Goal: Task Accomplishment & Management: Manage account settings

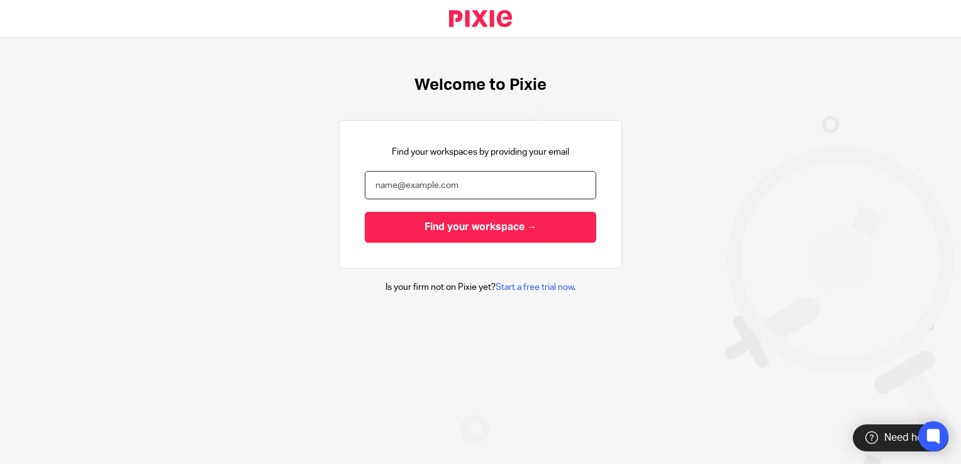
click at [428, 197] on input "email" at bounding box center [480, 185] width 231 height 28
type input "[EMAIL_ADDRESS][DOMAIN_NAME]"
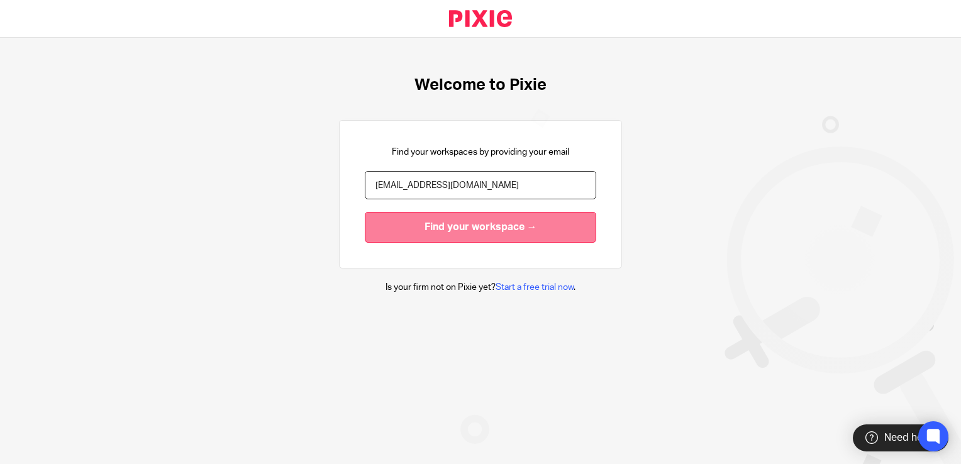
click at [480, 235] on input "Find your workspace →" at bounding box center [480, 227] width 231 height 31
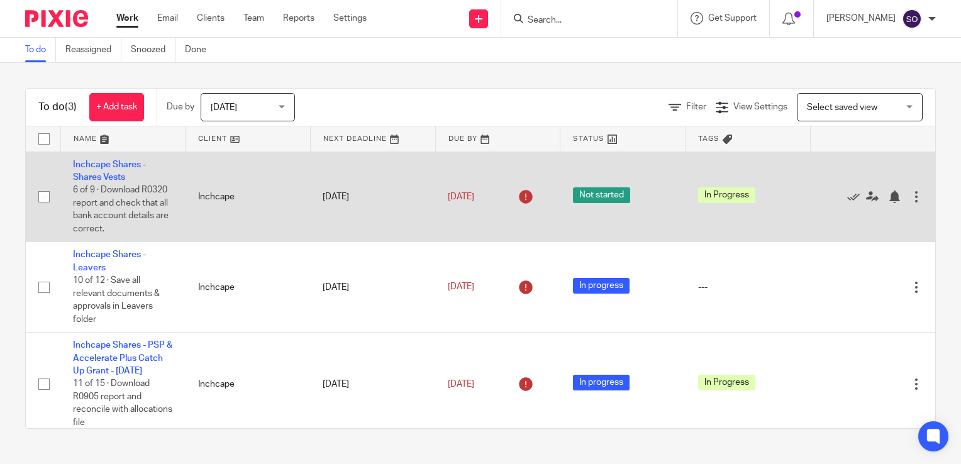
click at [226, 206] on td "Inchcape" at bounding box center [247, 197] width 125 height 91
click at [110, 199] on span "6 of 9 · Download R0320 report and check that all bank account details are corr…" at bounding box center [121, 209] width 96 height 48
click at [91, 166] on link "Inchcape Shares - Shares Vests" at bounding box center [109, 170] width 73 height 21
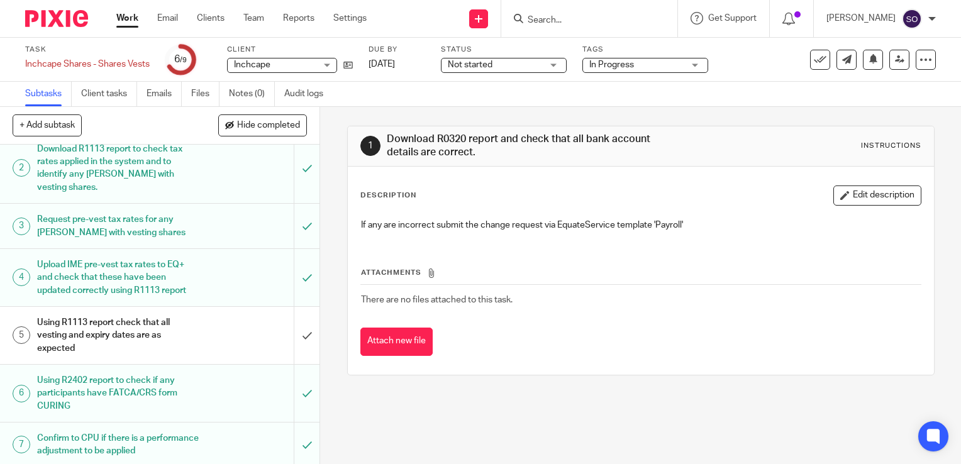
scroll to position [57, 0]
click at [294, 336] on input "submit" at bounding box center [159, 334] width 319 height 57
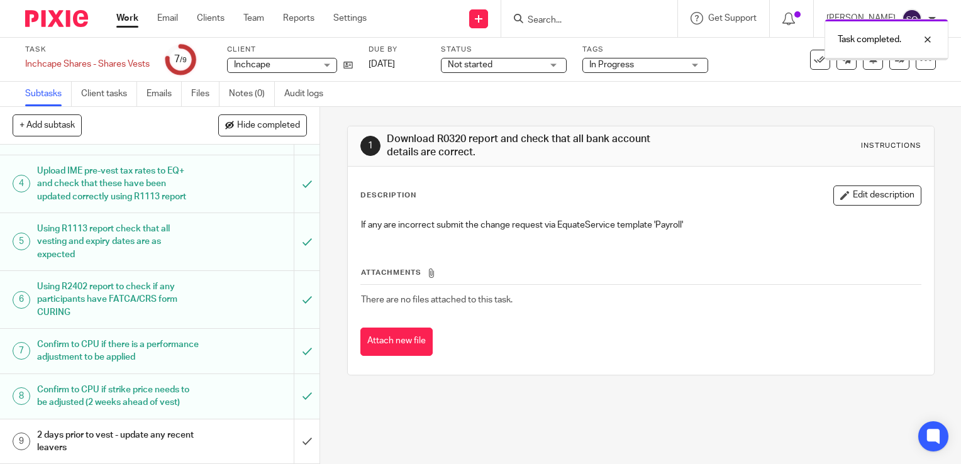
scroll to position [162, 0]
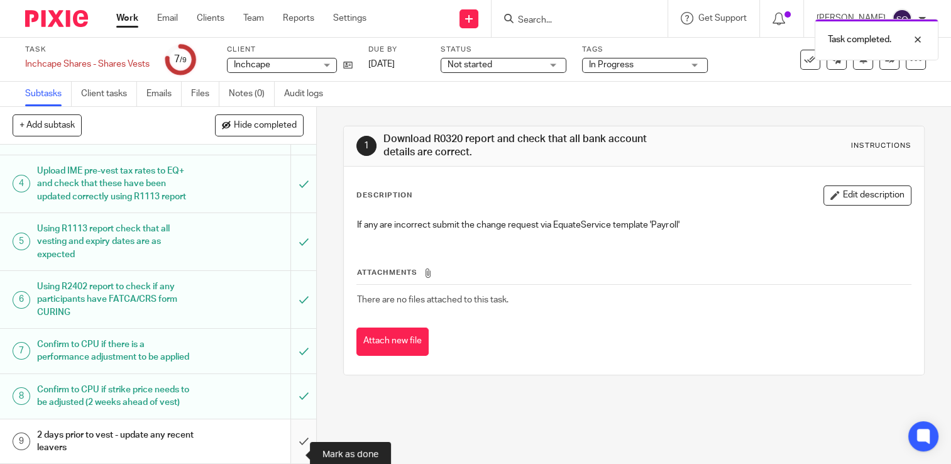
click at [290, 456] on input "submit" at bounding box center [158, 441] width 316 height 45
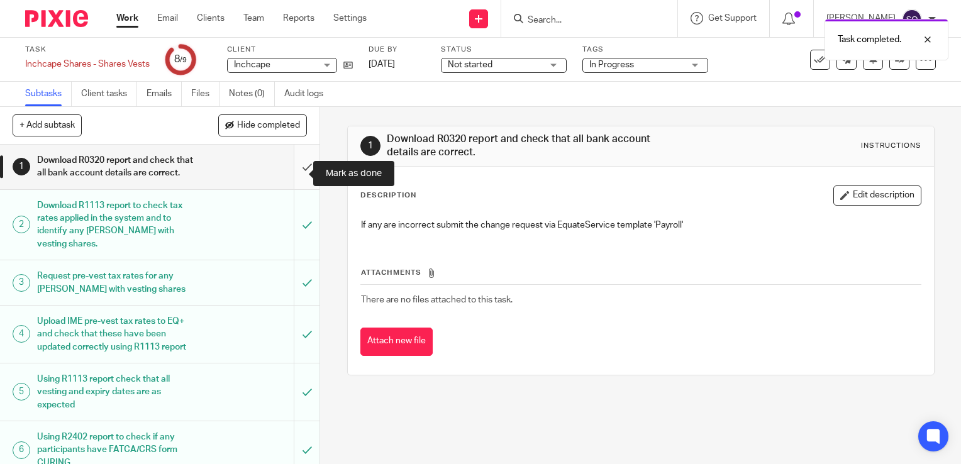
click at [298, 175] on input "submit" at bounding box center [159, 167] width 319 height 45
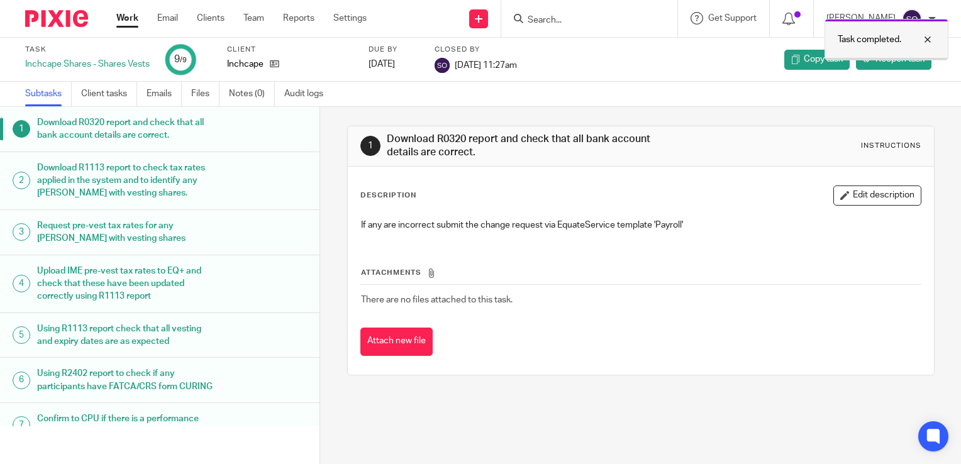
click at [928, 40] on div at bounding box center [918, 39] width 34 height 15
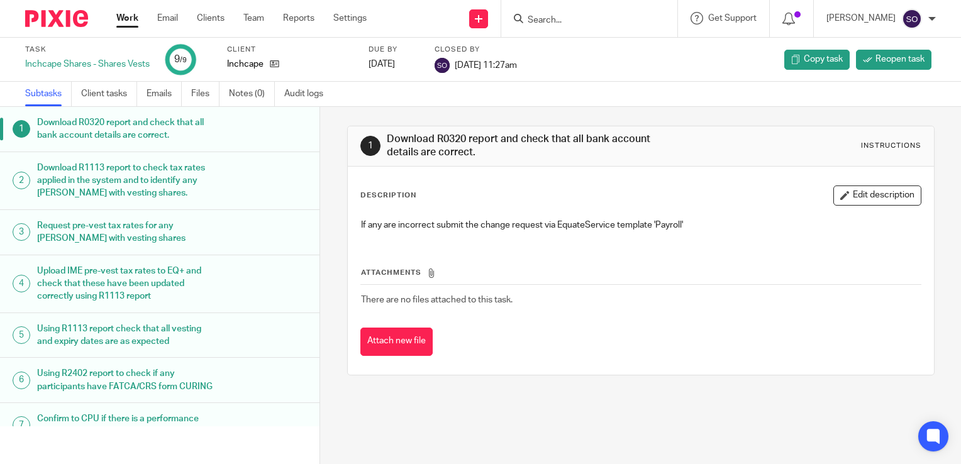
click at [130, 14] on link "Work" at bounding box center [127, 18] width 22 height 13
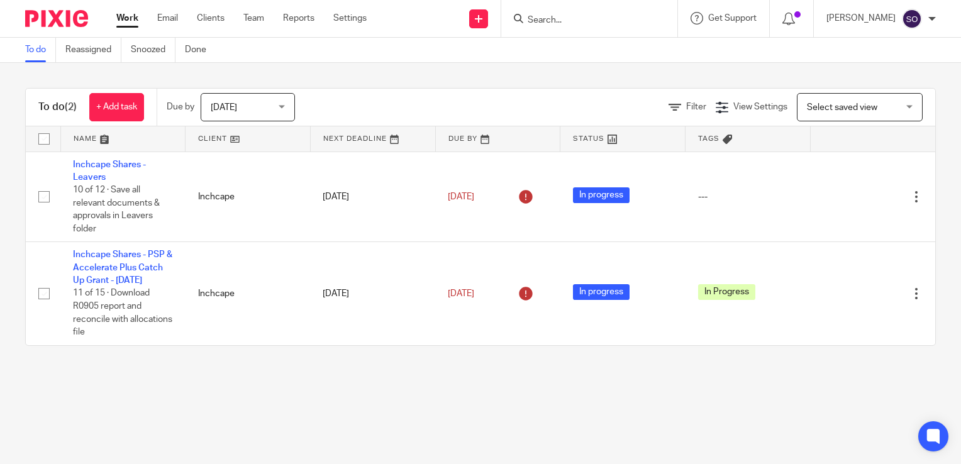
click at [192, 371] on div "To do (2) + Add task Due by [DATE] [DATE] [DATE] [DATE] This week Next week Thi…" at bounding box center [480, 217] width 961 height 308
click at [246, 119] on span "[DATE]" at bounding box center [244, 107] width 67 height 26
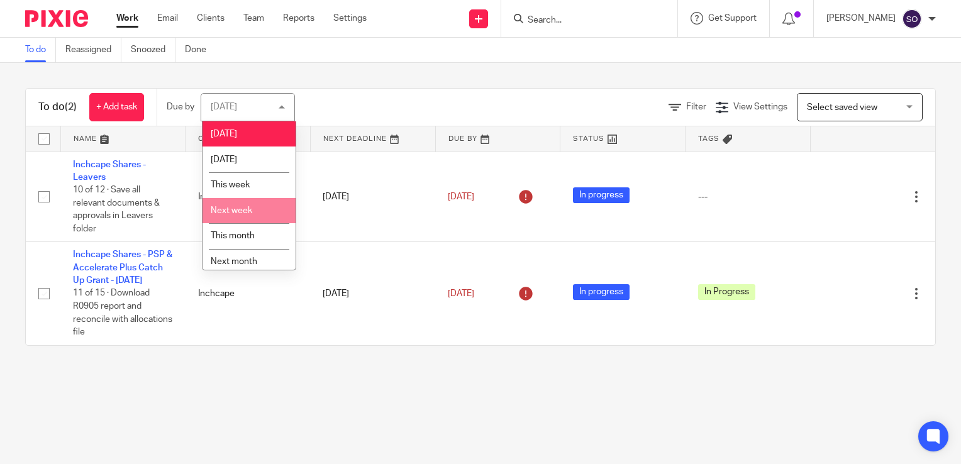
scroll to position [32, 0]
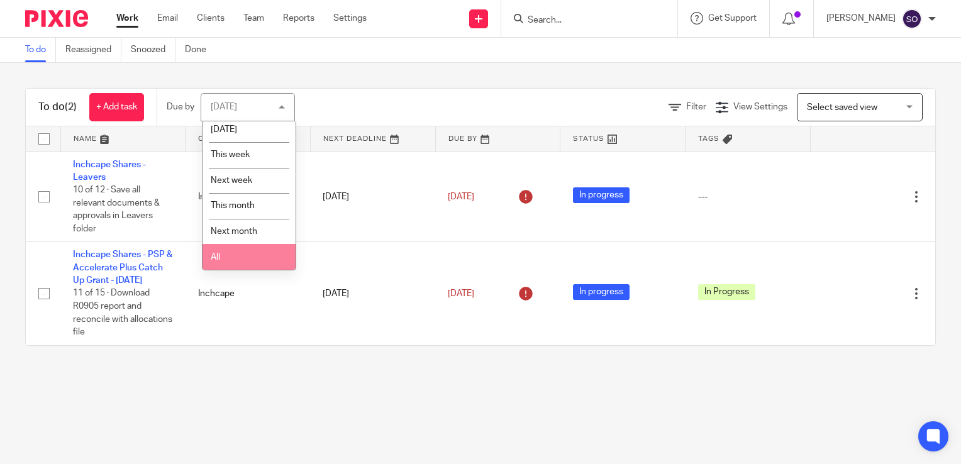
click at [237, 260] on li "All" at bounding box center [248, 257] width 93 height 26
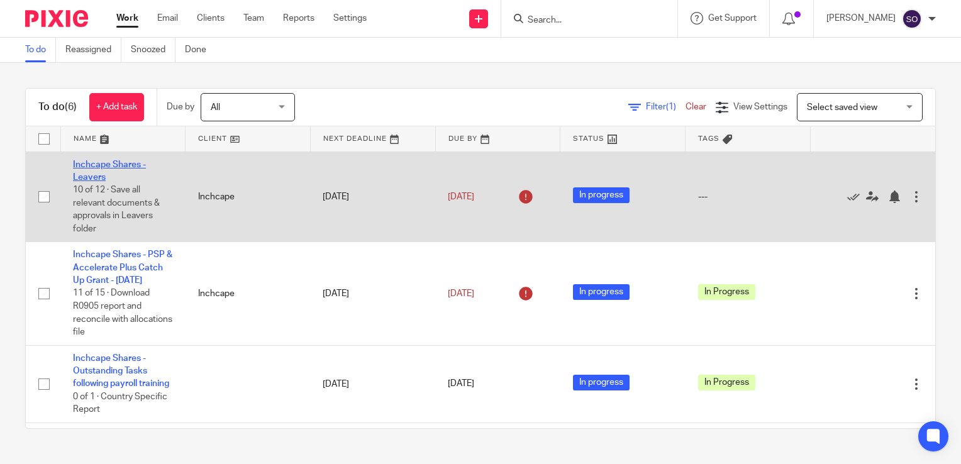
click at [98, 167] on link "Inchcape Shares - Leavers" at bounding box center [109, 170] width 73 height 21
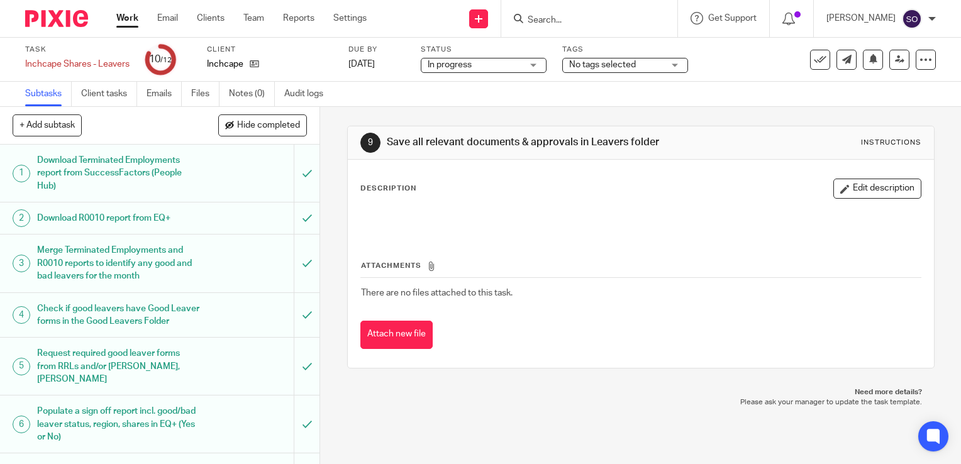
scroll to position [297, 0]
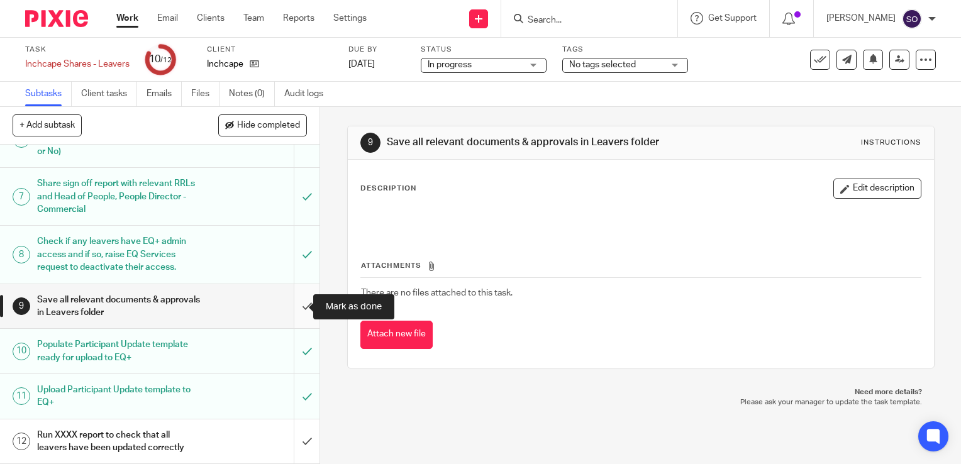
click at [294, 311] on input "submit" at bounding box center [159, 306] width 319 height 45
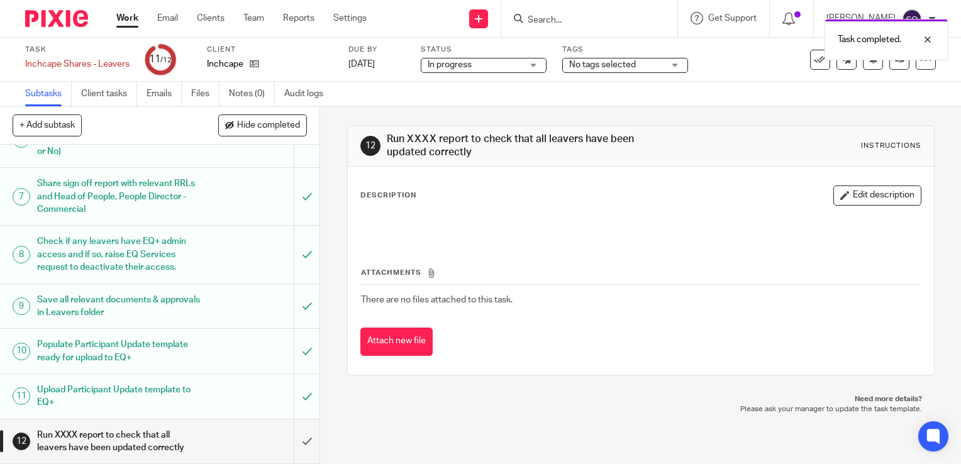
scroll to position [297, 0]
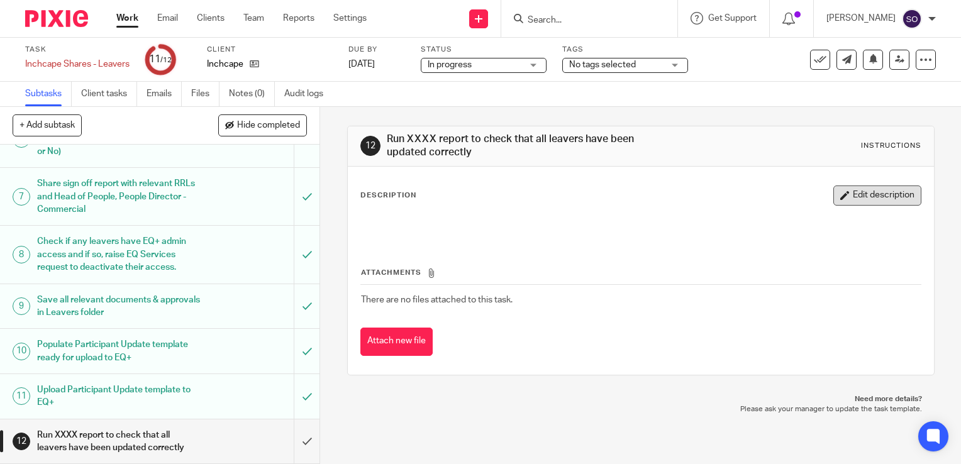
click at [836, 189] on button "Edit description" at bounding box center [877, 195] width 88 height 20
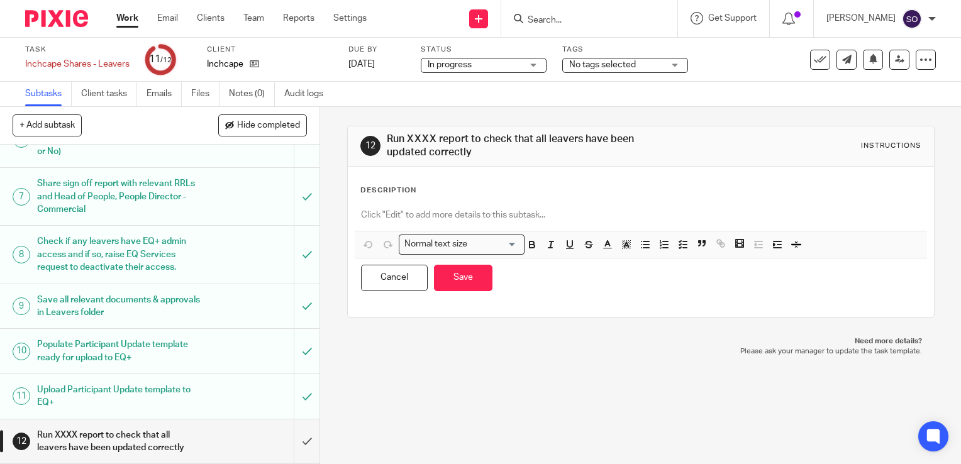
click at [428, 137] on h1 "Run XXXX report to check that all leavers have been updated correctly" at bounding box center [527, 146] width 280 height 27
click at [413, 138] on h1 "Run XXXX report to check that all leavers have been updated correctly" at bounding box center [527, 146] width 280 height 27
click at [420, 213] on p at bounding box center [641, 215] width 560 height 13
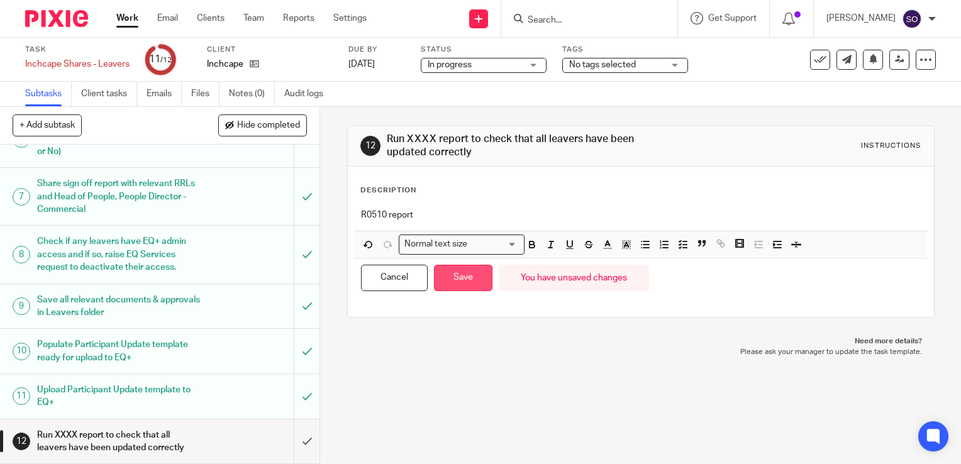
click at [474, 279] on button "Save" at bounding box center [463, 278] width 58 height 27
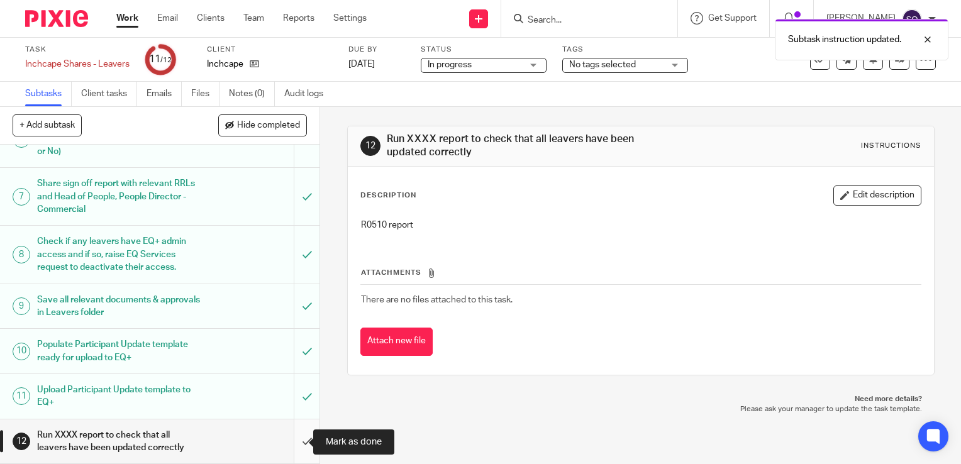
click at [294, 445] on input "submit" at bounding box center [159, 441] width 319 height 45
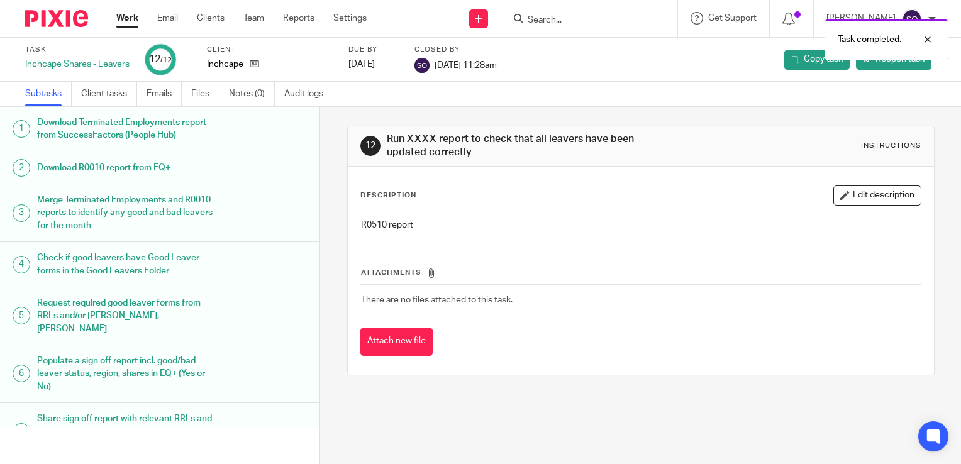
click at [126, 16] on link "Work" at bounding box center [127, 18] width 22 height 13
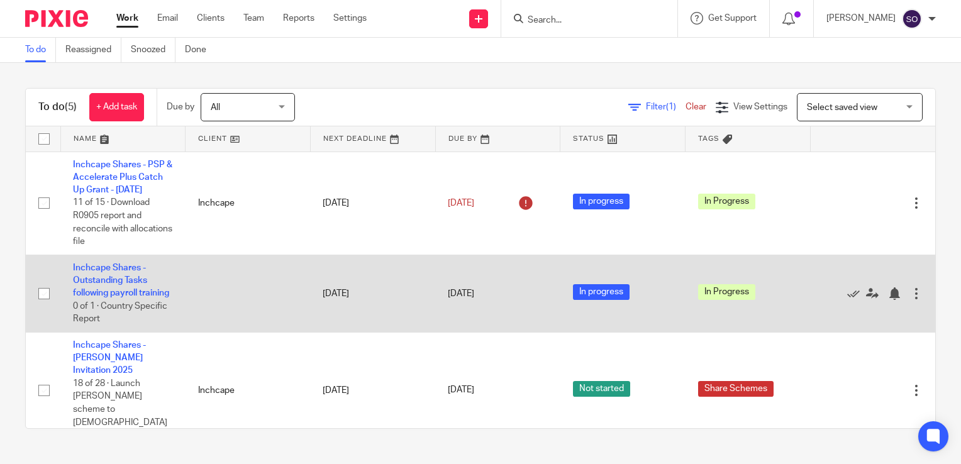
scroll to position [101, 0]
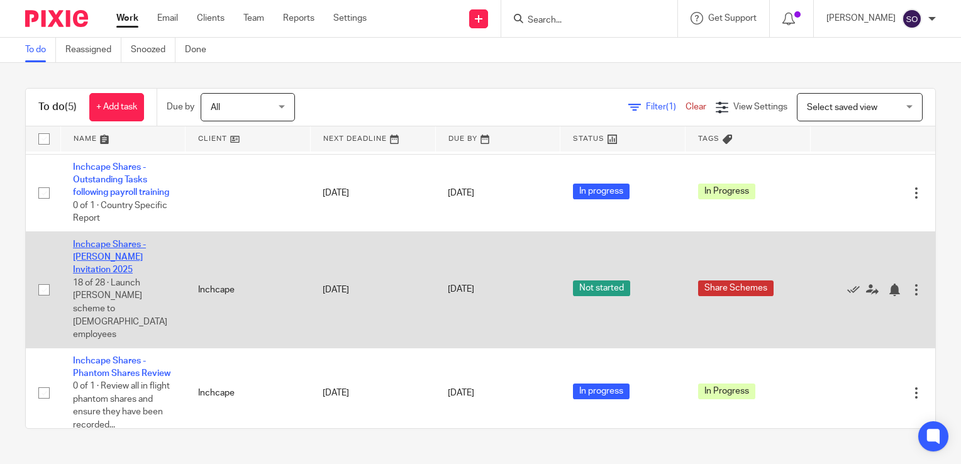
click at [124, 275] on link "Inchcape Shares - [PERSON_NAME] Invitation 2025" at bounding box center [109, 257] width 73 height 35
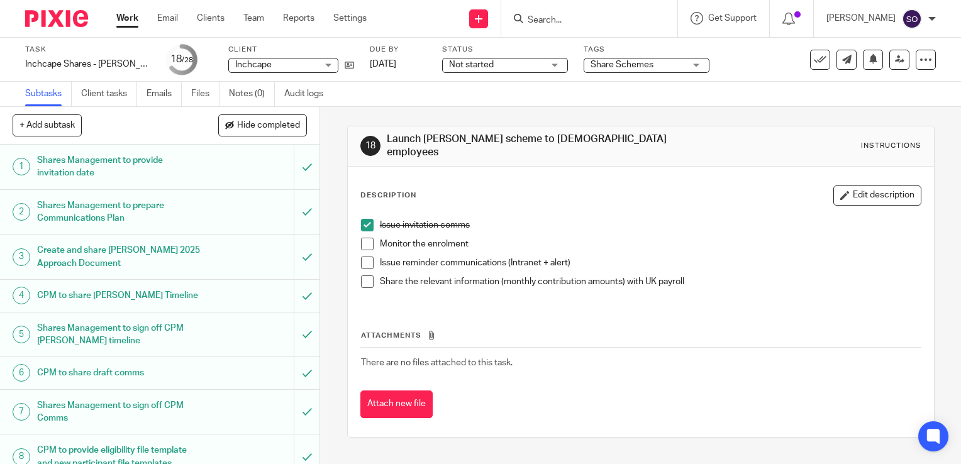
click at [368, 238] on span at bounding box center [367, 244] width 13 height 13
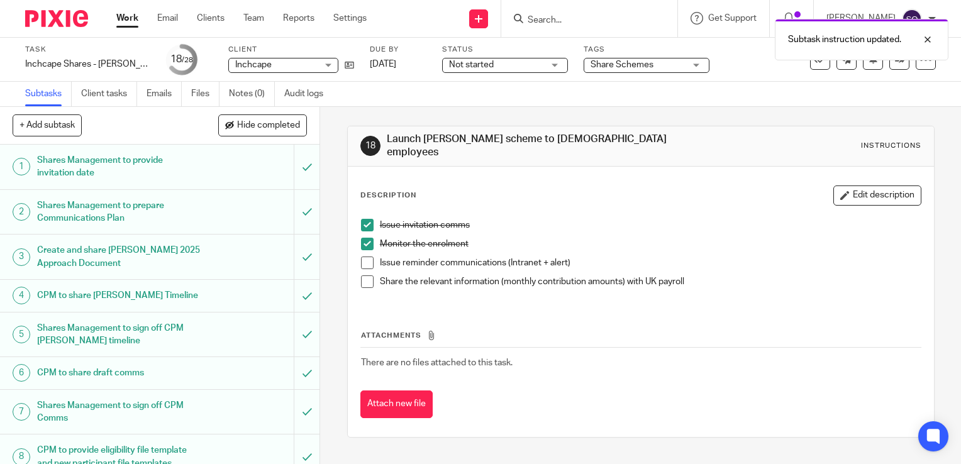
click at [363, 257] on span at bounding box center [367, 263] width 13 height 13
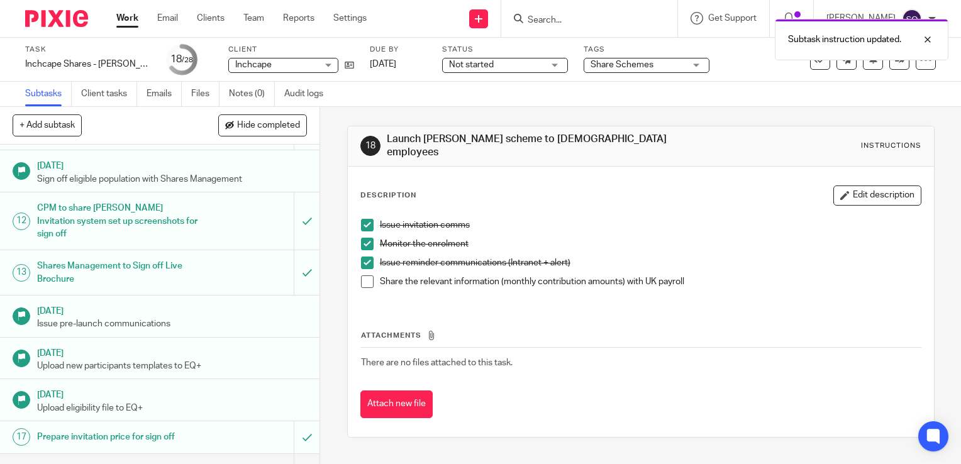
scroll to position [631, 0]
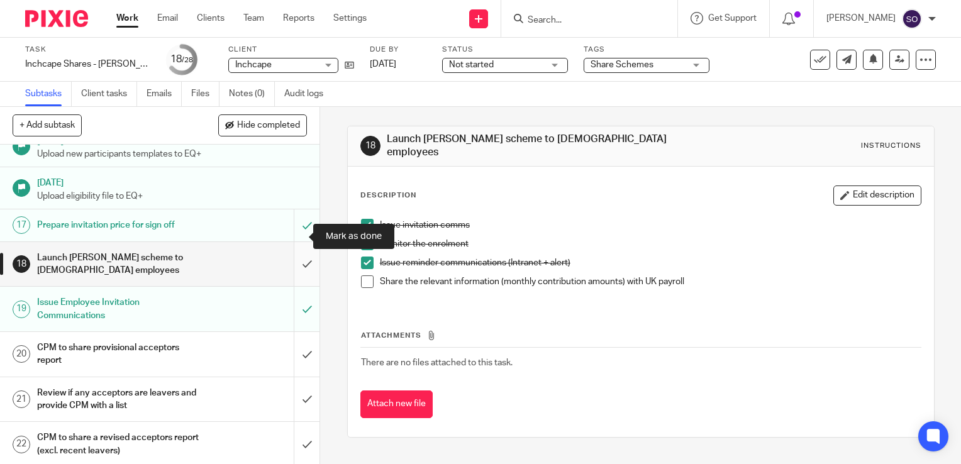
click at [294, 242] on input "submit" at bounding box center [159, 264] width 319 height 45
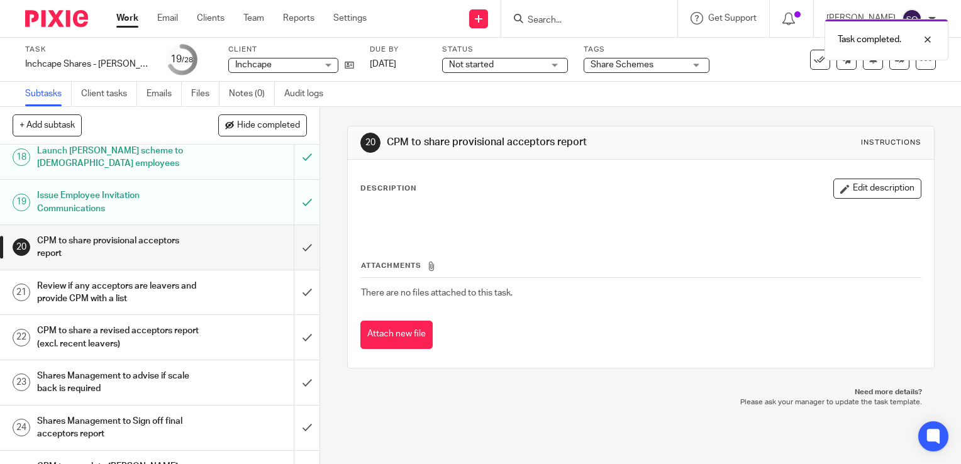
scroll to position [739, 0]
click at [297, 224] on input "submit" at bounding box center [159, 246] width 319 height 45
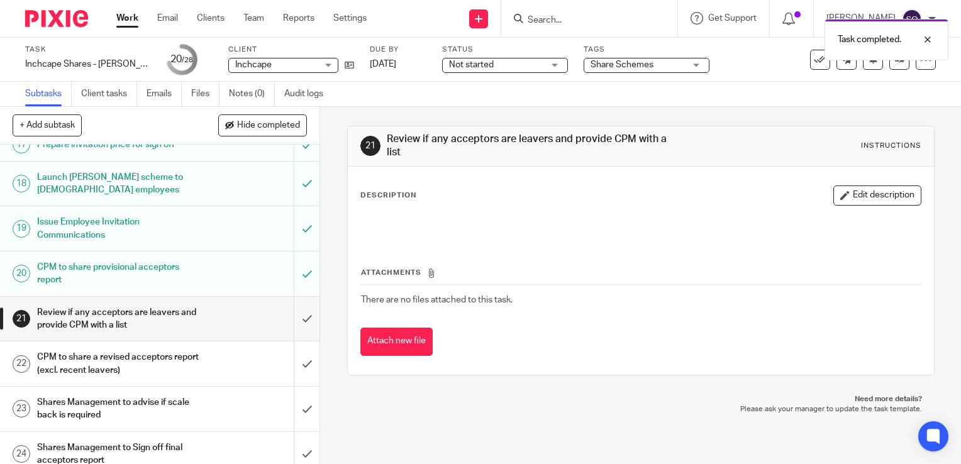
scroll to position [744, 0]
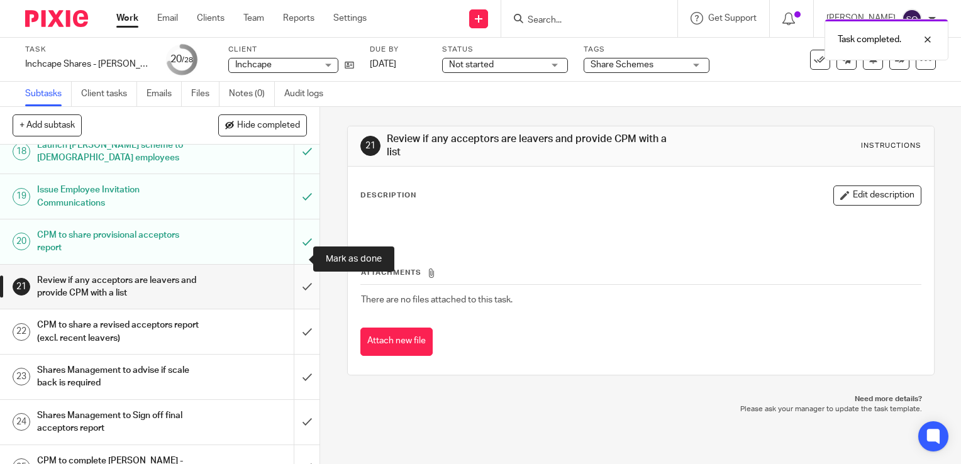
click at [302, 265] on input "submit" at bounding box center [159, 287] width 319 height 45
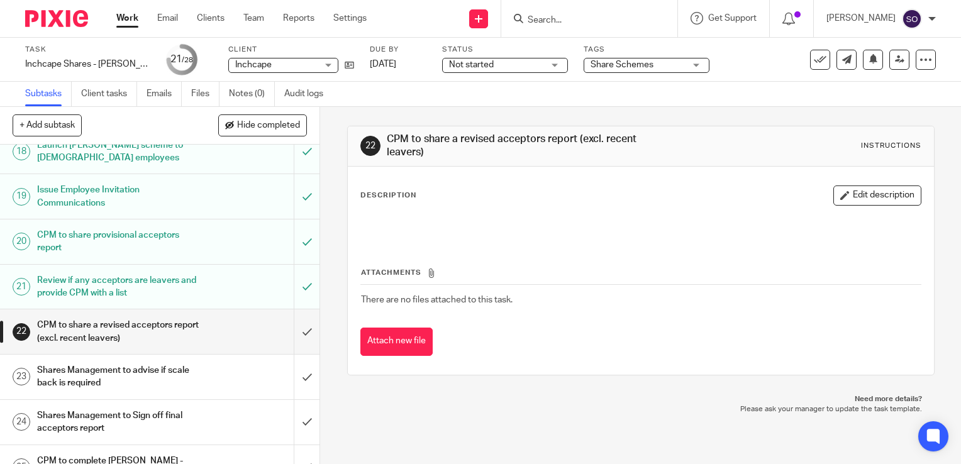
scroll to position [739, 0]
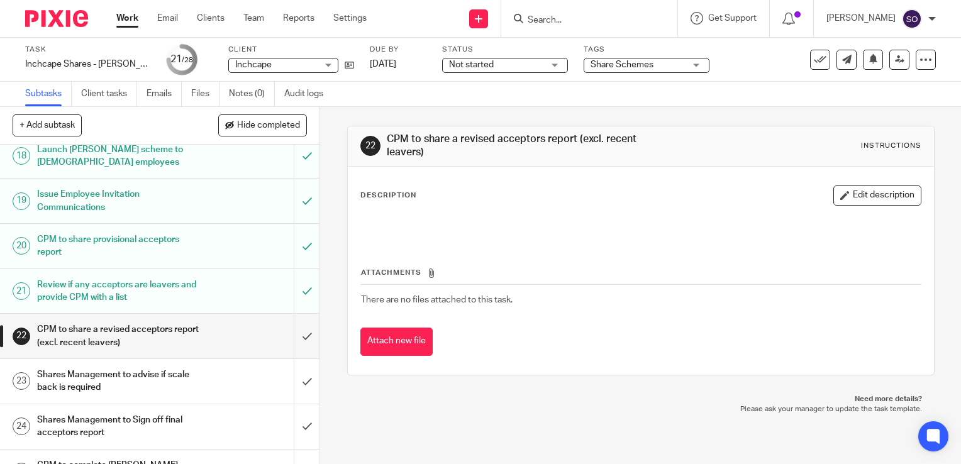
click at [124, 19] on link "Work" at bounding box center [127, 18] width 22 height 13
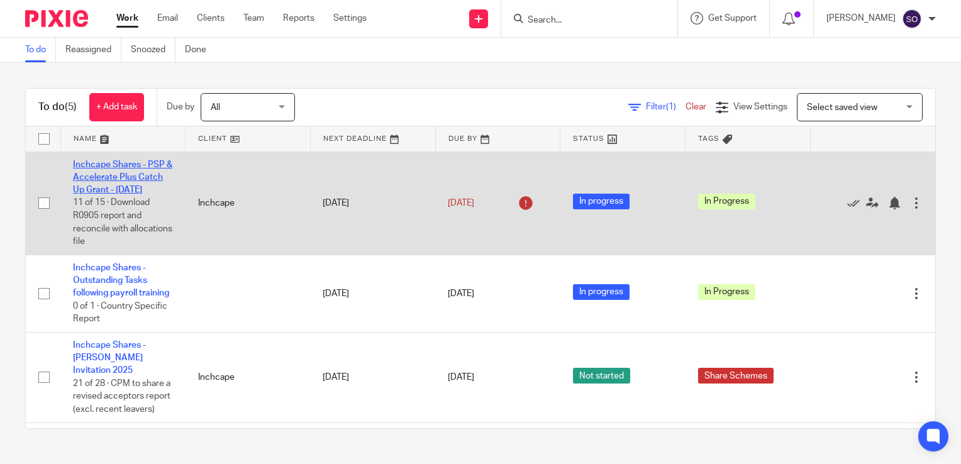
click at [113, 177] on link "Inchcape Shares - PSP & Accelerate Plus Catch Up Grant - [DATE]" at bounding box center [122, 177] width 99 height 35
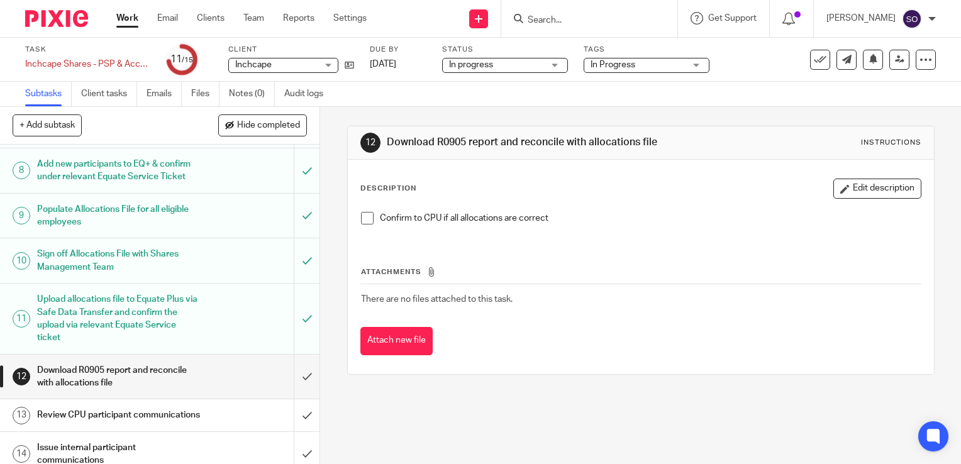
scroll to position [406, 0]
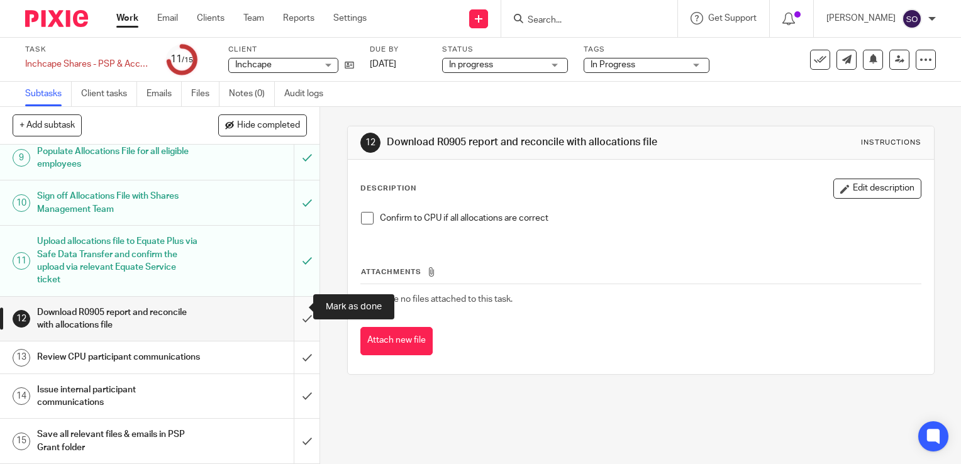
click at [293, 306] on input "submit" at bounding box center [159, 319] width 319 height 45
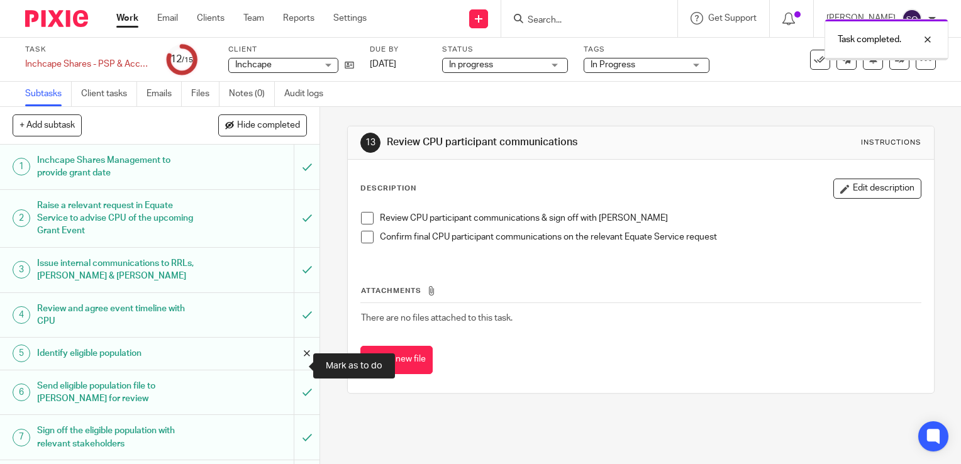
scroll to position [406, 0]
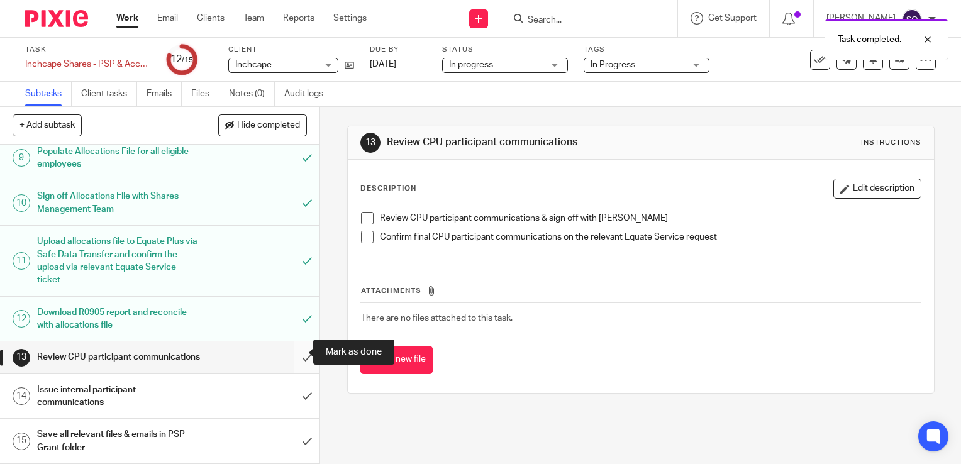
click at [297, 355] on input "submit" at bounding box center [159, 356] width 319 height 31
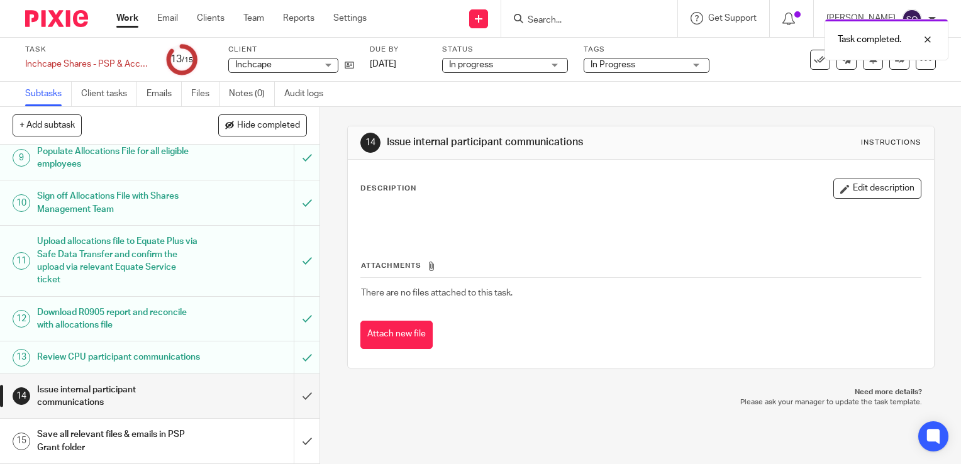
scroll to position [406, 0]
click at [292, 396] on input "submit" at bounding box center [159, 396] width 319 height 45
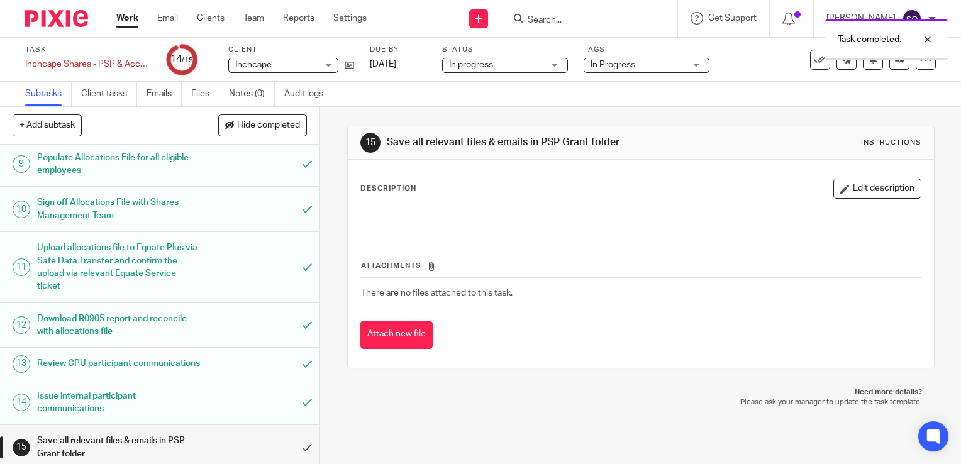
scroll to position [406, 0]
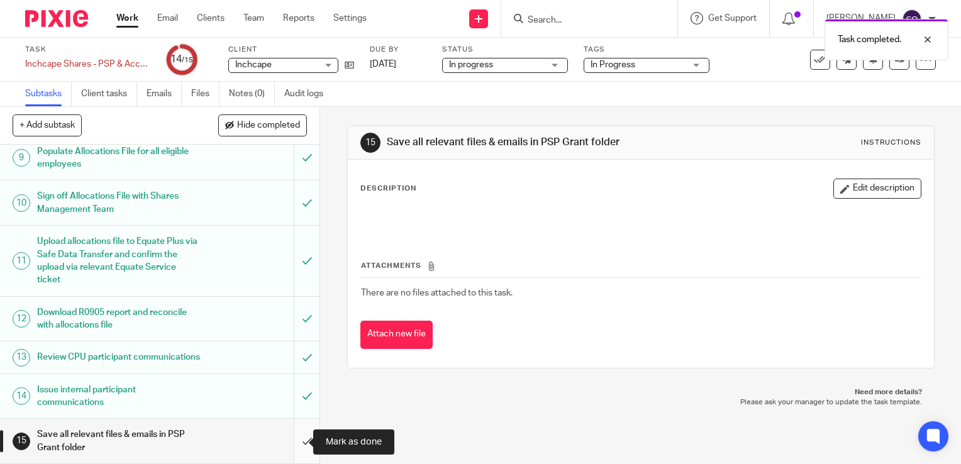
click at [294, 443] on input "submit" at bounding box center [159, 441] width 319 height 45
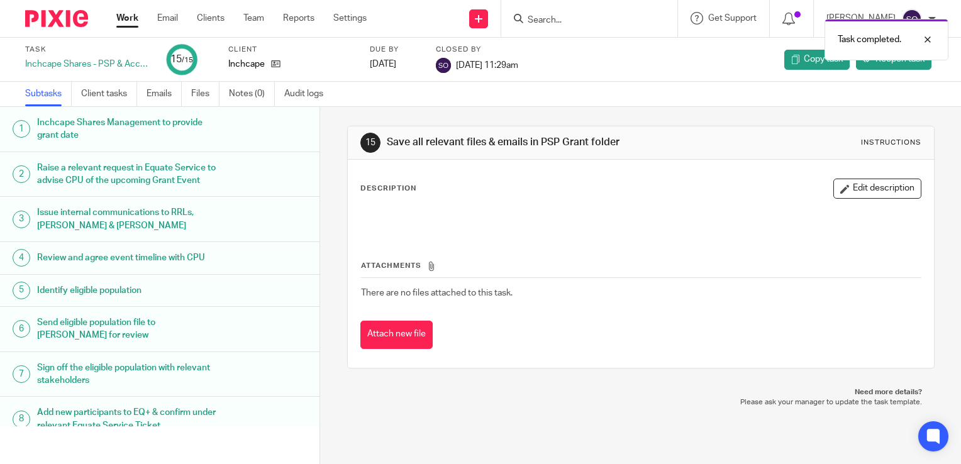
click at [123, 24] on link "Work" at bounding box center [127, 18] width 22 height 13
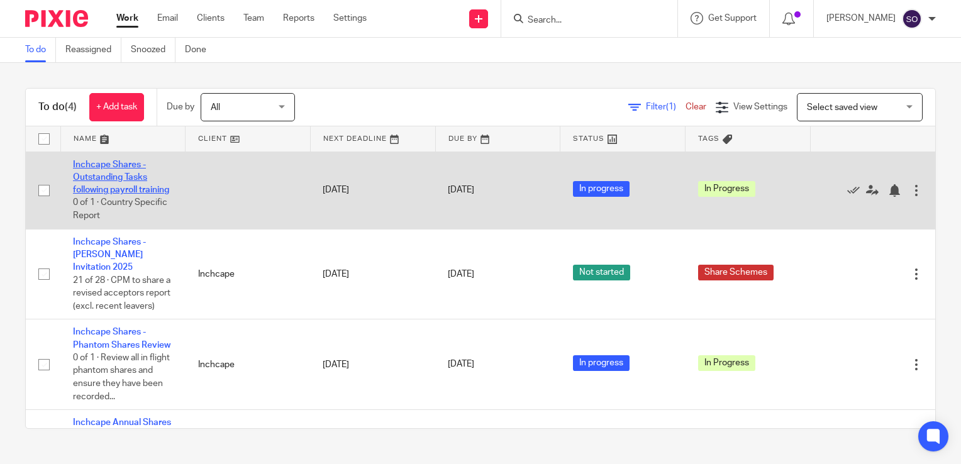
click at [126, 167] on link "Inchcape Shares - Outstanding Tasks following payroll training" at bounding box center [121, 177] width 96 height 35
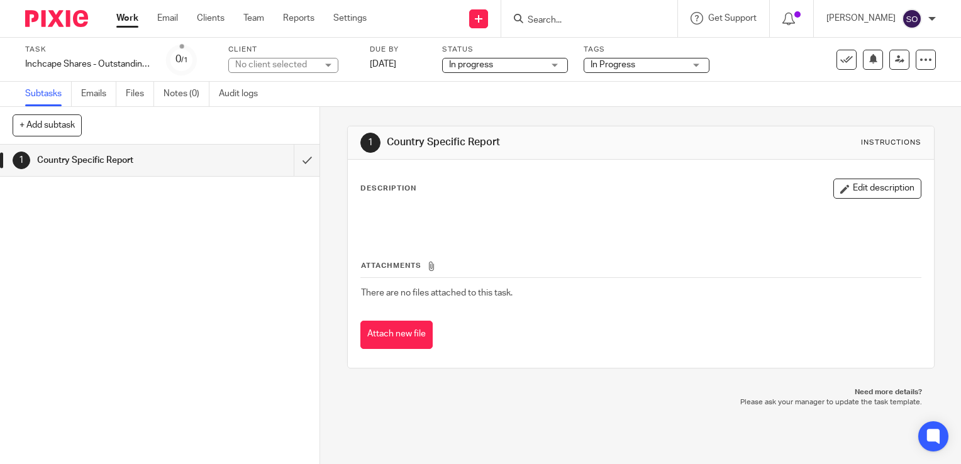
click at [128, 20] on link "Work" at bounding box center [127, 18] width 22 height 13
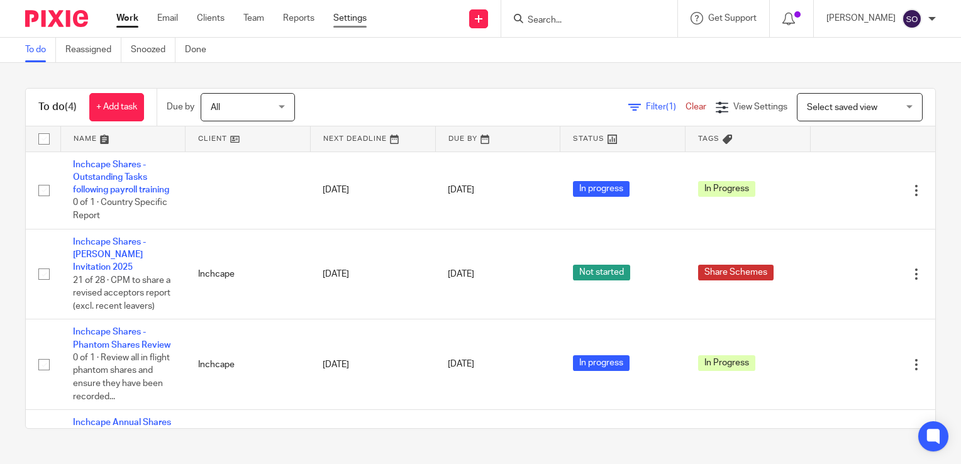
click at [348, 19] on link "Settings" at bounding box center [349, 18] width 33 height 13
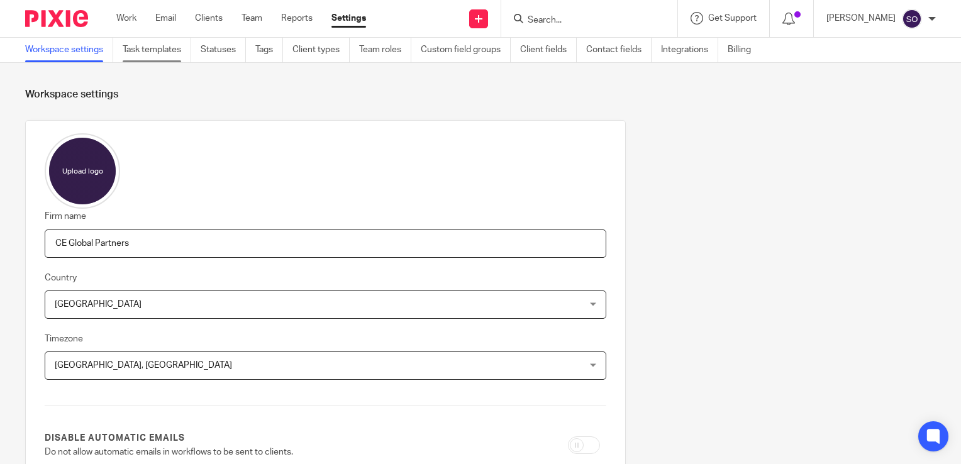
click at [157, 55] on link "Task templates" at bounding box center [157, 50] width 69 height 25
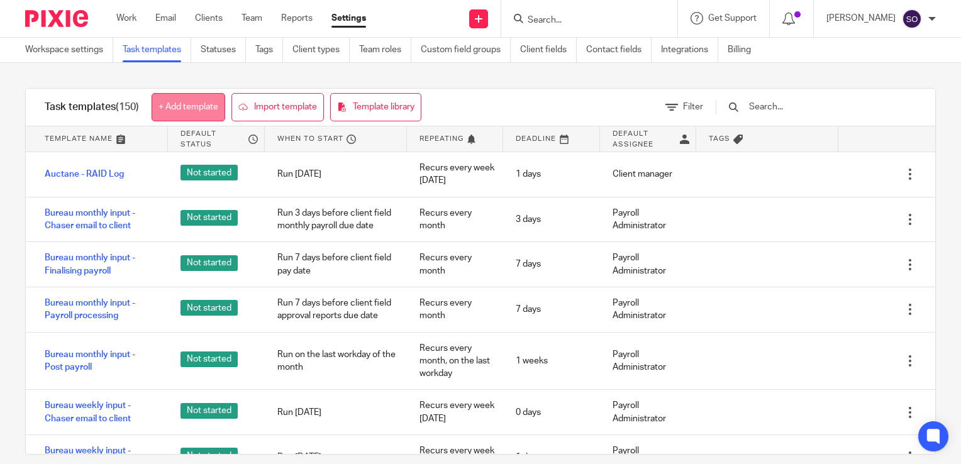
click at [201, 101] on link "+ Add template" at bounding box center [189, 107] width 74 height 28
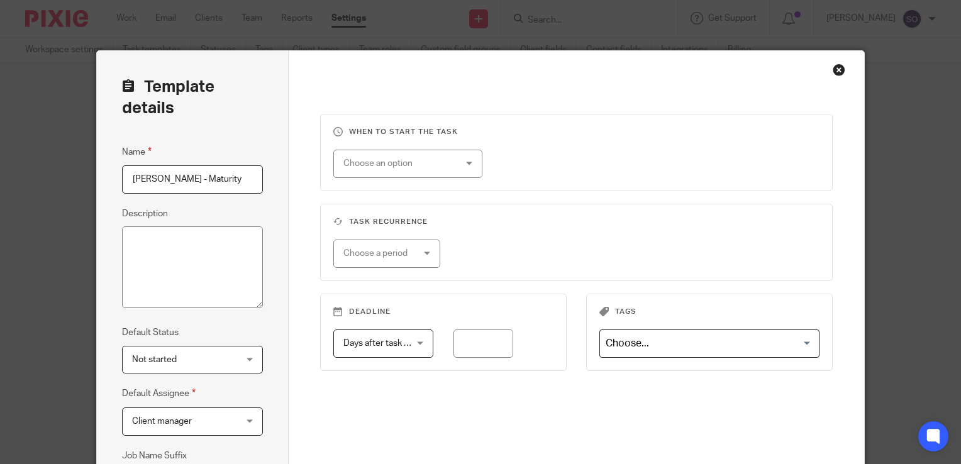
type input "[PERSON_NAME] - Maturity"
click at [176, 263] on textarea "Description" at bounding box center [192, 267] width 141 height 82
click at [213, 357] on span "Not started" at bounding box center [184, 359] width 104 height 26
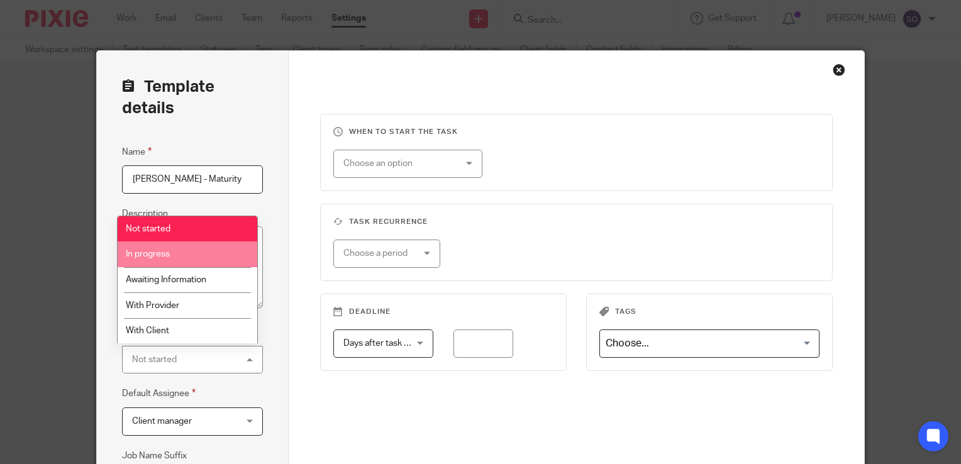
click at [171, 255] on li "In progress" at bounding box center [188, 254] width 140 height 26
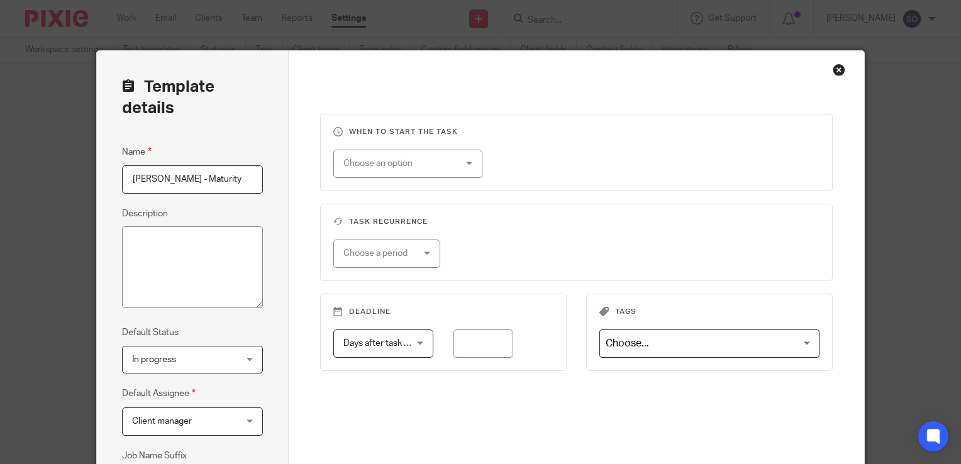
click at [241, 355] on div "In progress In progress" at bounding box center [192, 360] width 141 height 28
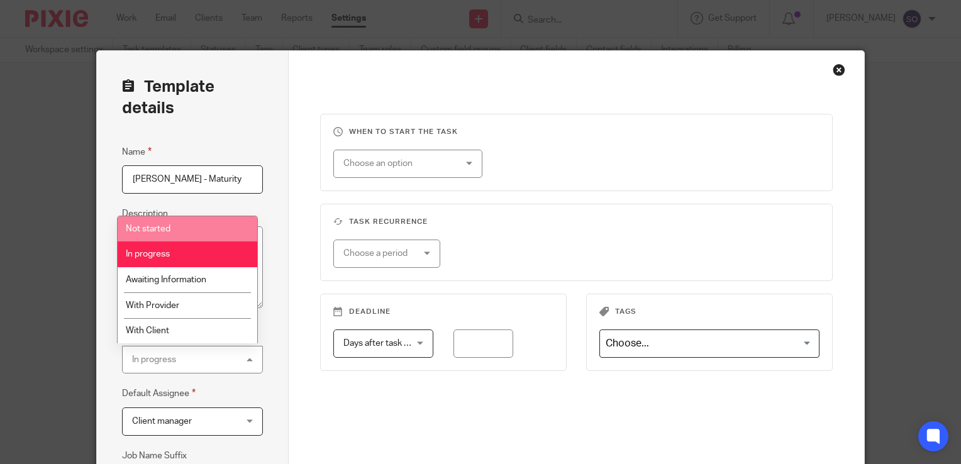
click at [161, 228] on span "Not started" at bounding box center [148, 228] width 45 height 9
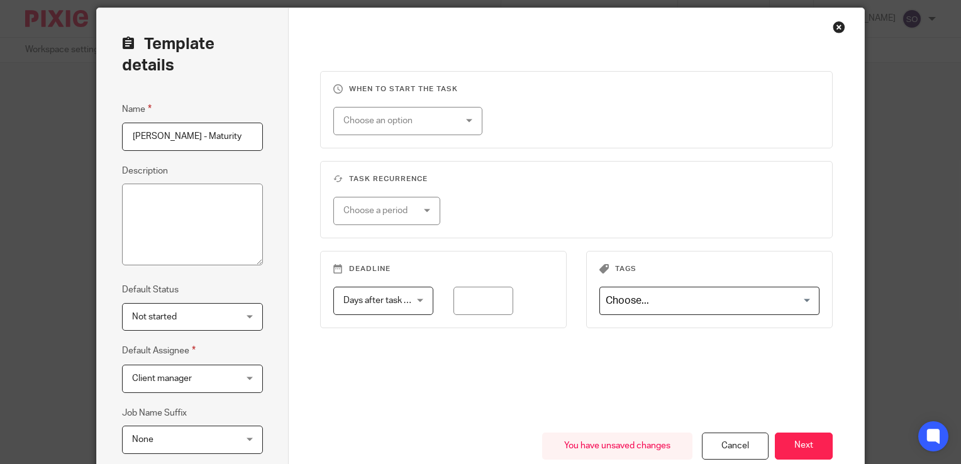
scroll to position [45, 0]
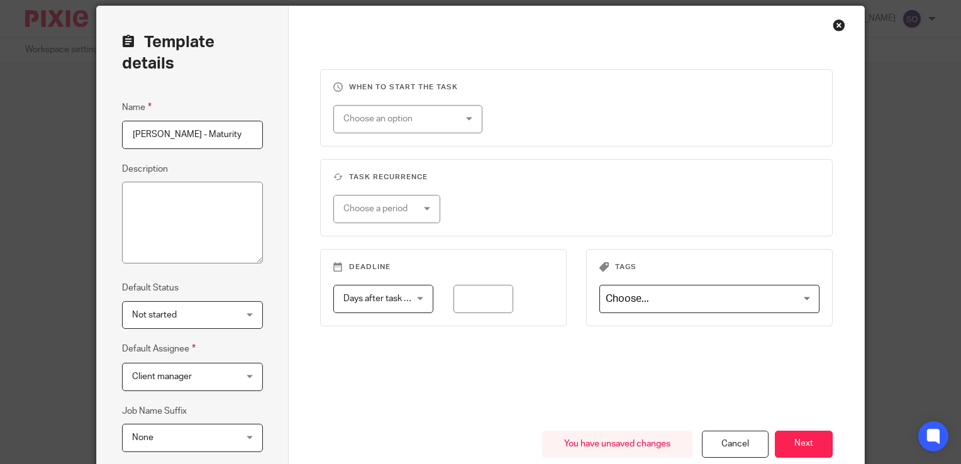
click at [248, 382] on div "Client manager Client manager" at bounding box center [192, 377] width 141 height 28
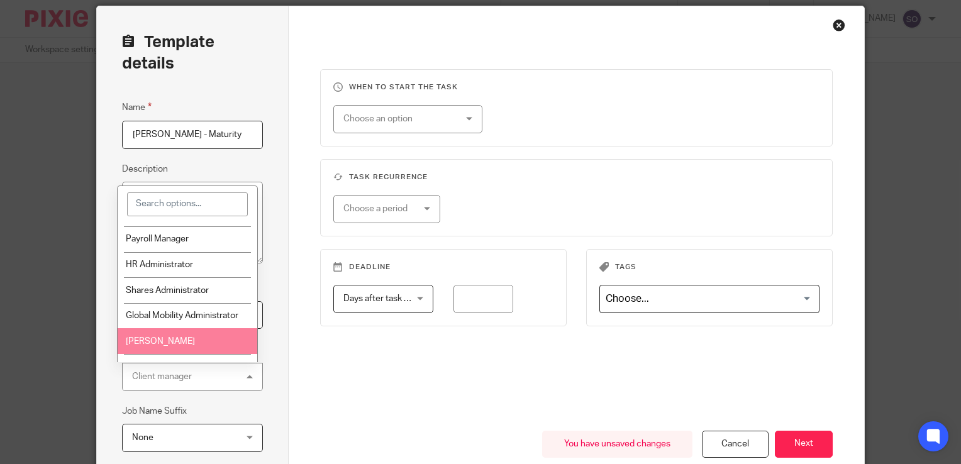
scroll to position [72, 0]
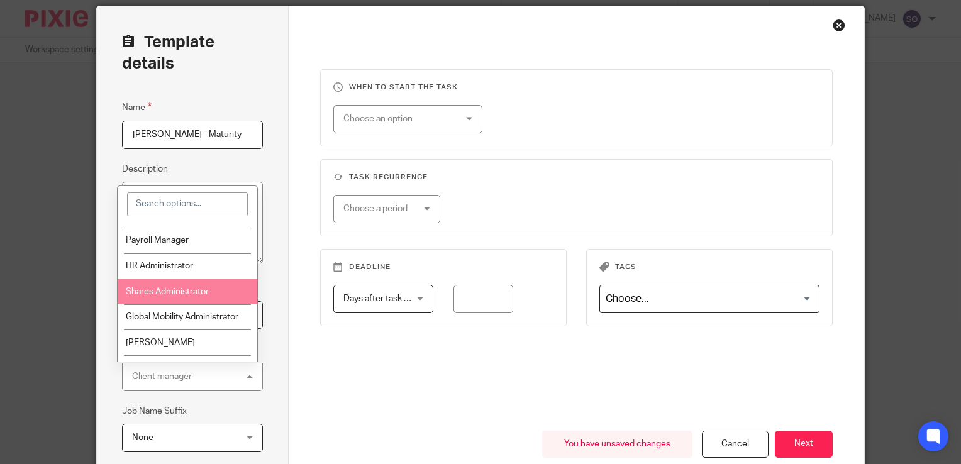
click at [191, 289] on span "Shares Administrator" at bounding box center [167, 291] width 83 height 9
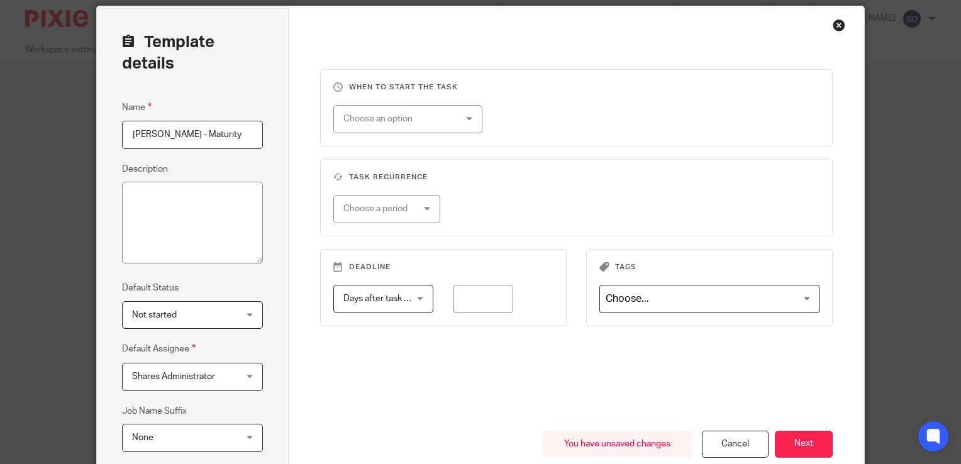
click at [267, 392] on div "Template details Name SAYE - Maturity Description Default Status Not started No…" at bounding box center [193, 287] width 192 height 562
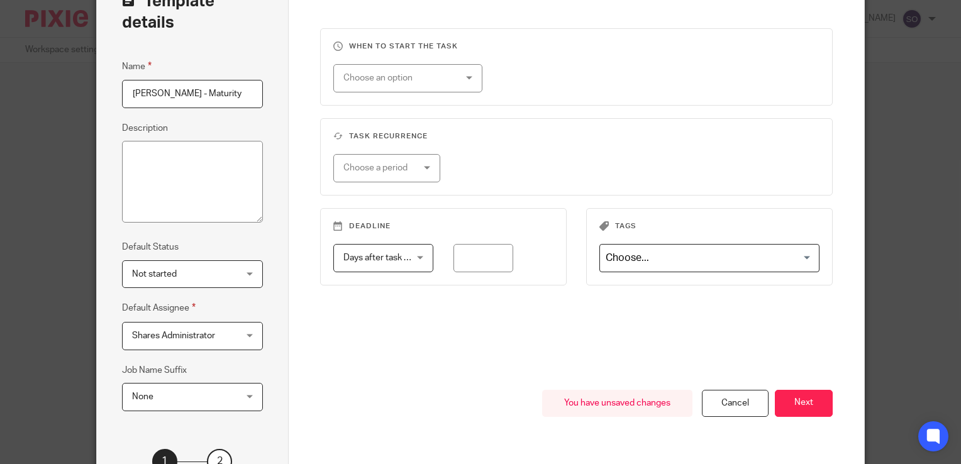
click at [238, 399] on div "None None" at bounding box center [192, 397] width 141 height 28
click at [277, 368] on div "Template details Name SAYE - Maturity Description Default Status Not started No…" at bounding box center [193, 246] width 192 height 562
click at [458, 82] on div "Choose an option" at bounding box center [407, 78] width 149 height 28
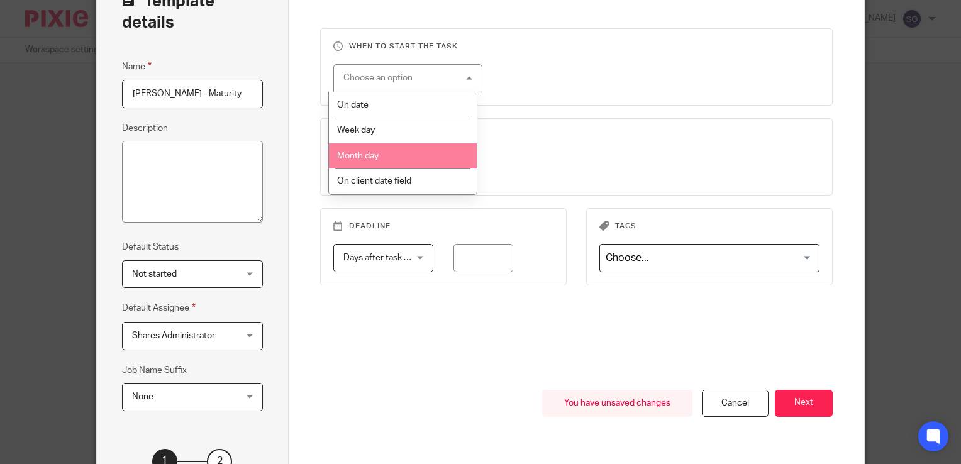
click at [393, 155] on li "Month day" at bounding box center [403, 156] width 148 height 26
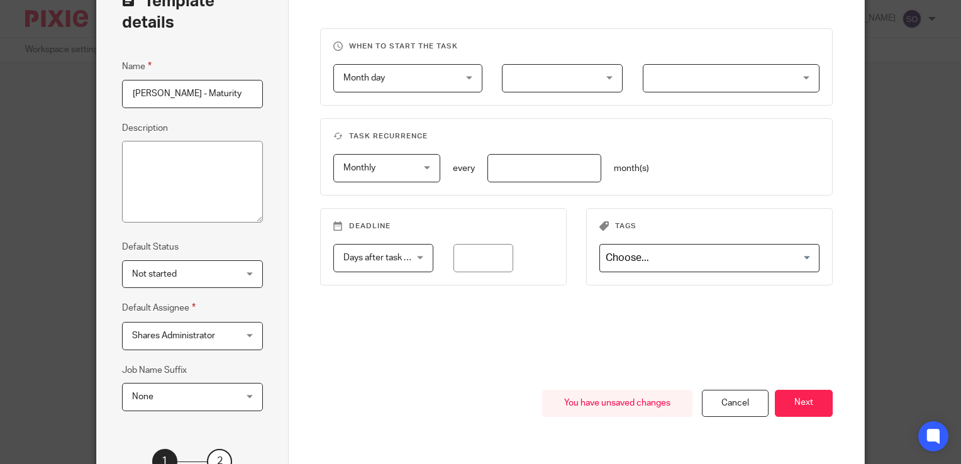
click at [578, 77] on div at bounding box center [562, 78] width 121 height 28
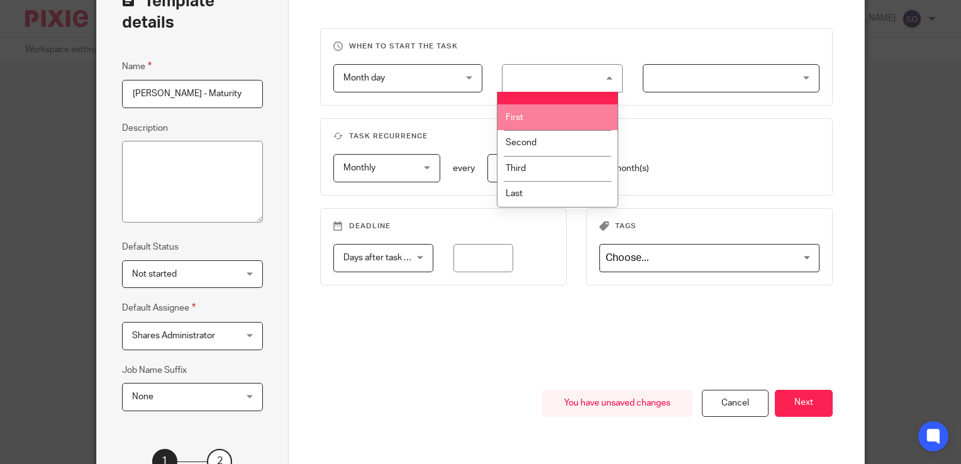
click at [553, 117] on li "First" at bounding box center [556, 117] width 119 height 26
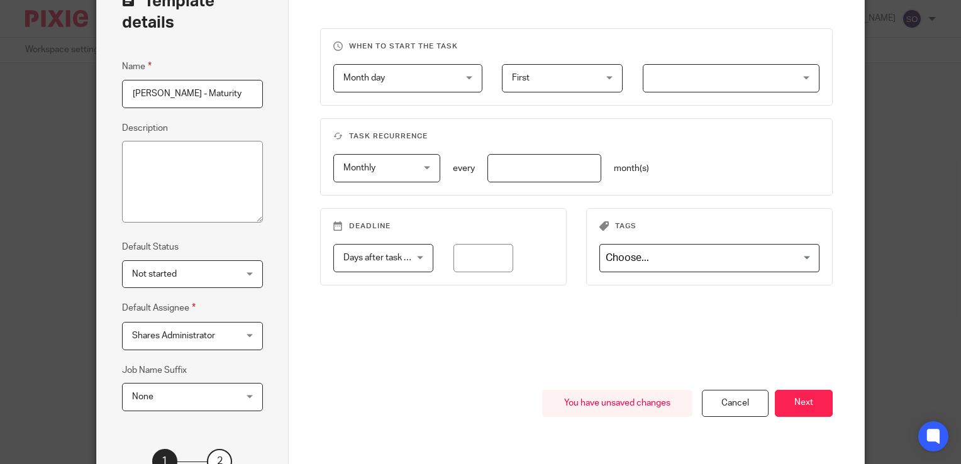
click at [604, 77] on div "First First" at bounding box center [562, 78] width 121 height 28
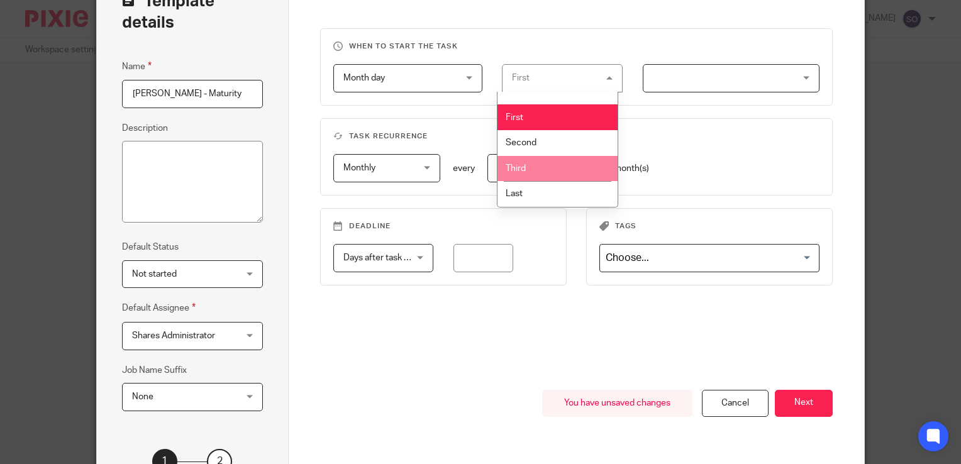
click at [445, 83] on span "Month day" at bounding box center [398, 78] width 111 height 26
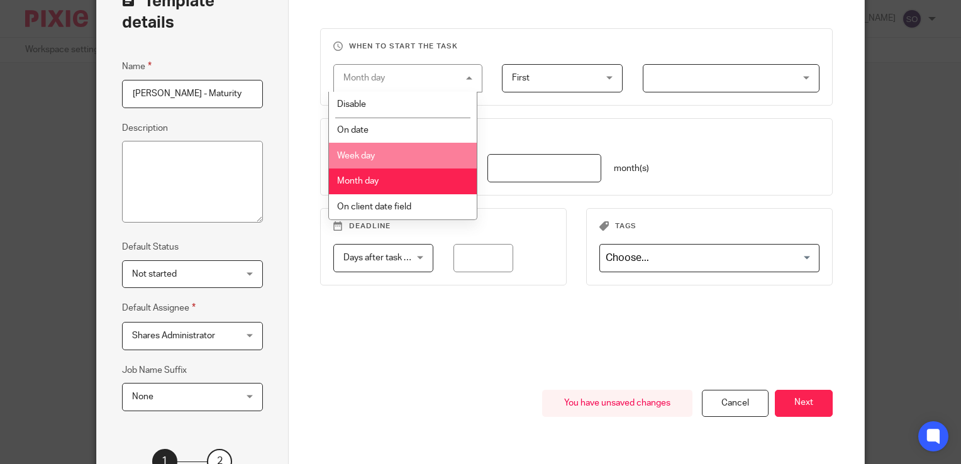
click at [392, 153] on li "Week day" at bounding box center [403, 156] width 148 height 26
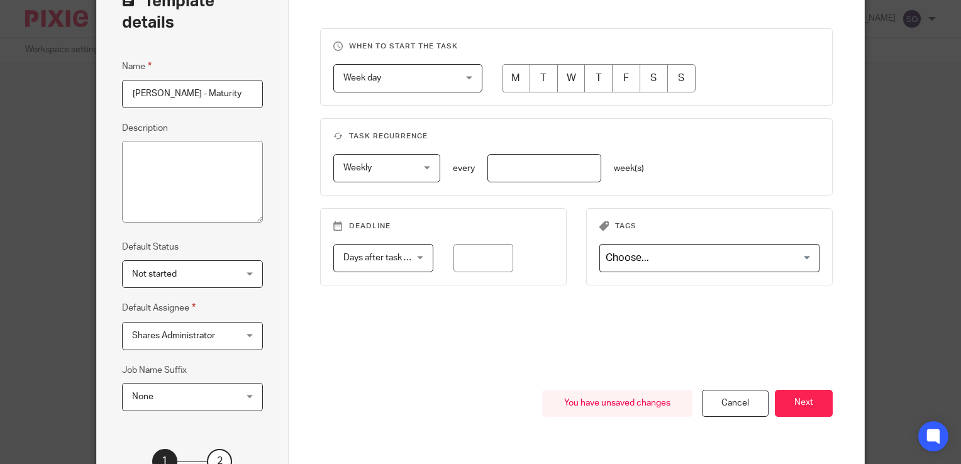
click at [470, 73] on div "Week day Week day" at bounding box center [407, 78] width 149 height 28
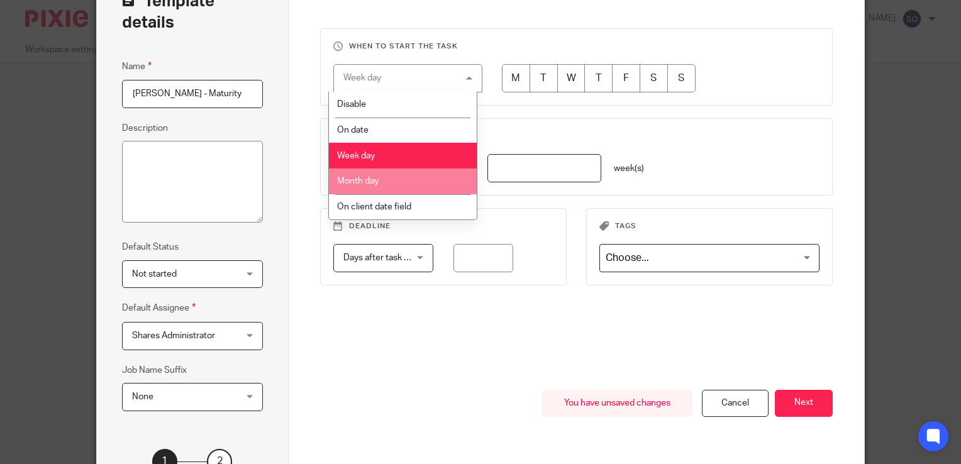
click at [392, 187] on li "Month day" at bounding box center [403, 182] width 148 height 26
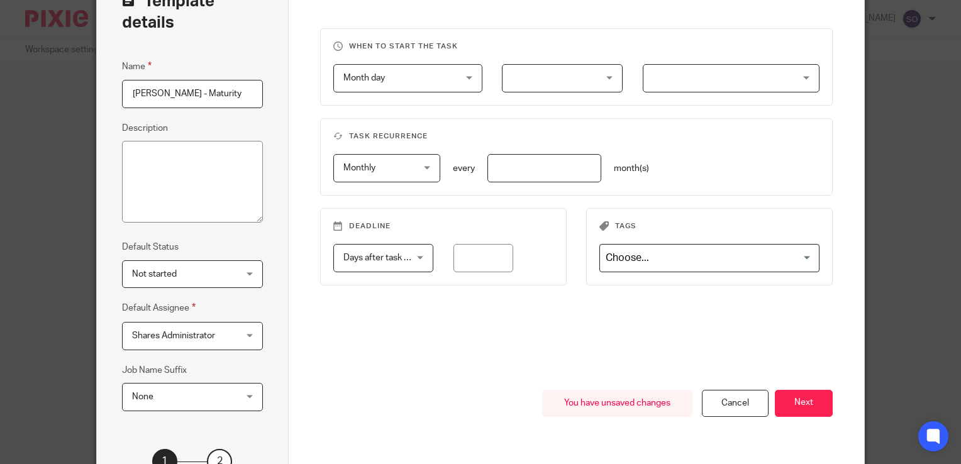
click at [458, 86] on div "Month day Month day" at bounding box center [407, 78] width 149 height 28
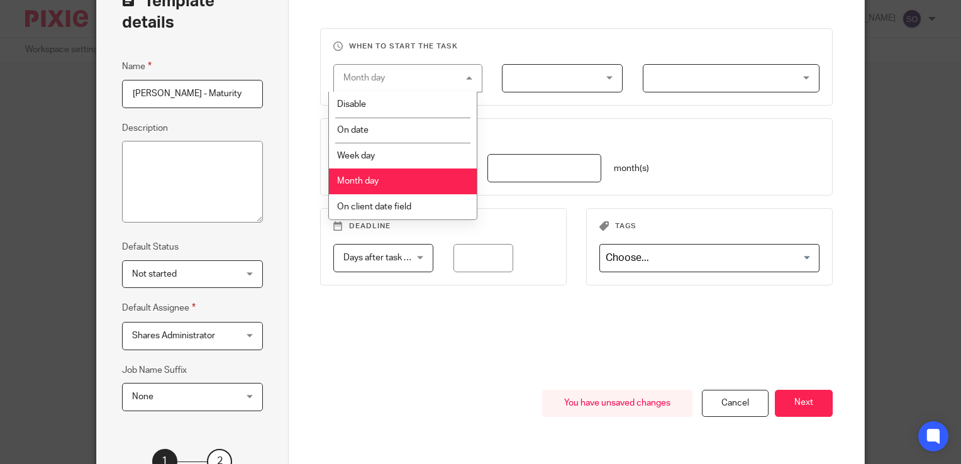
click at [523, 116] on div "When to start the task Month day Month day Disable On date Week day Month day O…" at bounding box center [576, 209] width 512 height 362
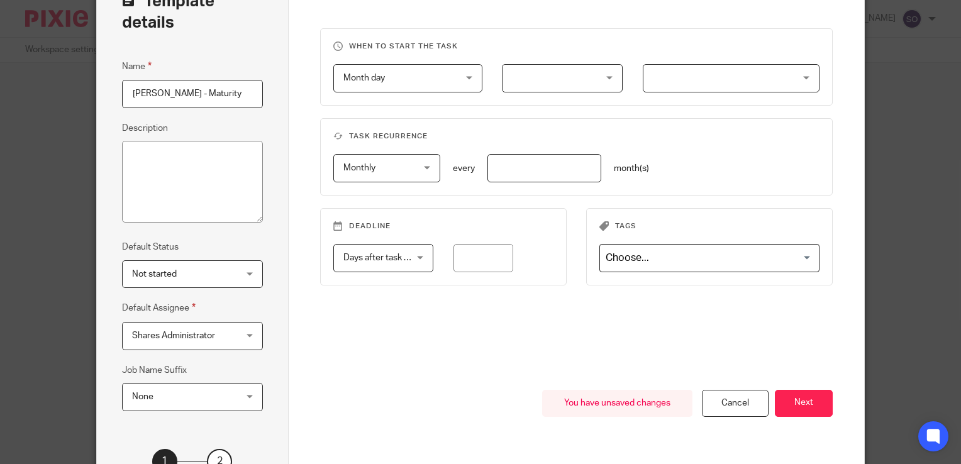
click at [460, 79] on div "Month day Month day" at bounding box center [407, 78] width 149 height 28
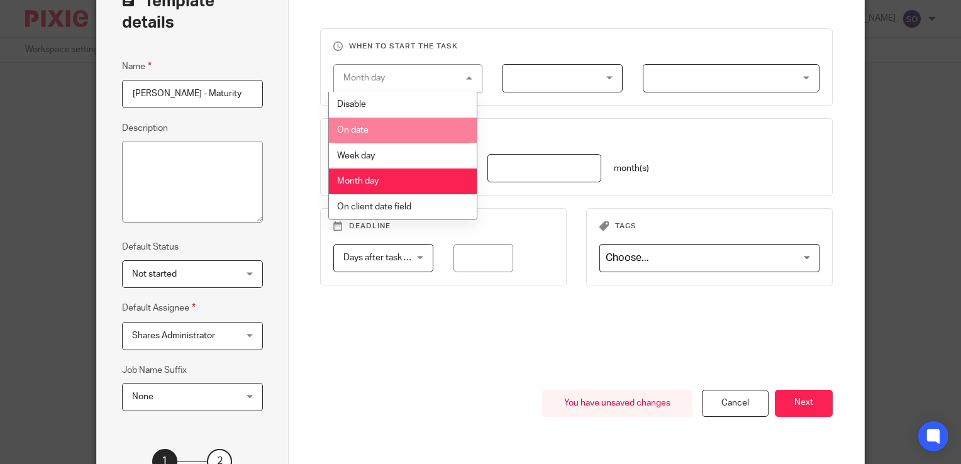
click at [387, 130] on li "On date" at bounding box center [403, 131] width 148 height 26
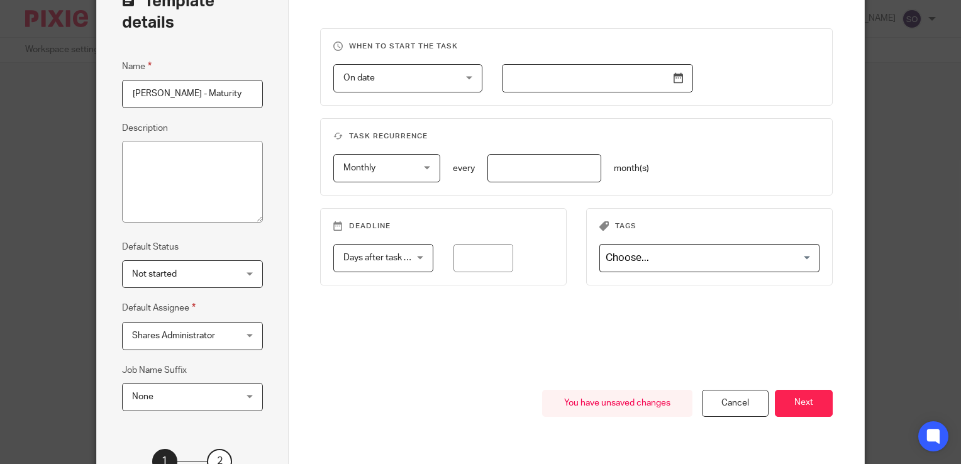
click at [667, 79] on input "text" at bounding box center [597, 78] width 191 height 28
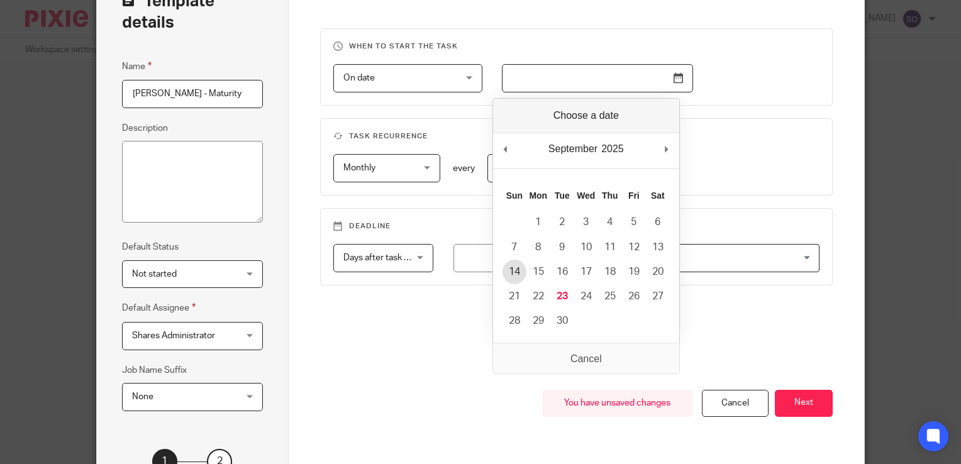
type input "2025-09-14"
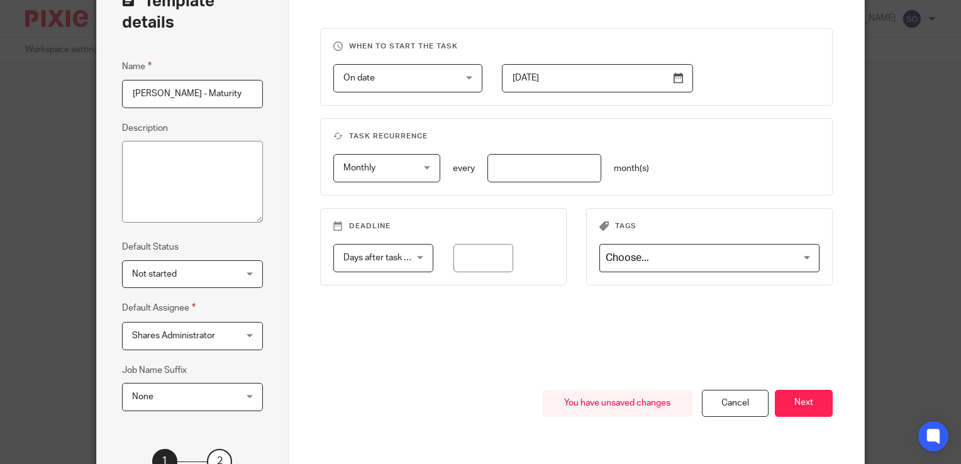
click at [421, 165] on div "Monthly Monthly" at bounding box center [386, 168] width 107 height 28
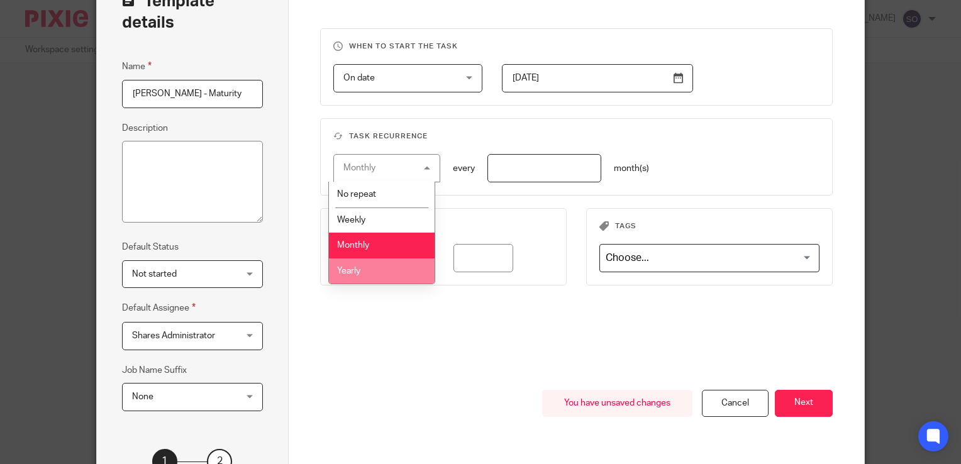
click at [375, 272] on li "Yearly" at bounding box center [382, 271] width 106 height 26
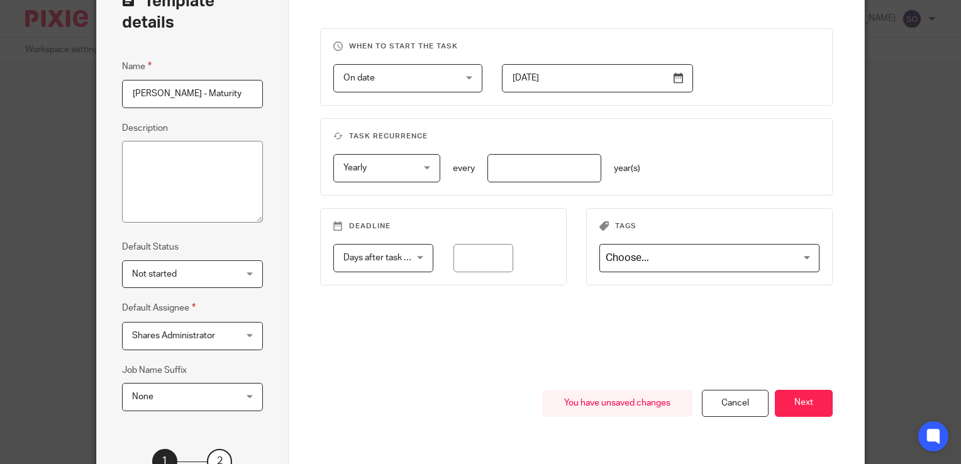
click at [513, 180] on input "number" at bounding box center [544, 168] width 114 height 28
type input "1"
click at [483, 360] on div "When to start the task On date On date Disable On date Week day Month day On cl…" at bounding box center [576, 209] width 512 height 362
click at [498, 260] on input "number" at bounding box center [483, 258] width 60 height 28
click at [498, 262] on input "45" at bounding box center [483, 258] width 60 height 28
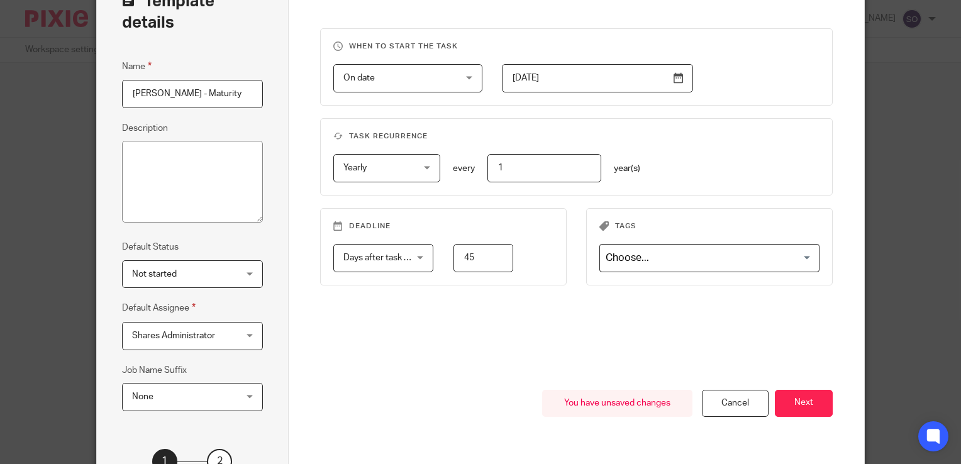
type input "45"
click at [528, 353] on div "When to start the task On date On date Disable On date Week day Month day On cl…" at bounding box center [576, 209] width 512 height 362
click at [676, 256] on input "Search for option" at bounding box center [706, 258] width 211 height 22
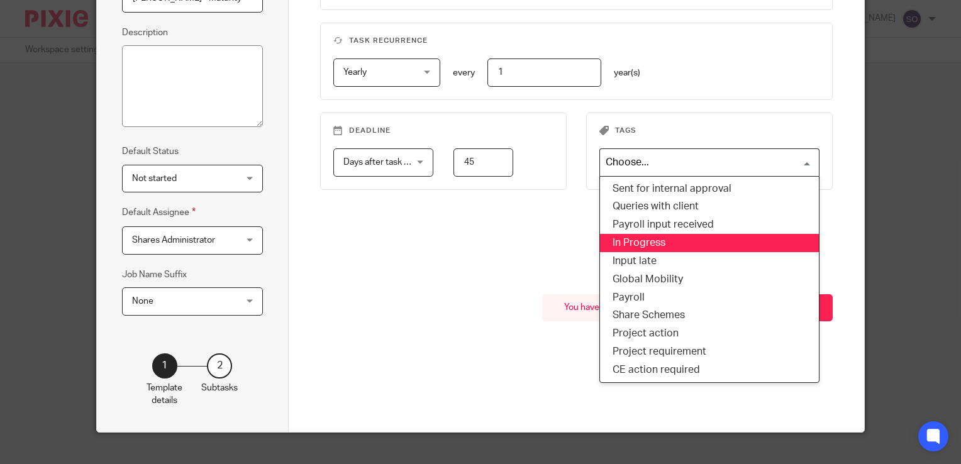
scroll to position [182, 0]
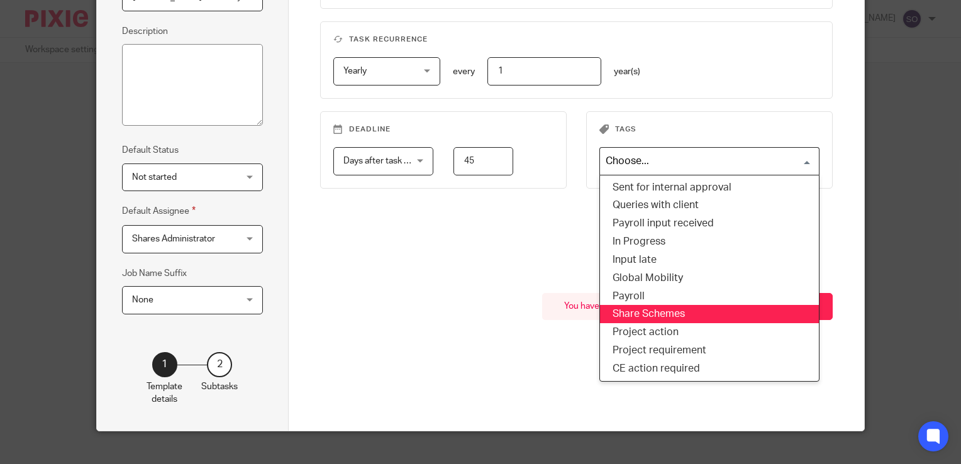
click at [684, 311] on li "Share Schemes" at bounding box center [709, 314] width 219 height 18
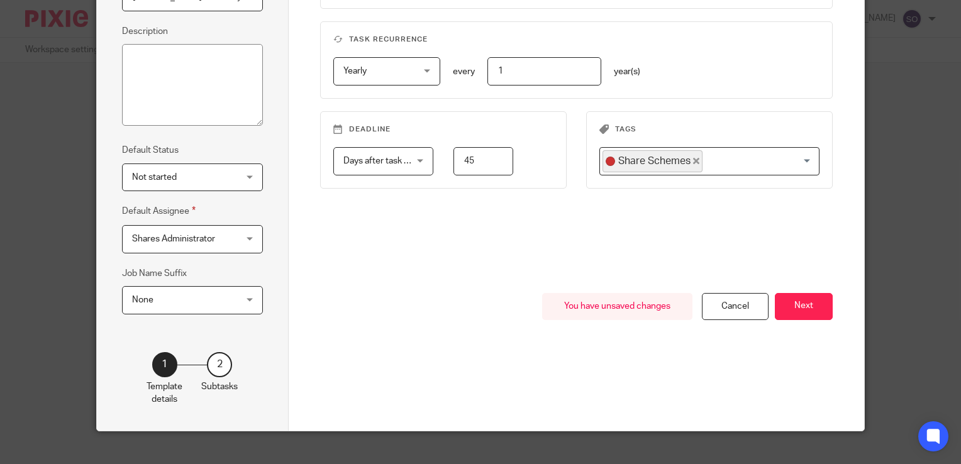
click at [482, 255] on div "When to start the task On date On date Disable On date Week day Month day On cl…" at bounding box center [576, 112] width 512 height 362
click at [804, 304] on button "Next" at bounding box center [804, 306] width 58 height 27
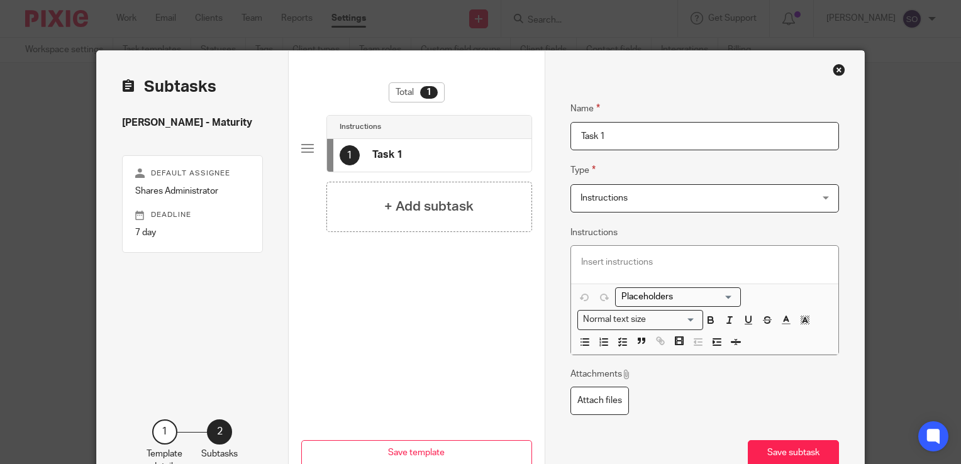
click at [402, 158] on div "1 Task 1" at bounding box center [429, 155] width 204 height 33
click at [636, 141] on input "Task 1" at bounding box center [704, 136] width 268 height 28
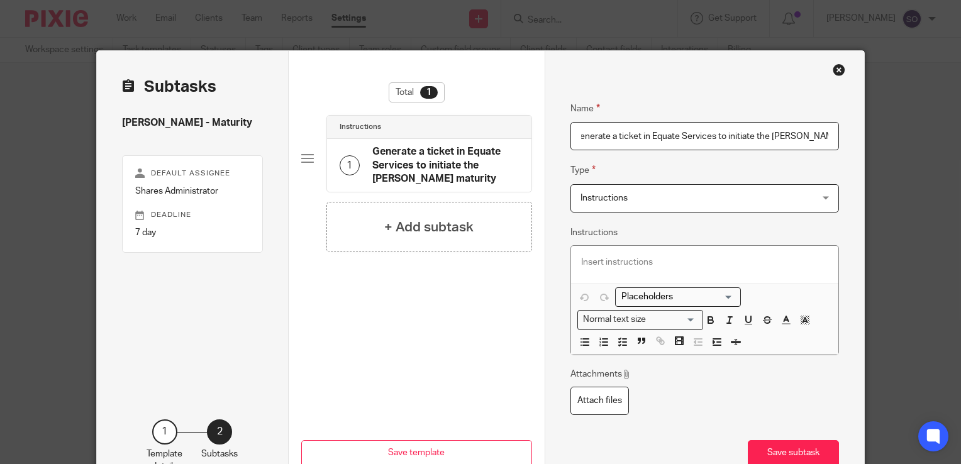
scroll to position [0, 6]
type input "Generate a ticket in Equate Services to initiate the SAYE maturity"
click at [683, 180] on fieldset "Type Instructions Instructions Instructions Document signing - request signatur…" at bounding box center [704, 187] width 268 height 49
click at [671, 194] on span "Instructions" at bounding box center [683, 198] width 206 height 26
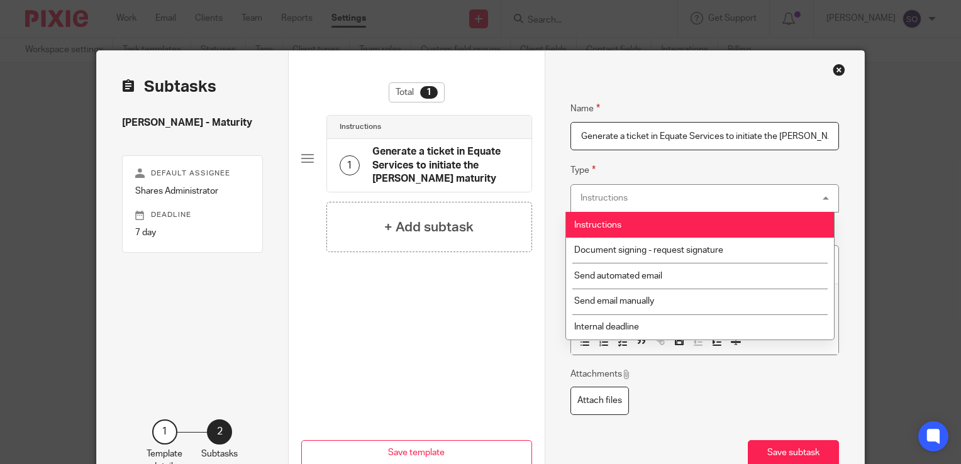
click at [671, 194] on div "Instructions Instructions" at bounding box center [704, 198] width 268 height 28
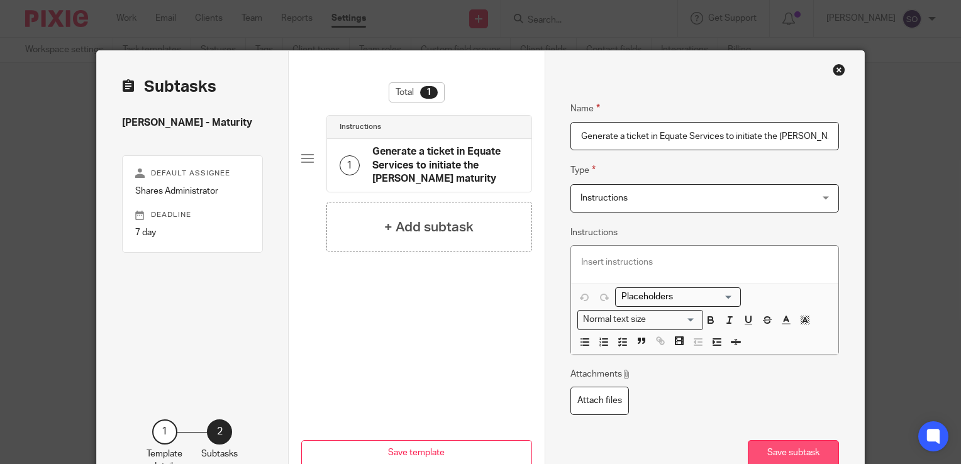
click at [796, 449] on button "Save subtask" at bounding box center [793, 453] width 91 height 27
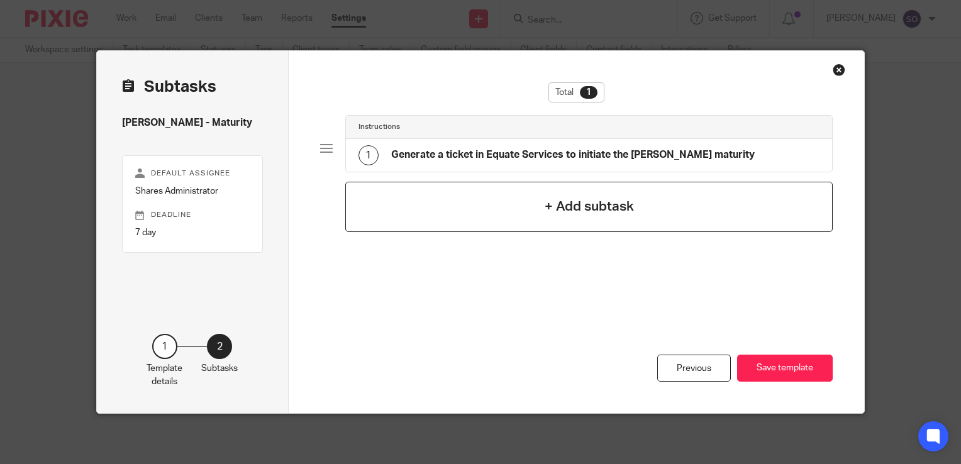
click at [561, 211] on h4 "+ Add subtask" at bounding box center [589, 206] width 89 height 19
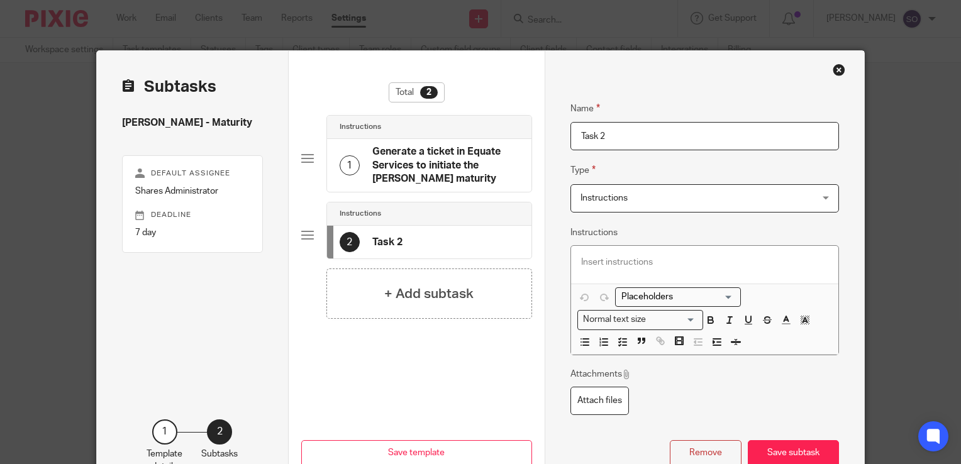
click at [616, 135] on input "Task 2" at bounding box center [704, 136] width 268 height 28
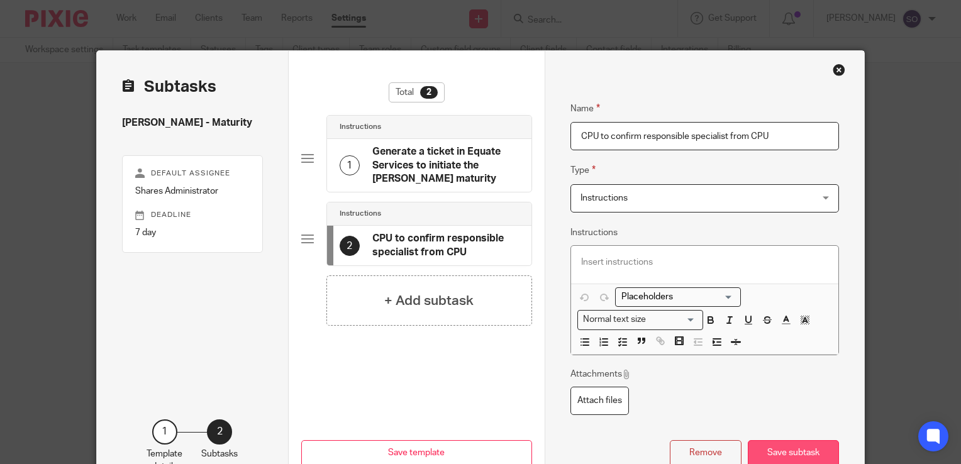
type input "CPU to confirm responsible specialist from CPU"
click at [788, 450] on button "Save subtask" at bounding box center [793, 453] width 91 height 27
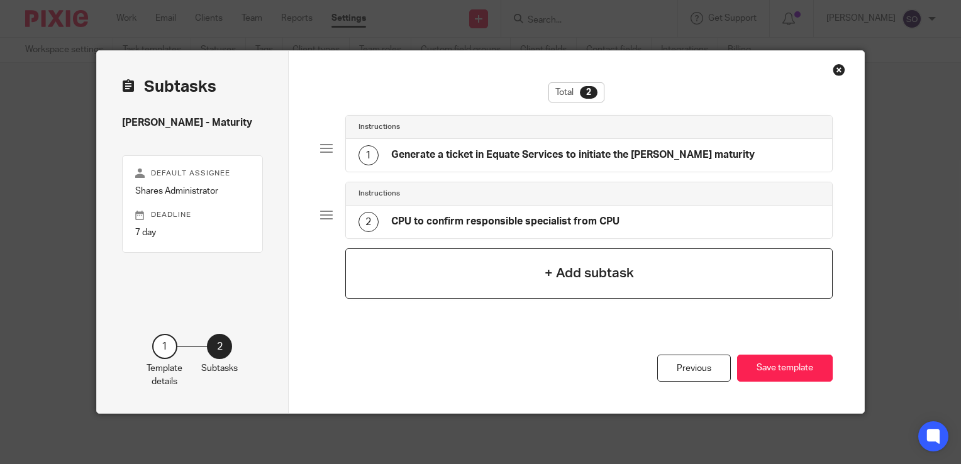
click at [502, 280] on div "+ Add subtask" at bounding box center [588, 273] width 487 height 50
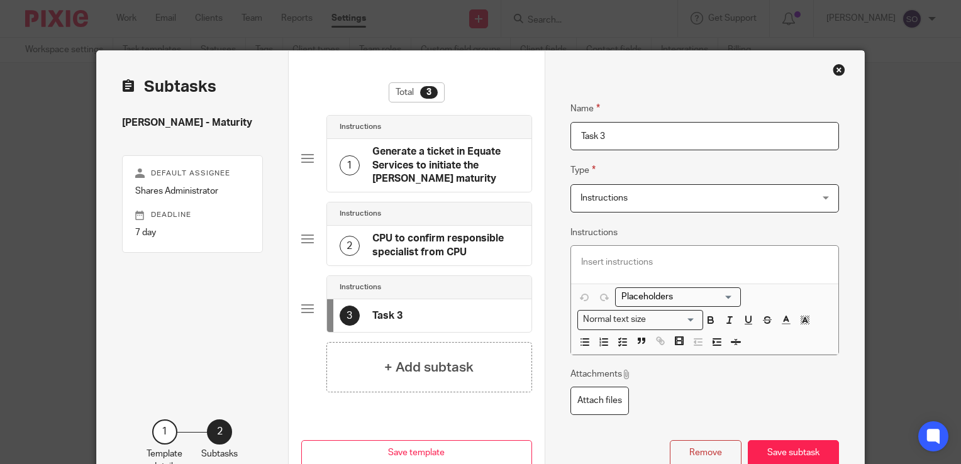
click at [622, 145] on input "Task 3" at bounding box center [704, 136] width 268 height 28
type input "T"
type input "CPU to share maturity timeline"
click at [809, 441] on button "Save subtask" at bounding box center [793, 453] width 91 height 27
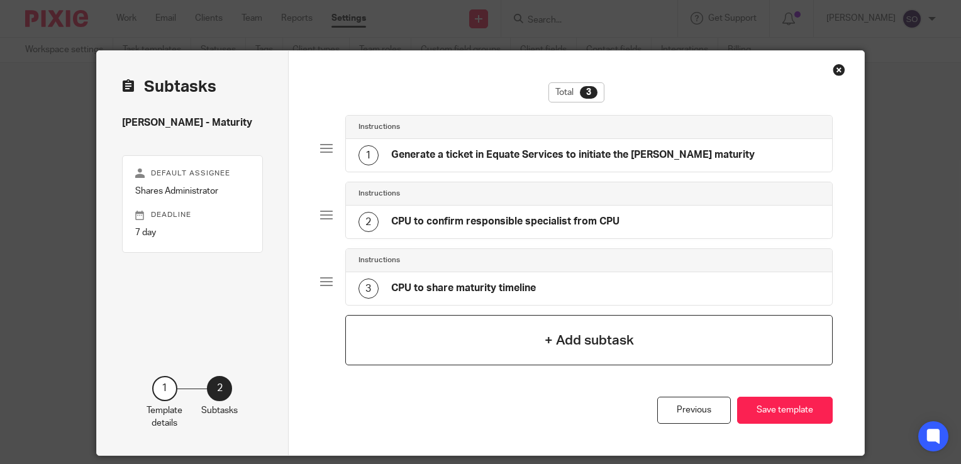
click at [641, 337] on div "+ Add subtask" at bounding box center [588, 340] width 487 height 50
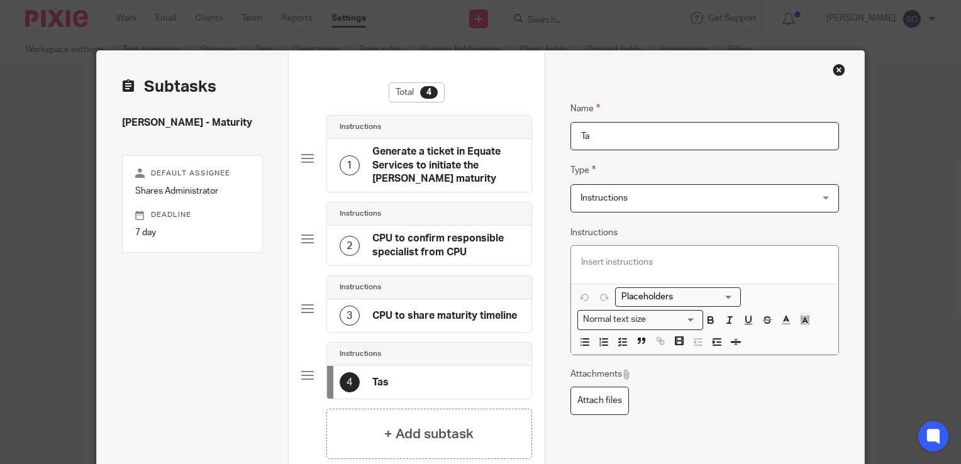
type input "T"
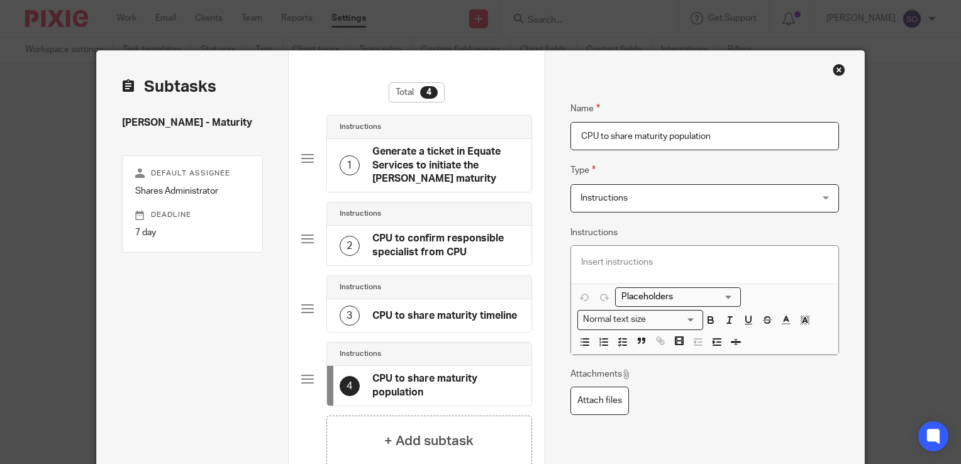
scroll to position [141, 0]
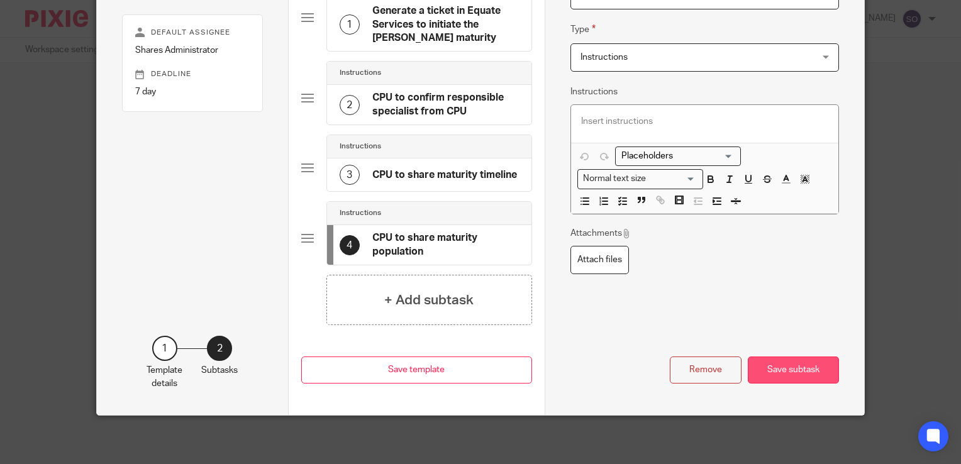
type input "CPU to share maturity population"
click at [797, 368] on button "Save subtask" at bounding box center [793, 370] width 91 height 27
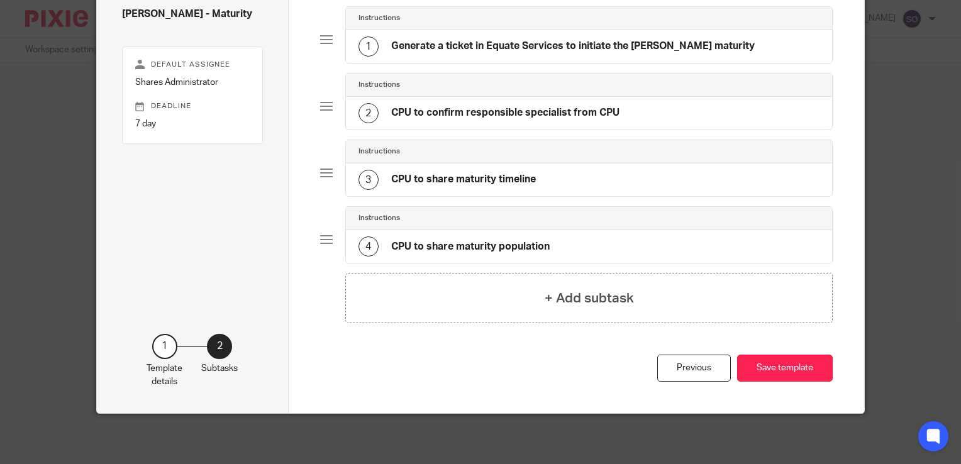
scroll to position [106, 0]
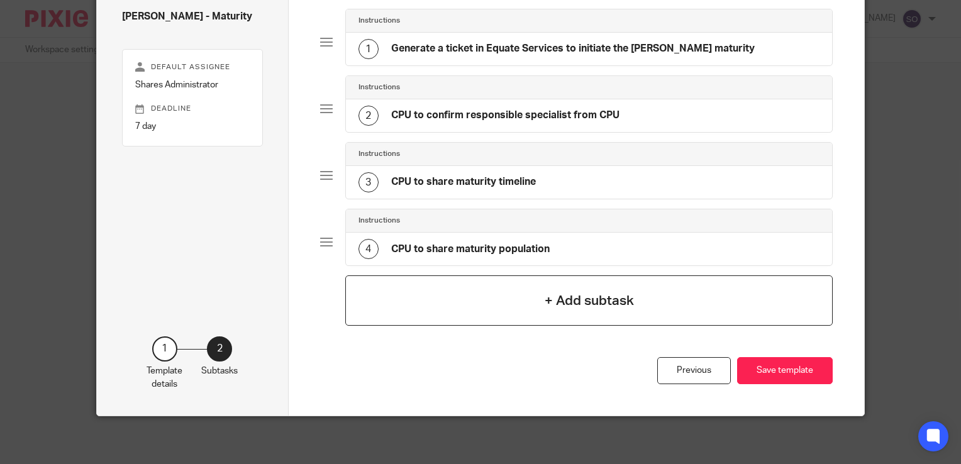
click at [606, 307] on h4 "+ Add subtask" at bounding box center [589, 300] width 89 height 19
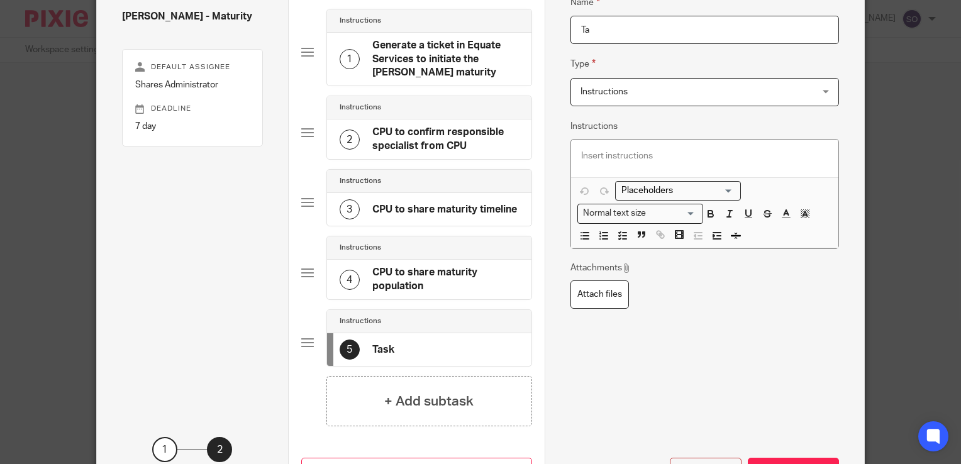
type input "T"
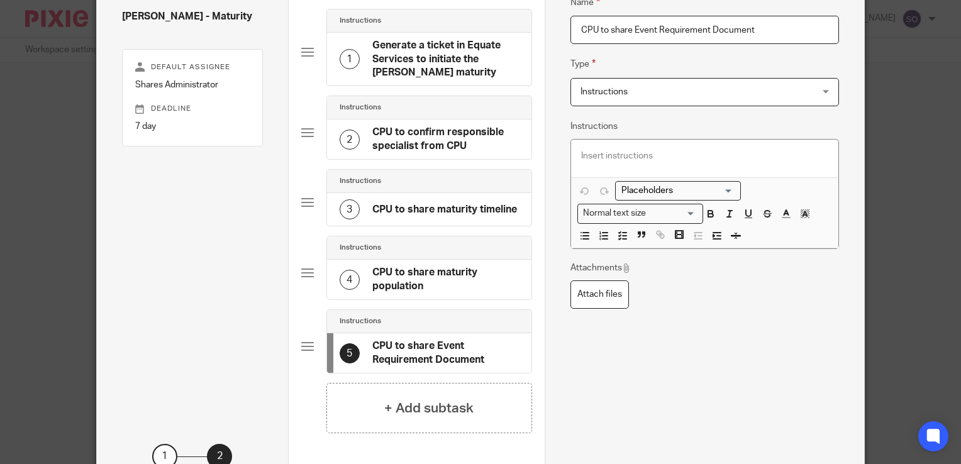
scroll to position [214, 0]
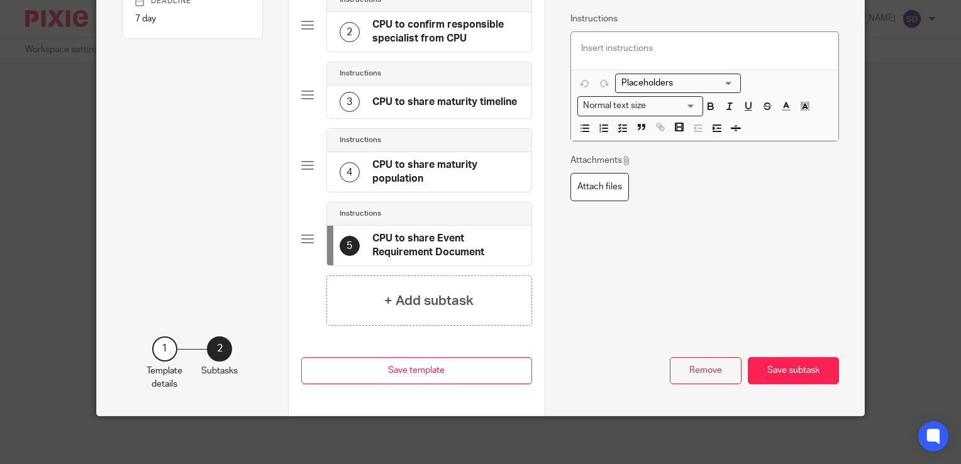
type input "CPU to share Event Requirement Document"
click at [780, 351] on div "Remove Save subtask" at bounding box center [704, 338] width 268 height 92
click at [783, 357] on button "Save subtask" at bounding box center [793, 370] width 91 height 27
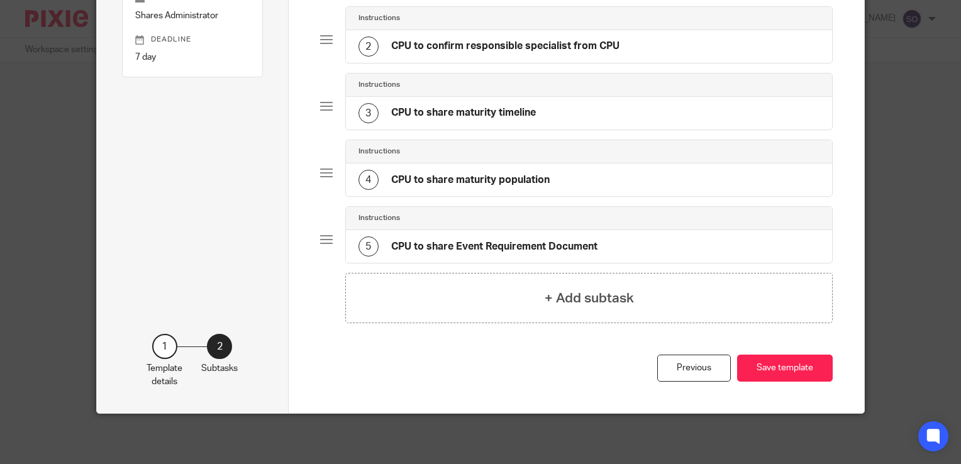
scroll to position [173, 0]
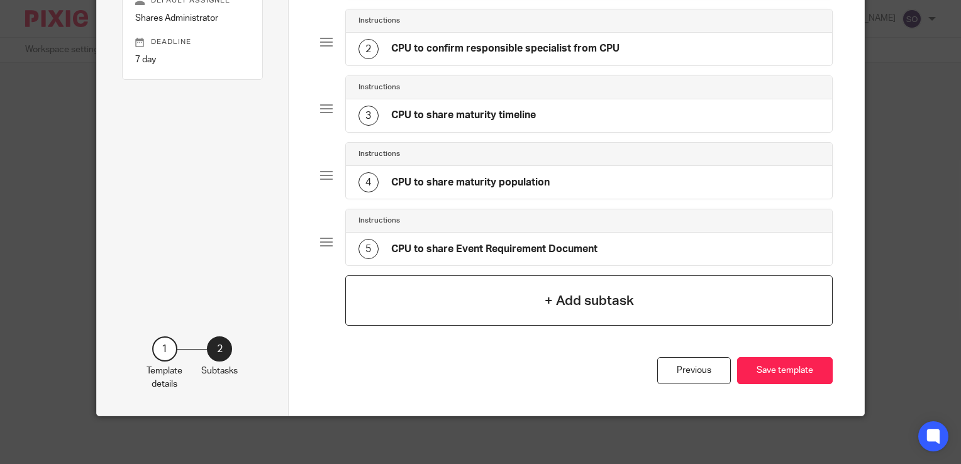
click at [570, 300] on h4 "+ Add subtask" at bounding box center [589, 300] width 89 height 19
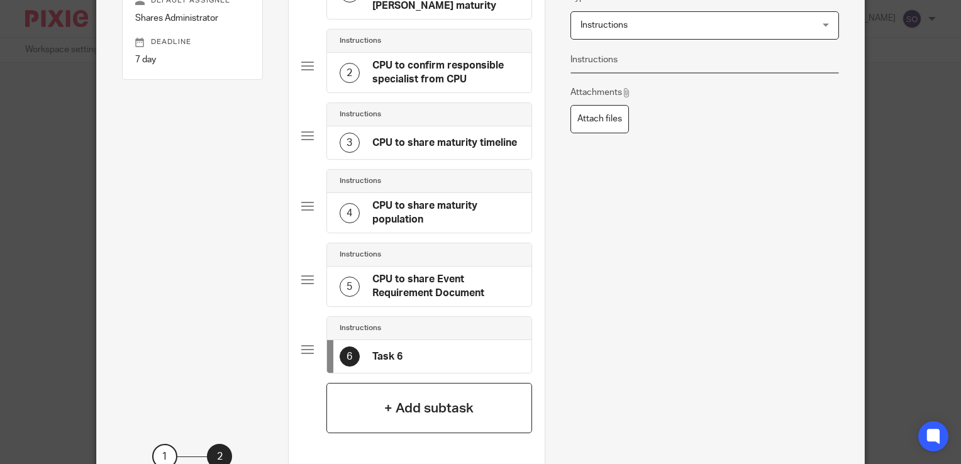
scroll to position [0, 0]
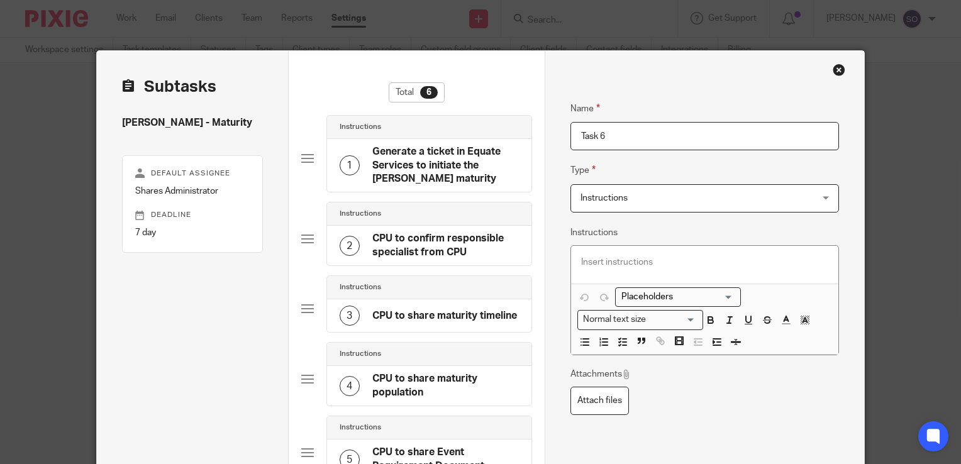
drag, startPoint x: 616, startPoint y: 133, endPoint x: 556, endPoint y: 139, distance: 60.7
click at [556, 139] on div "Name Generate a ticket in Equate Services to initiate the SAYE maturity Type In…" at bounding box center [704, 373] width 319 height 645
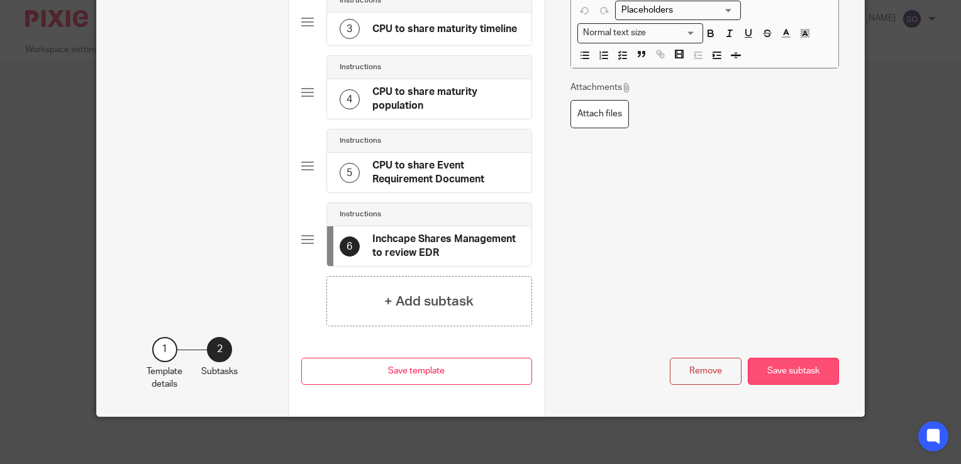
type input "Inchcape Shares Management to review EDR"
click at [776, 362] on button "Save subtask" at bounding box center [793, 371] width 91 height 27
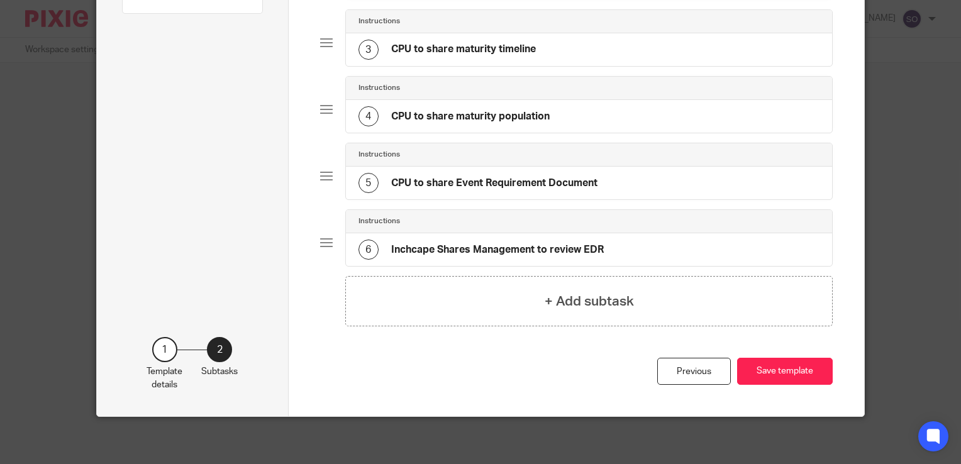
click at [550, 182] on h4 "CPU to share Event Requirement Document" at bounding box center [494, 183] width 206 height 13
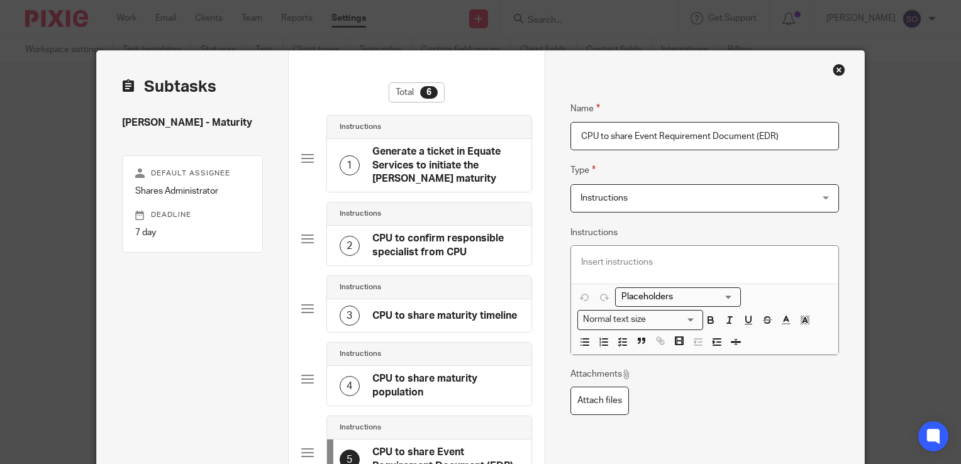
scroll to position [287, 0]
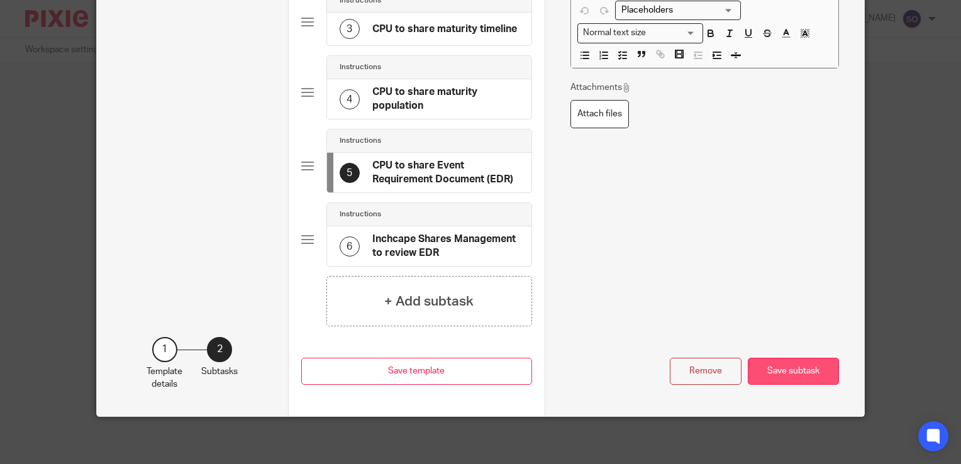
type input "CPU to share Event Requirement Document (EDR)"
click at [804, 366] on button "Save subtask" at bounding box center [793, 371] width 91 height 27
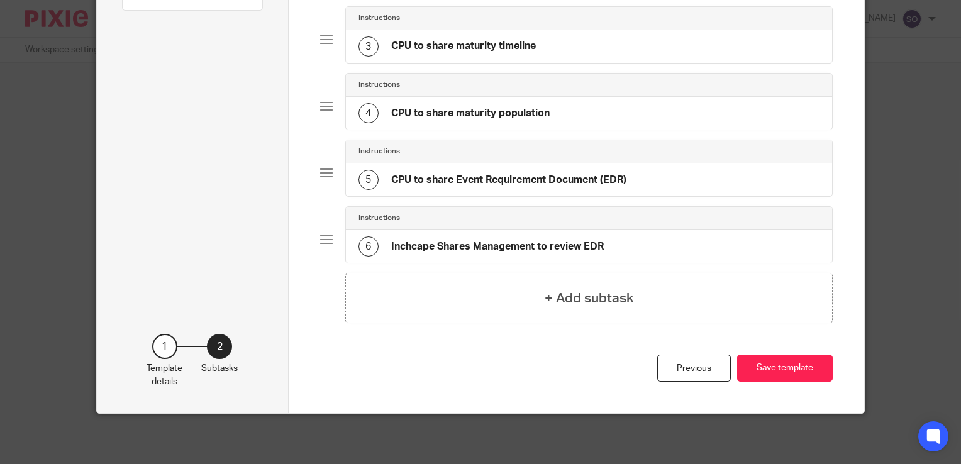
scroll to position [239, 0]
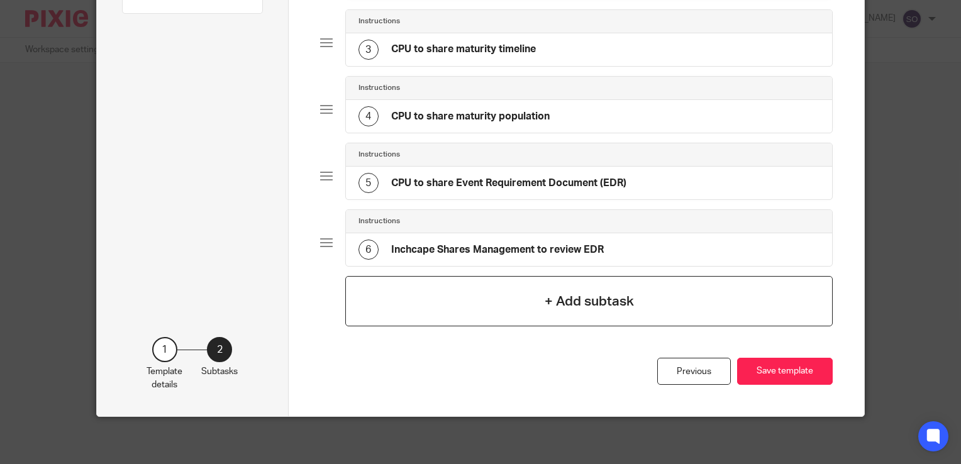
click at [578, 299] on h4 "+ Add subtask" at bounding box center [589, 301] width 89 height 19
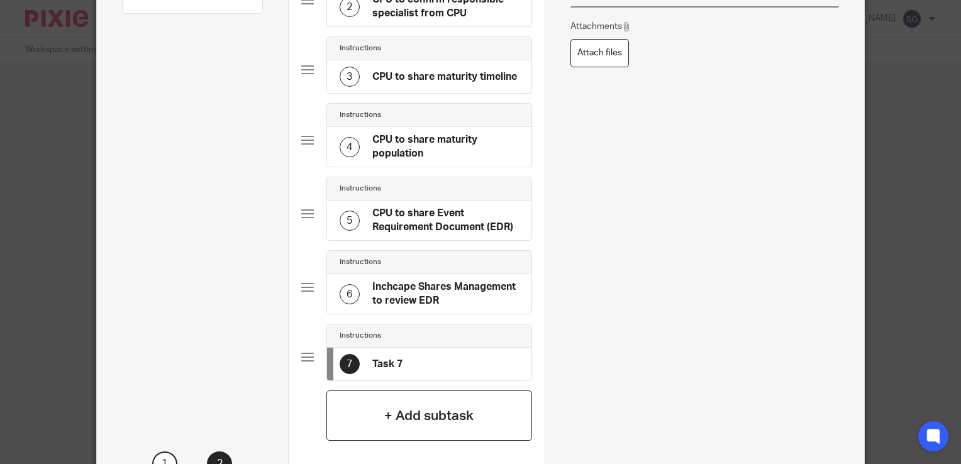
scroll to position [0, 0]
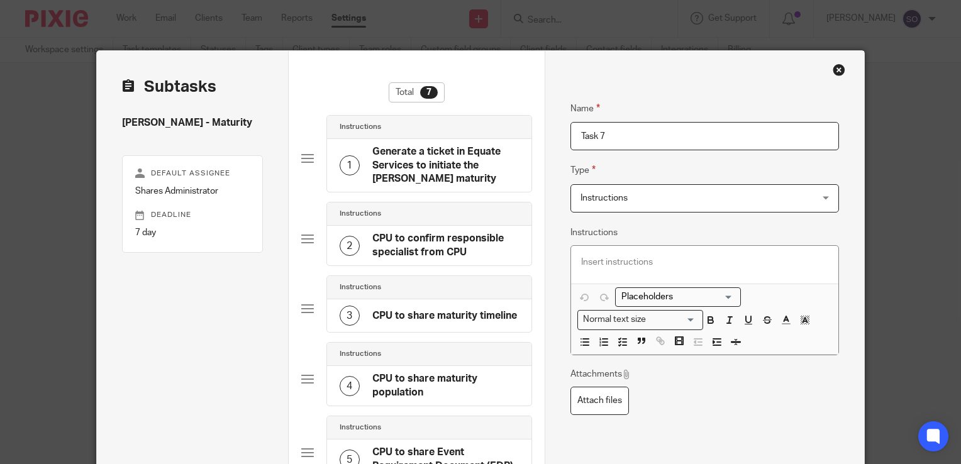
drag, startPoint x: 605, startPoint y: 139, endPoint x: 553, endPoint y: 139, distance: 51.6
click at [553, 139] on div "Name Generate a ticket in Equate Services to initiate the SAYE maturity Type In…" at bounding box center [704, 410] width 319 height 719
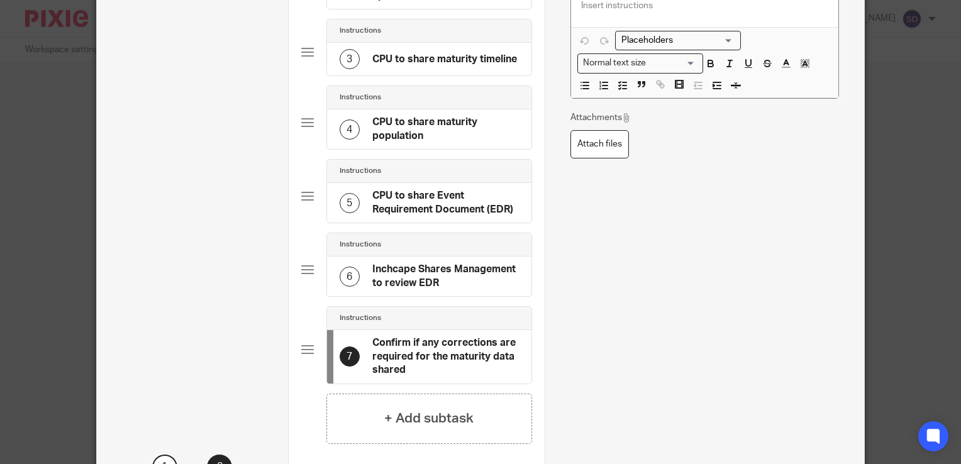
scroll to position [373, 0]
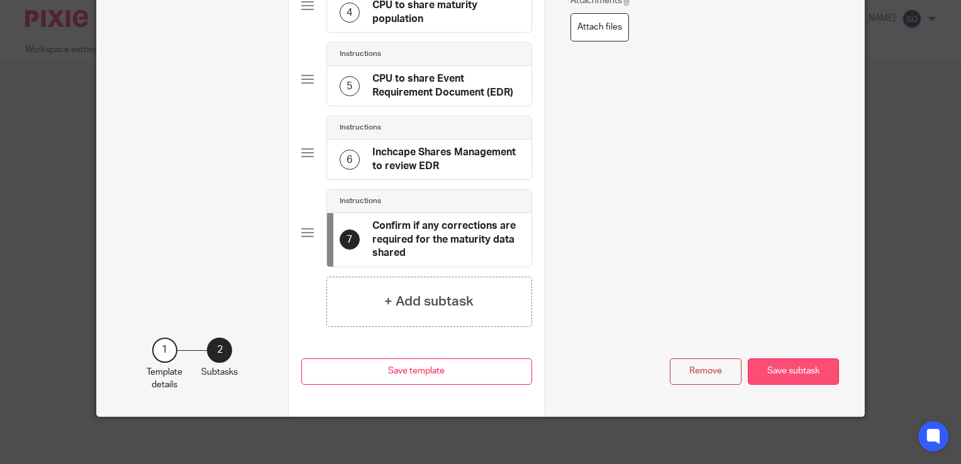
type input "Confirm if any corrections are required for the maturity data shared"
click at [823, 375] on button "Save subtask" at bounding box center [793, 371] width 91 height 27
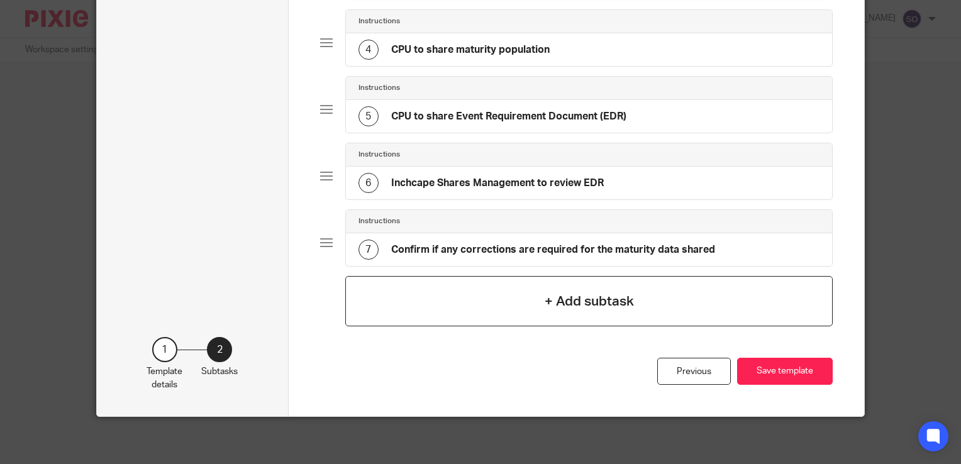
click at [583, 303] on h4 "+ Add subtask" at bounding box center [589, 301] width 89 height 19
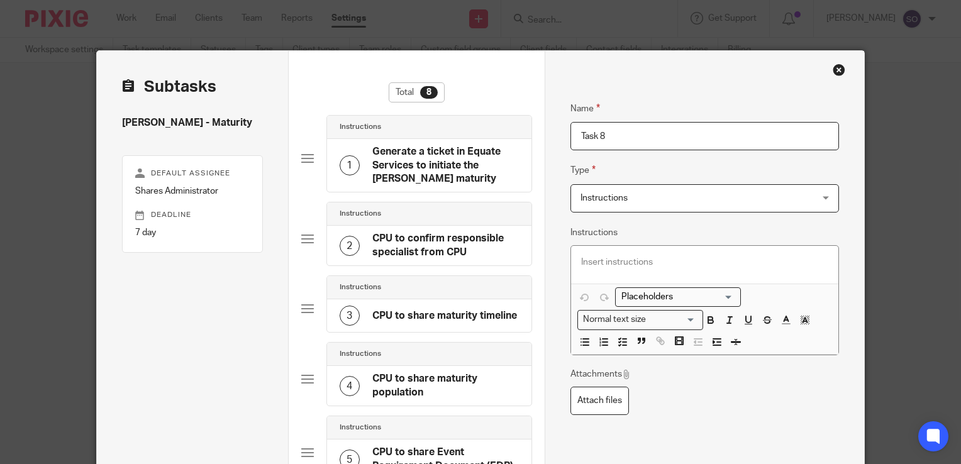
drag, startPoint x: 622, startPoint y: 138, endPoint x: 564, endPoint y: 140, distance: 57.9
click at [564, 140] on div "Name Generate a ticket in Equate Services to initiate the SAYE maturity Type In…" at bounding box center [704, 453] width 319 height 805
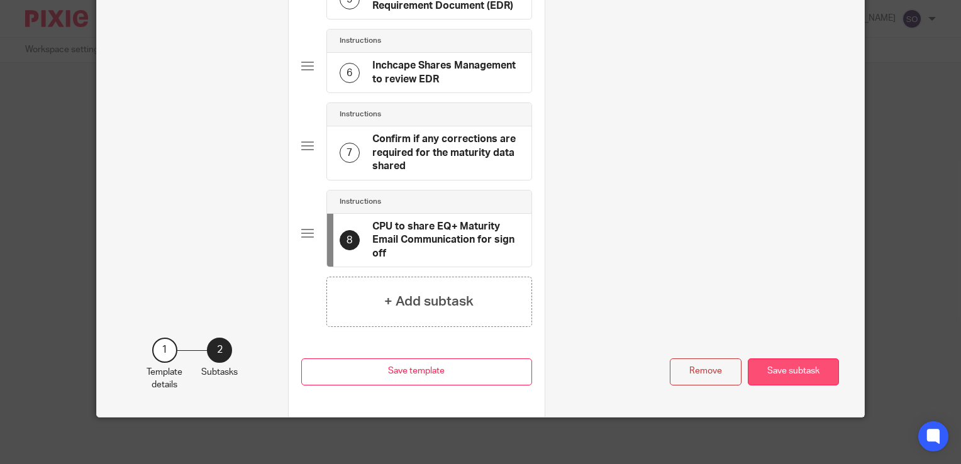
type input "CPU to share EQ+ Maturity Email Communication for sign off"
click at [781, 368] on button "Save subtask" at bounding box center [793, 371] width 91 height 27
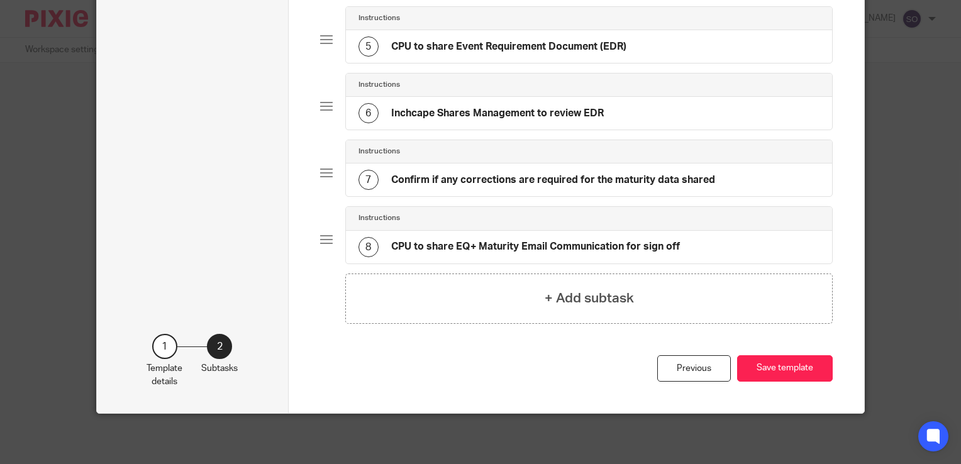
scroll to position [372, 0]
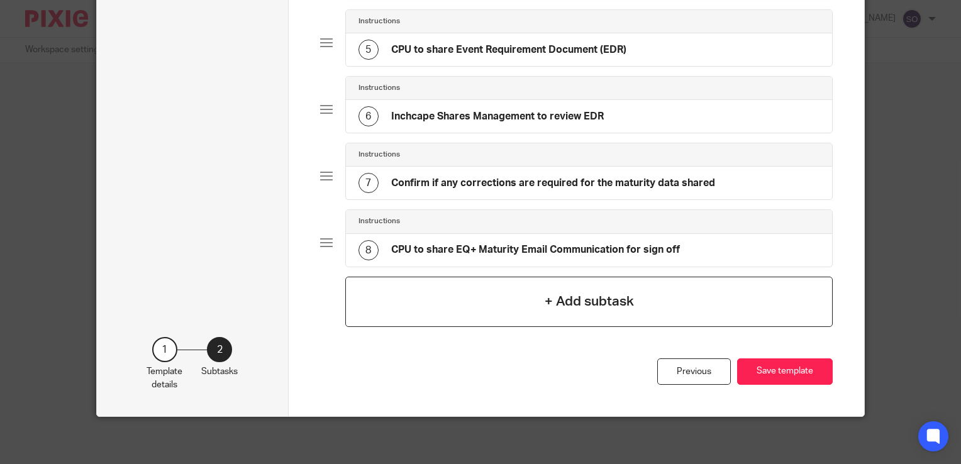
click at [545, 300] on h4 "+ Add subtask" at bounding box center [589, 301] width 89 height 19
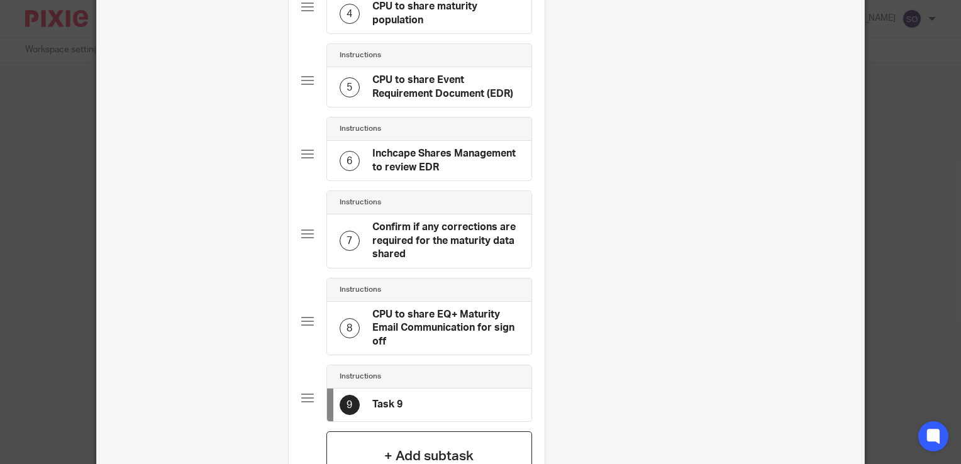
scroll to position [0, 0]
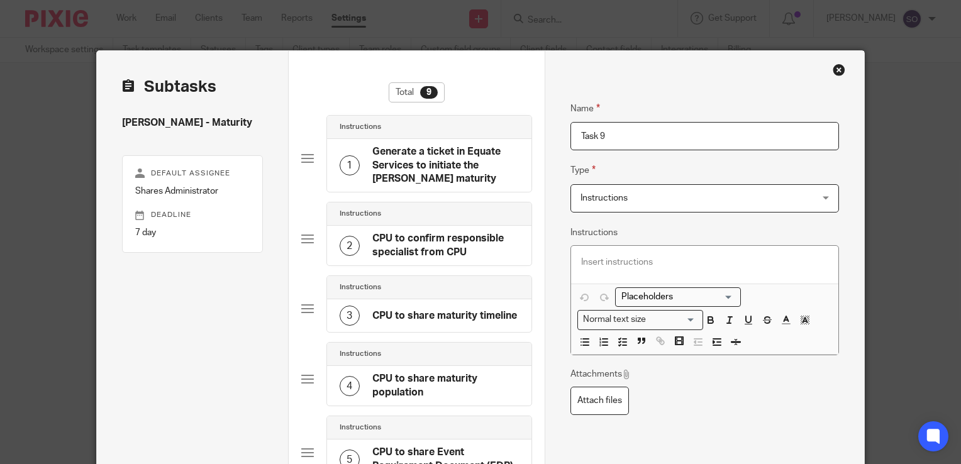
drag, startPoint x: 654, startPoint y: 147, endPoint x: 534, endPoint y: 145, distance: 120.1
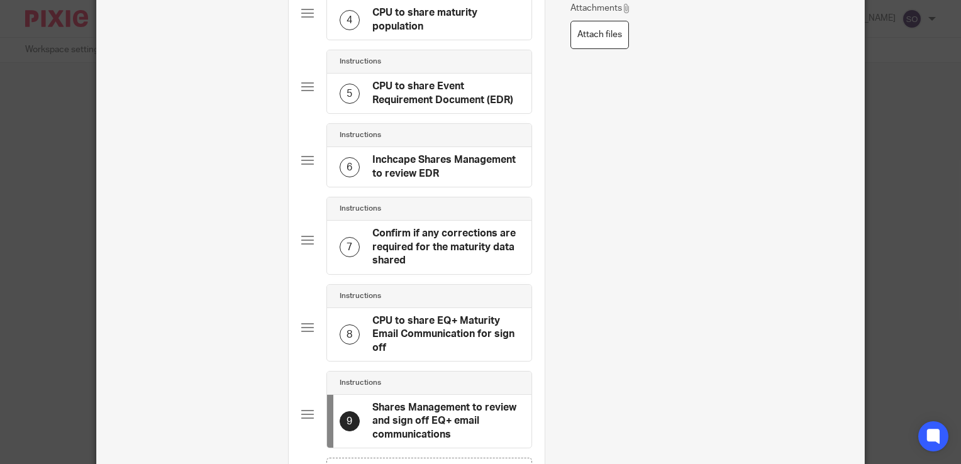
scroll to position [459, 0]
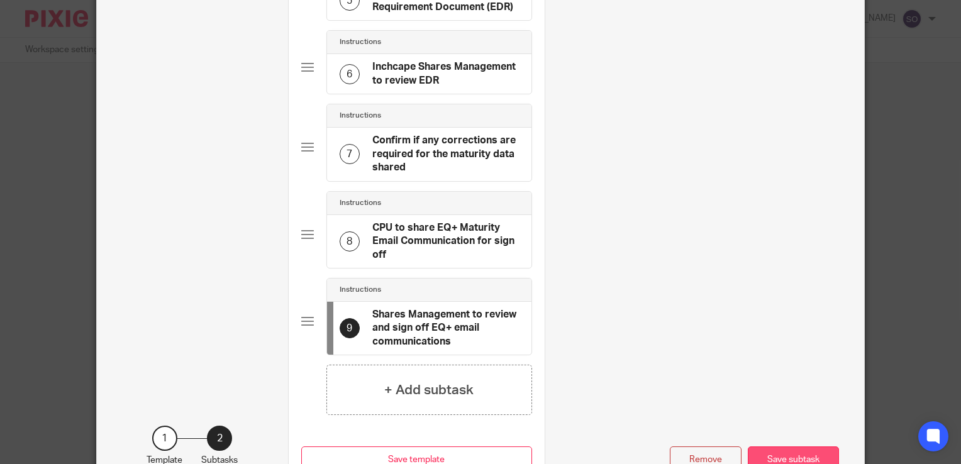
type input "Shares Management to review and sign off EQ+ email communications"
click at [782, 446] on button "Save subtask" at bounding box center [793, 459] width 91 height 27
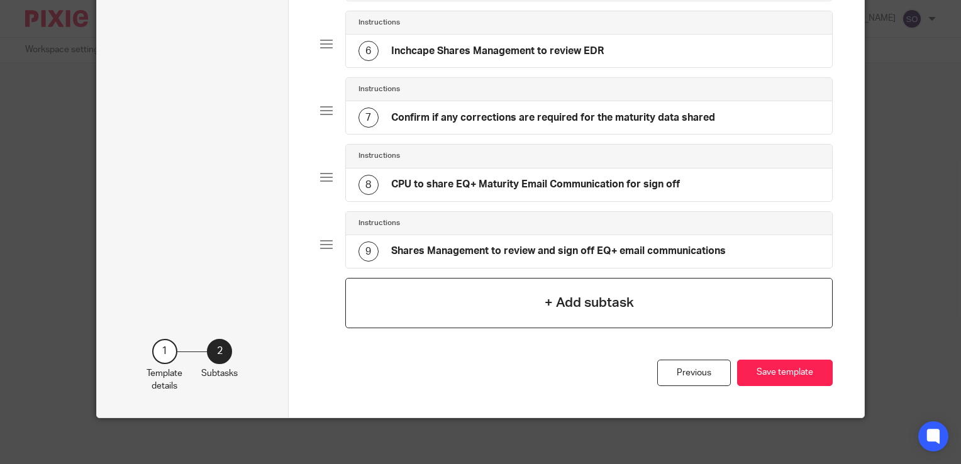
click at [655, 301] on div "+ Add subtask" at bounding box center [588, 303] width 487 height 50
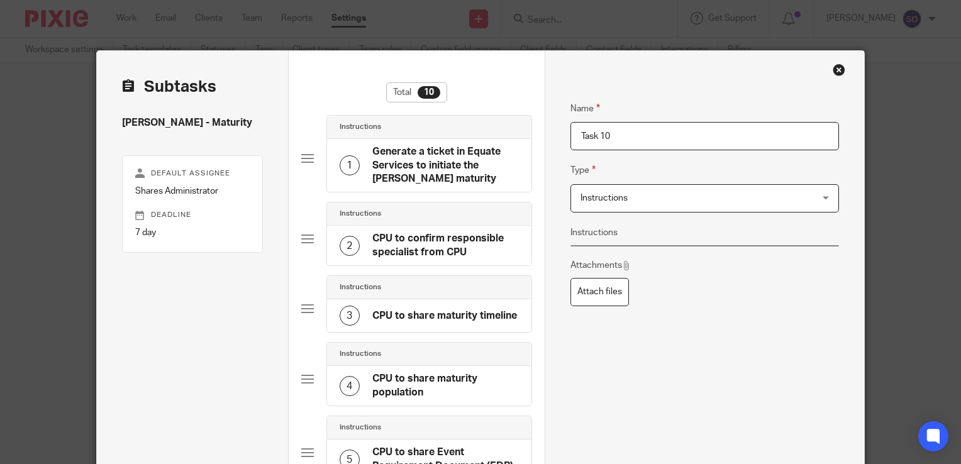
scroll to position [0, 0]
drag, startPoint x: 633, startPoint y: 137, endPoint x: 553, endPoint y: 137, distance: 79.2
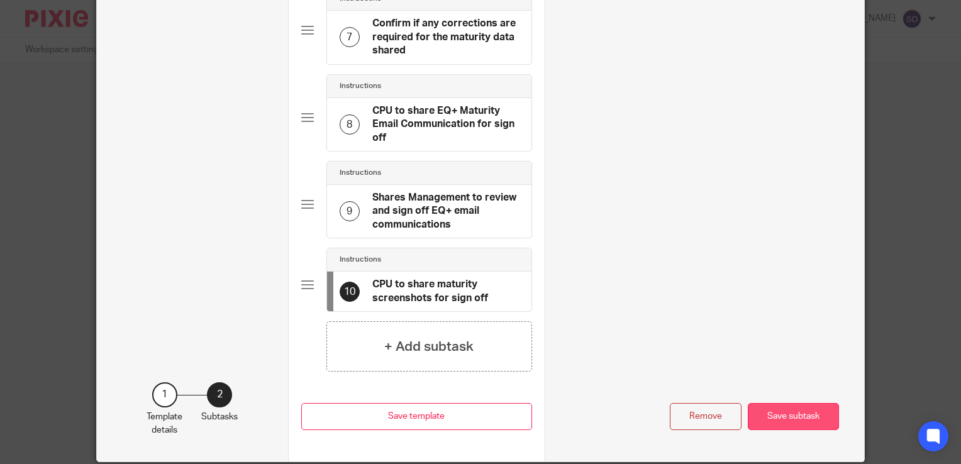
type input "CPU to share maturity screenshots for sign off"
click at [787, 411] on button "Save subtask" at bounding box center [793, 416] width 91 height 27
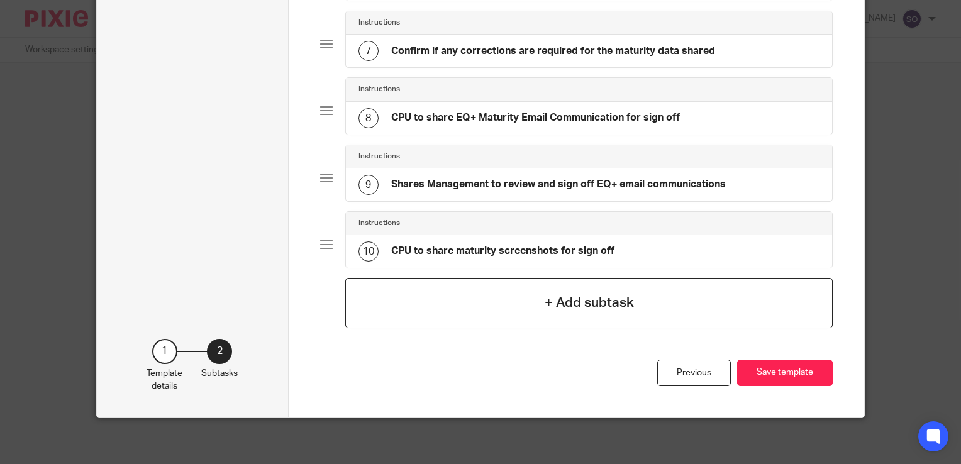
click at [624, 308] on div "+ Add subtask" at bounding box center [588, 303] width 487 height 50
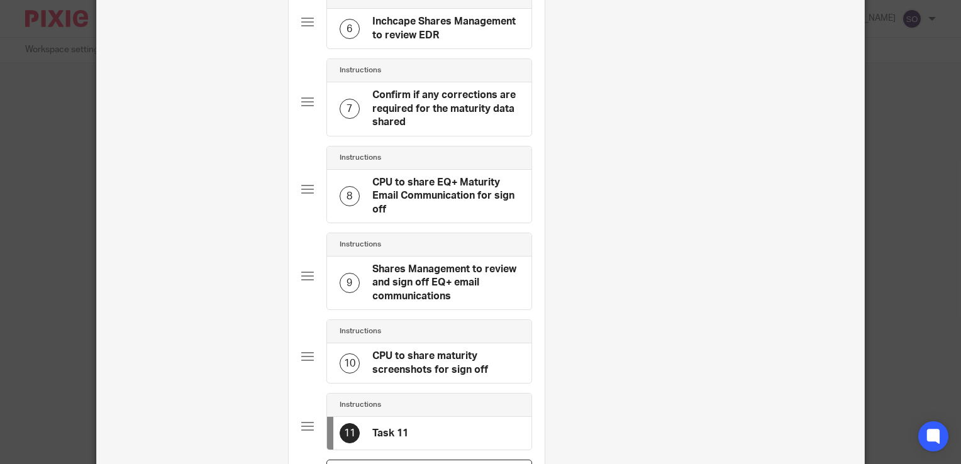
scroll to position [0, 0]
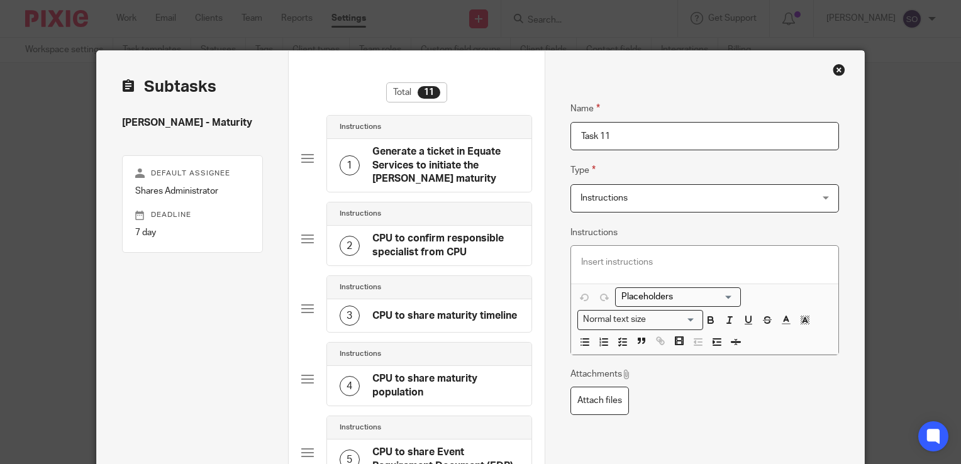
click at [645, 144] on input "Task 11" at bounding box center [704, 136] width 268 height 28
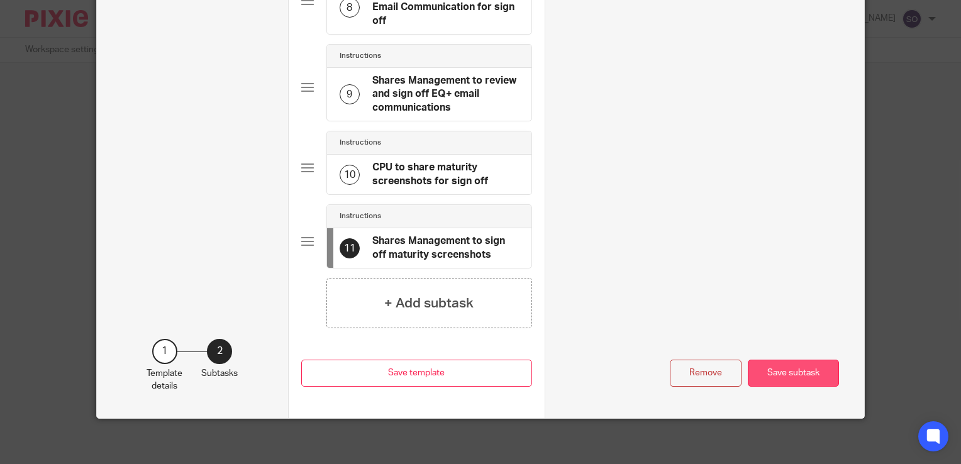
type input "Shares Management to sign off maturity screenshots"
click at [801, 360] on button "Save subtask" at bounding box center [793, 373] width 91 height 27
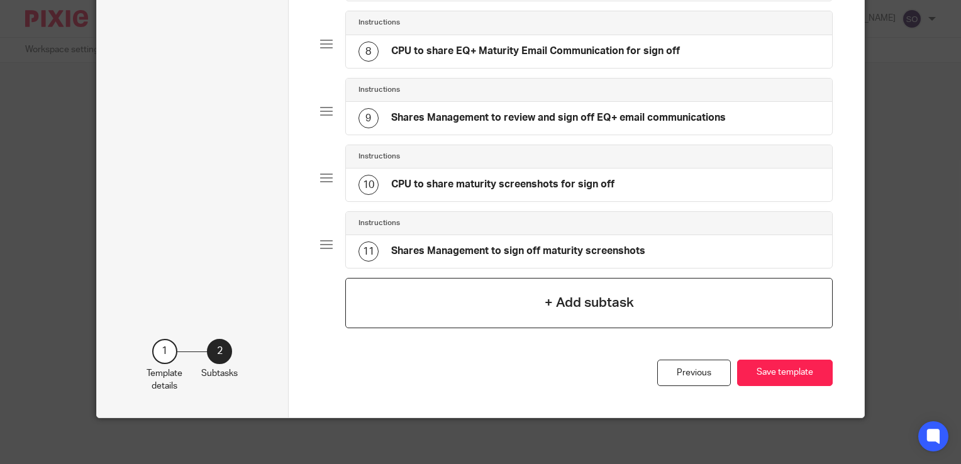
click at [547, 294] on h4 "+ Add subtask" at bounding box center [589, 302] width 89 height 19
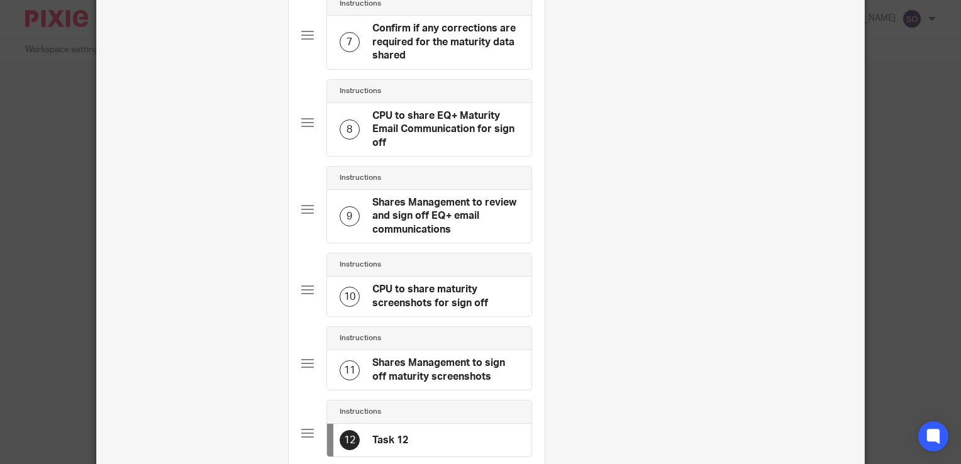
scroll to position [0, 0]
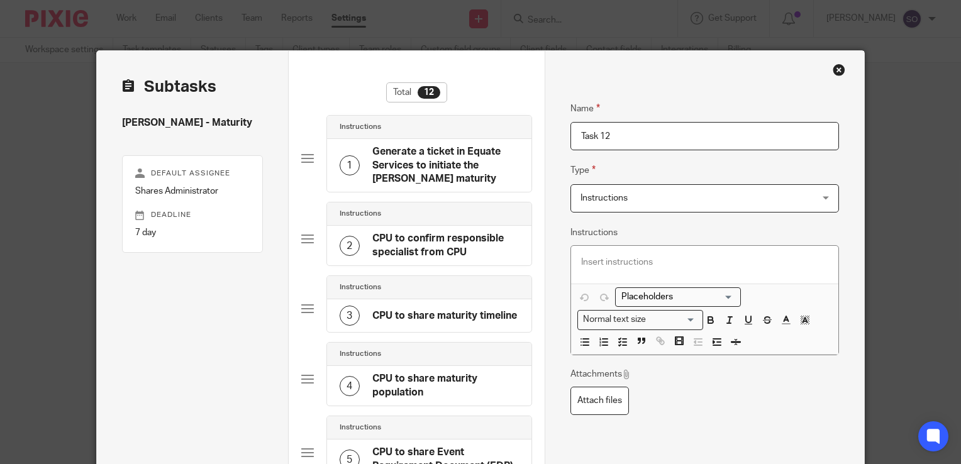
drag, startPoint x: 624, startPoint y: 136, endPoint x: 549, endPoint y: 135, distance: 74.8
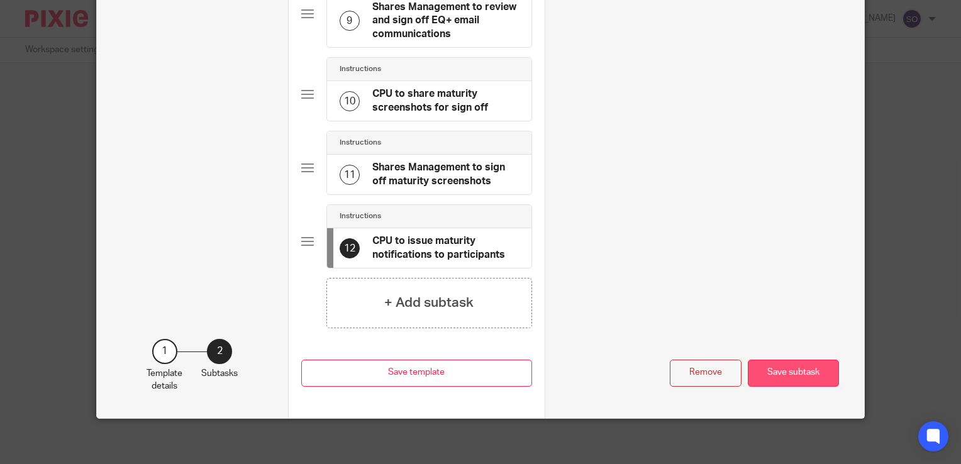
type input "CPU to issue maturity notifications to participants"
click at [797, 373] on button "Save subtask" at bounding box center [793, 373] width 91 height 27
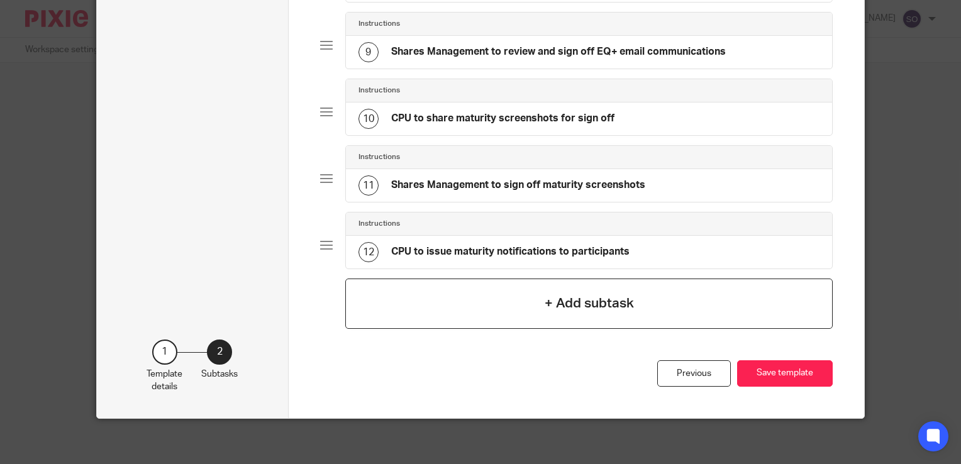
scroll to position [625, 0]
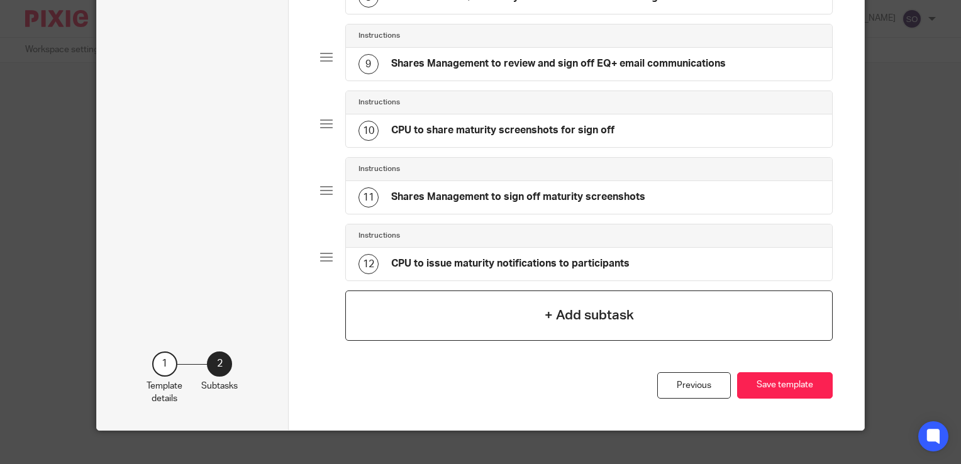
click at [631, 320] on div "+ Add subtask" at bounding box center [588, 315] width 487 height 50
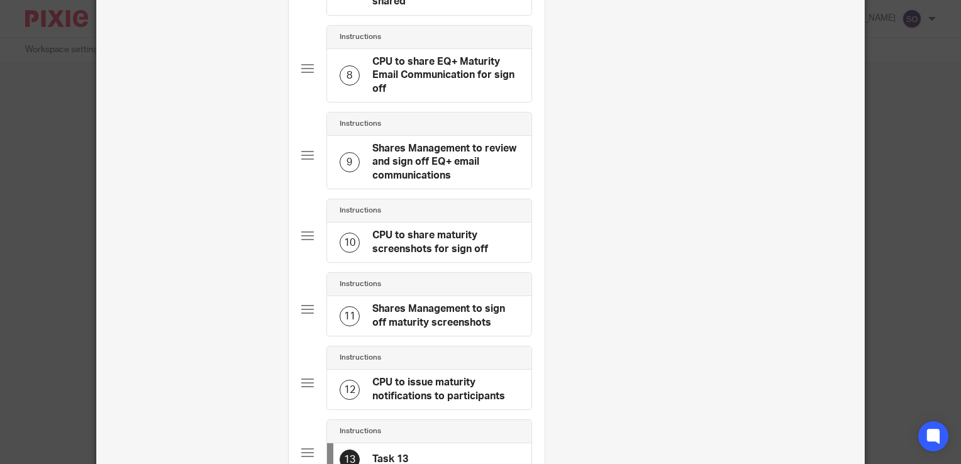
scroll to position [0, 0]
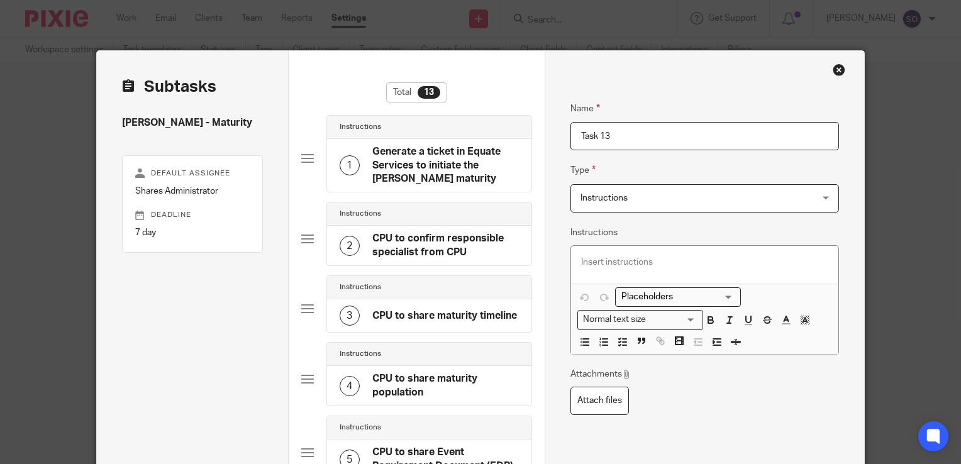
drag, startPoint x: 634, startPoint y: 135, endPoint x: 540, endPoint y: 148, distance: 94.6
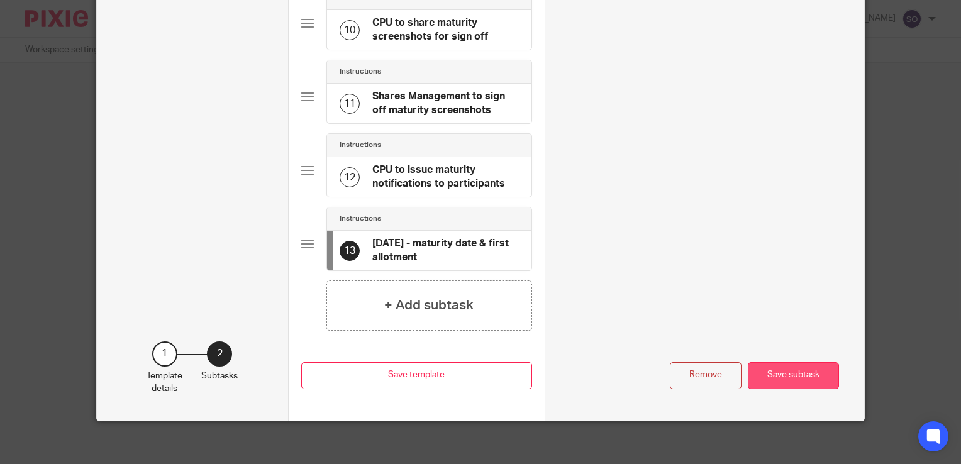
type input "[DATE] - maturity date & first allotment"
click at [800, 370] on button "Save subtask" at bounding box center [793, 375] width 91 height 27
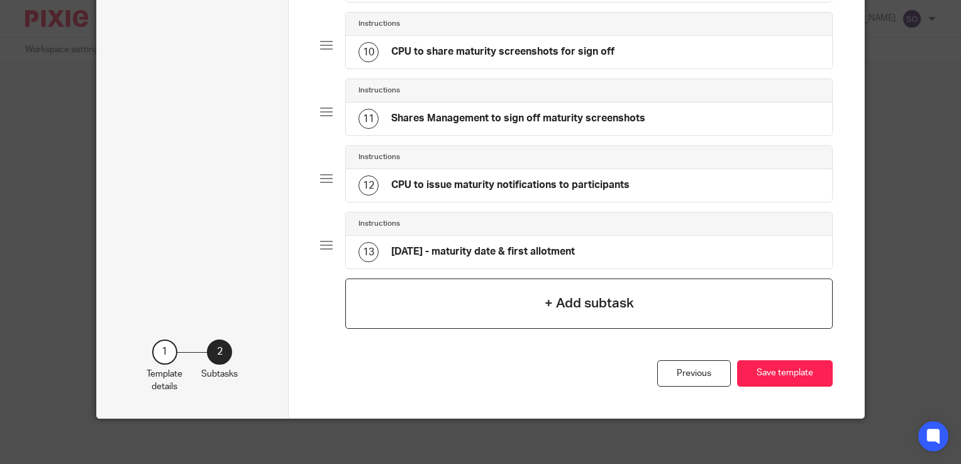
click at [616, 294] on h4 "+ Add subtask" at bounding box center [589, 303] width 89 height 19
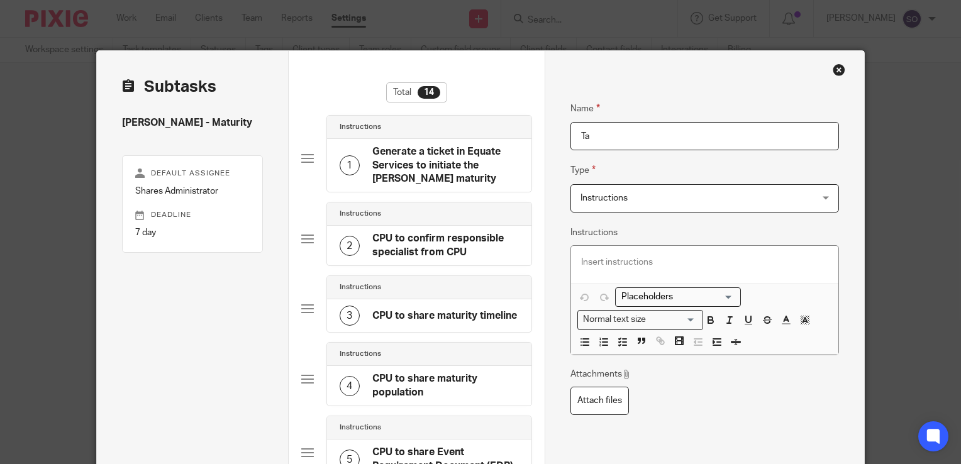
type input "T"
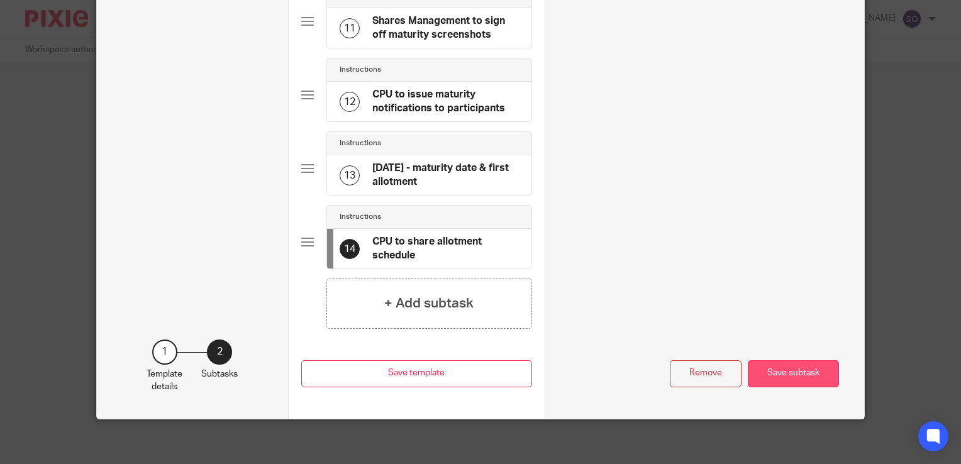
type input "CPU to share allotment schedule"
click at [795, 369] on button "Save subtask" at bounding box center [793, 373] width 91 height 27
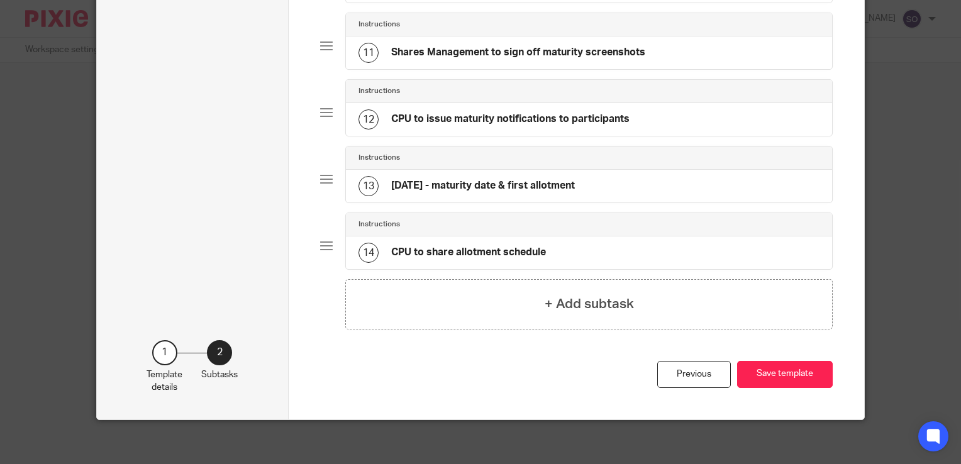
scroll to position [764, 0]
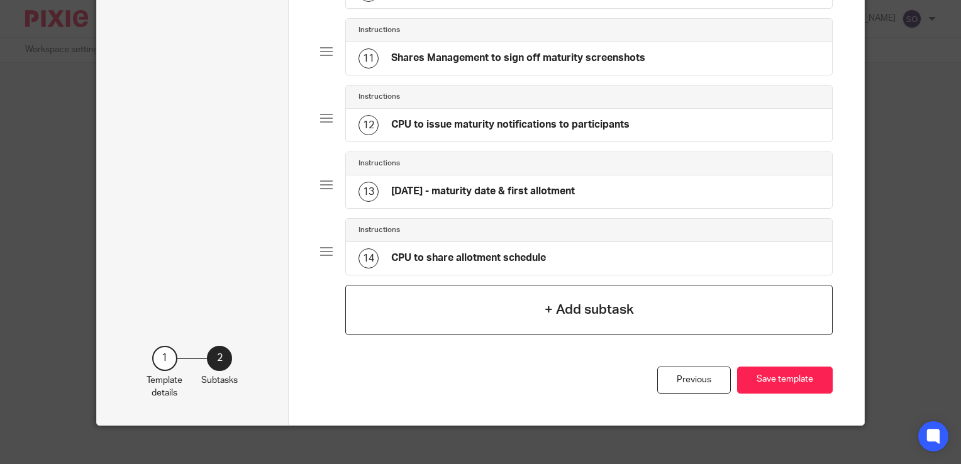
click at [619, 304] on h4 "+ Add subtask" at bounding box center [589, 309] width 89 height 19
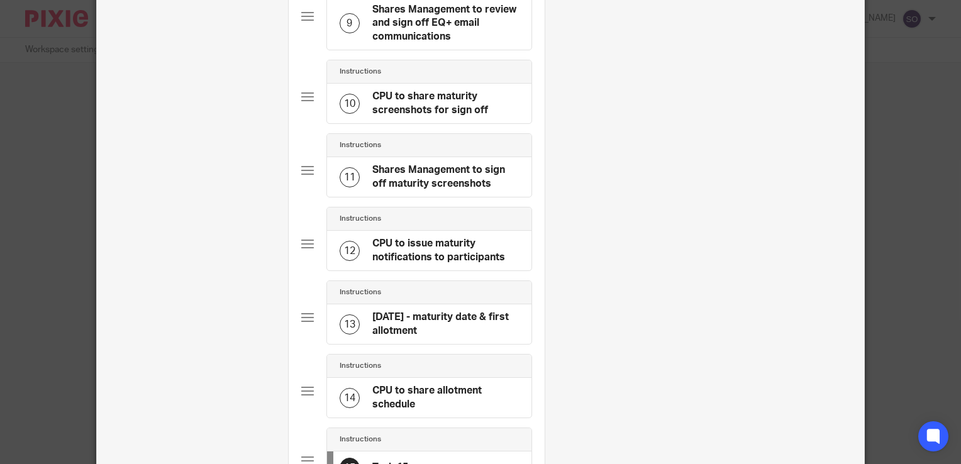
scroll to position [0, 0]
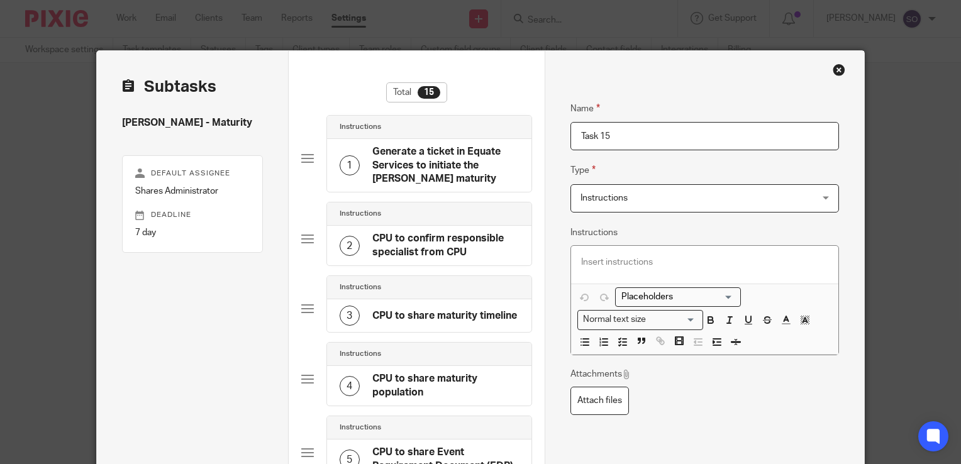
drag, startPoint x: 632, startPoint y: 135, endPoint x: 528, endPoint y: 136, distance: 104.4
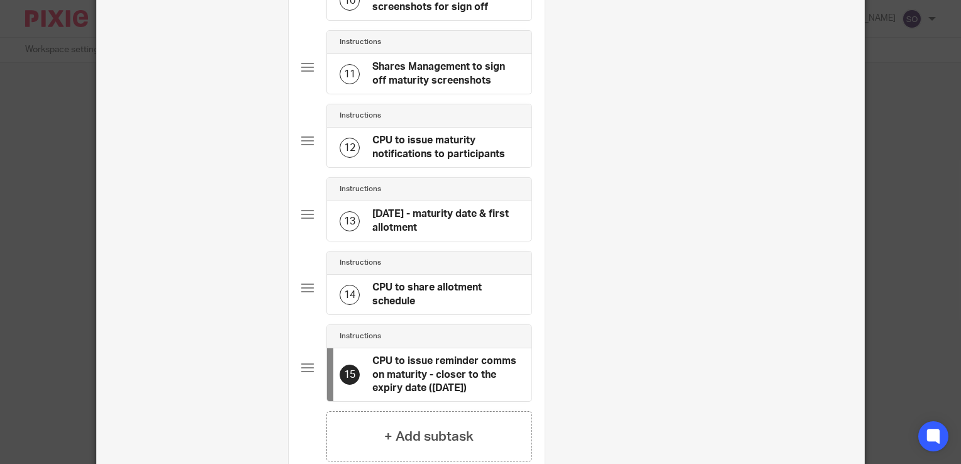
scroll to position [999, 0]
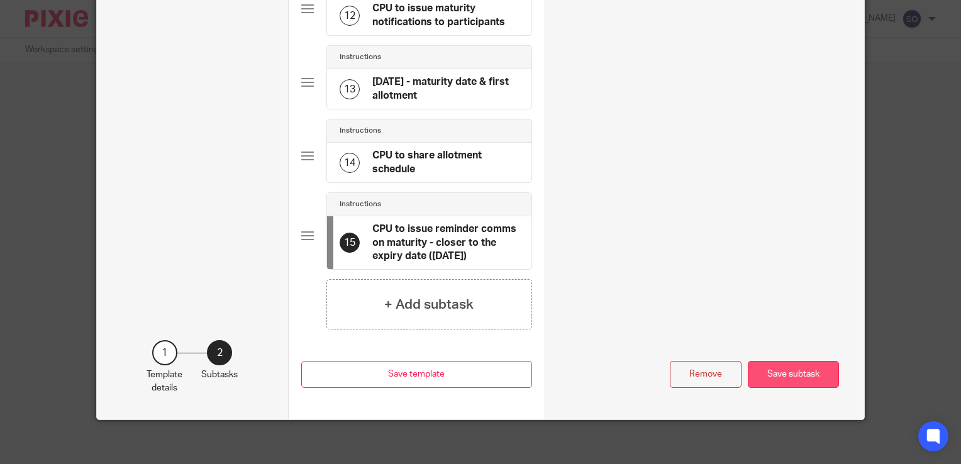
type input "CPU to issue reminder comms on maturity - closer to the expiry date ([DATE])"
click at [803, 376] on button "Save subtask" at bounding box center [793, 374] width 91 height 27
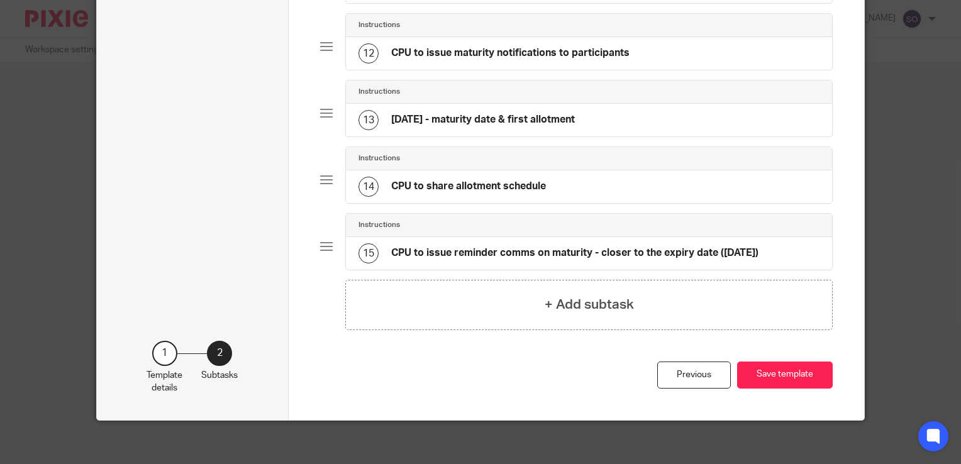
click at [547, 370] on div "Previous Save template Save template" at bounding box center [576, 391] width 512 height 58
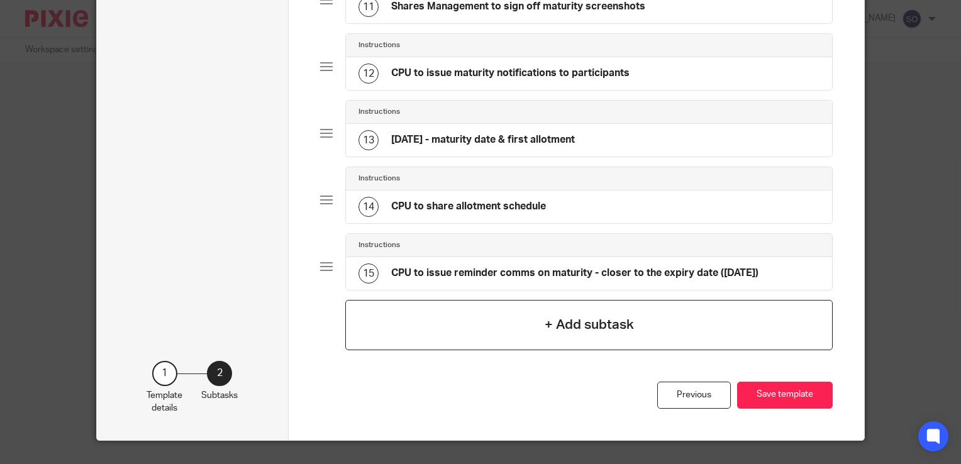
click at [585, 316] on h4 "+ Add subtask" at bounding box center [589, 324] width 89 height 19
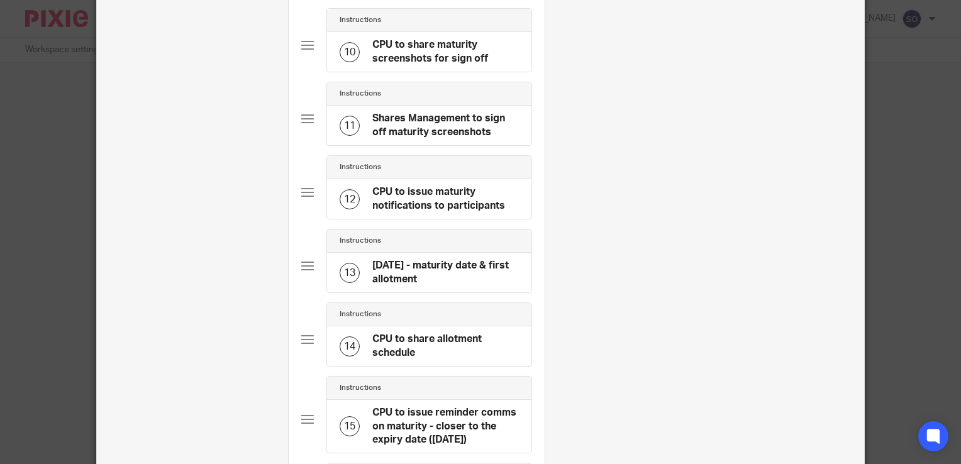
scroll to position [0, 0]
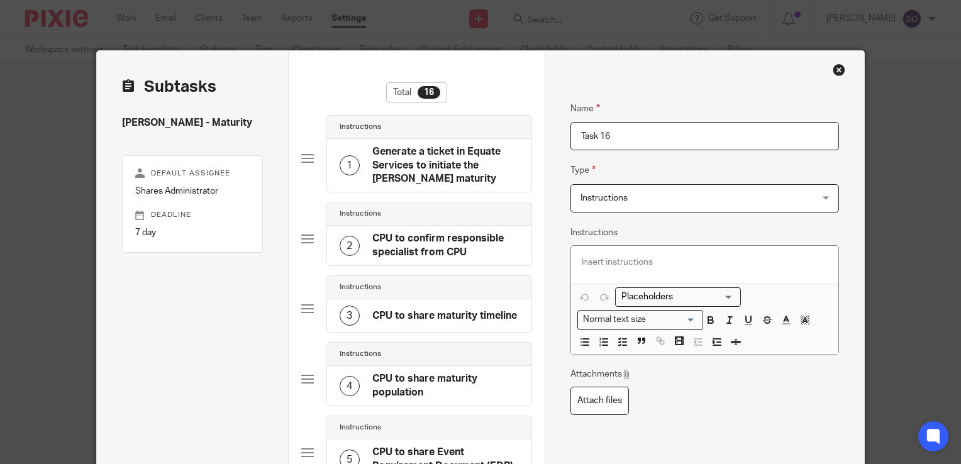
drag, startPoint x: 580, startPoint y: 135, endPoint x: 556, endPoint y: 135, distance: 24.5
drag, startPoint x: 606, startPoint y: 131, endPoint x: 559, endPoint y: 133, distance: 47.2
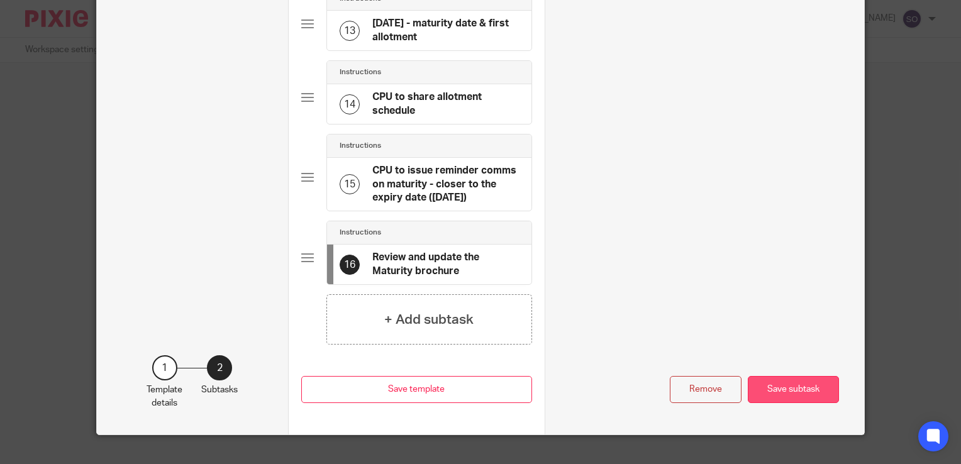
type input "Review and update the Maturity brochure"
click at [783, 384] on button "Save subtask" at bounding box center [793, 389] width 91 height 27
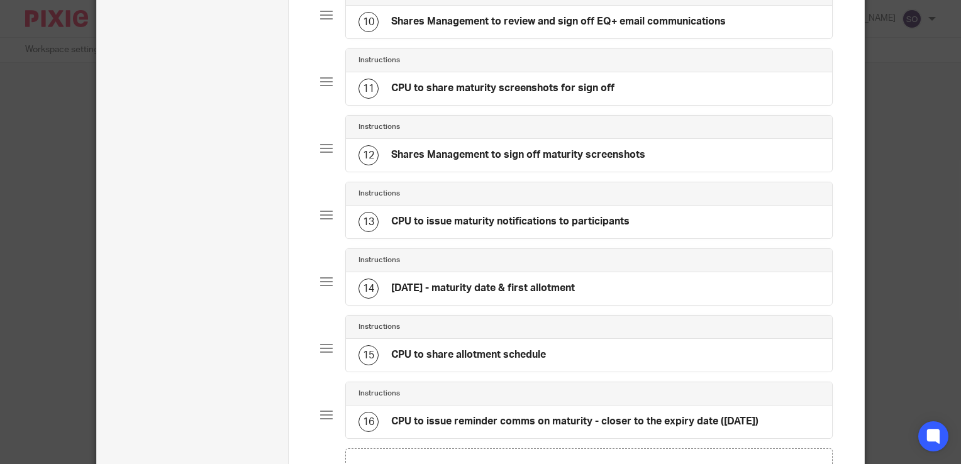
scroll to position [902, 0]
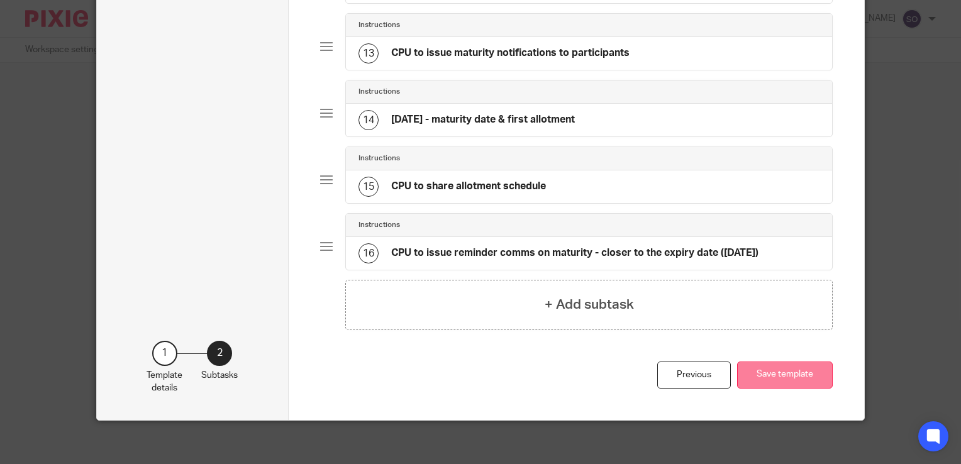
click at [770, 362] on button "Save template" at bounding box center [785, 375] width 96 height 27
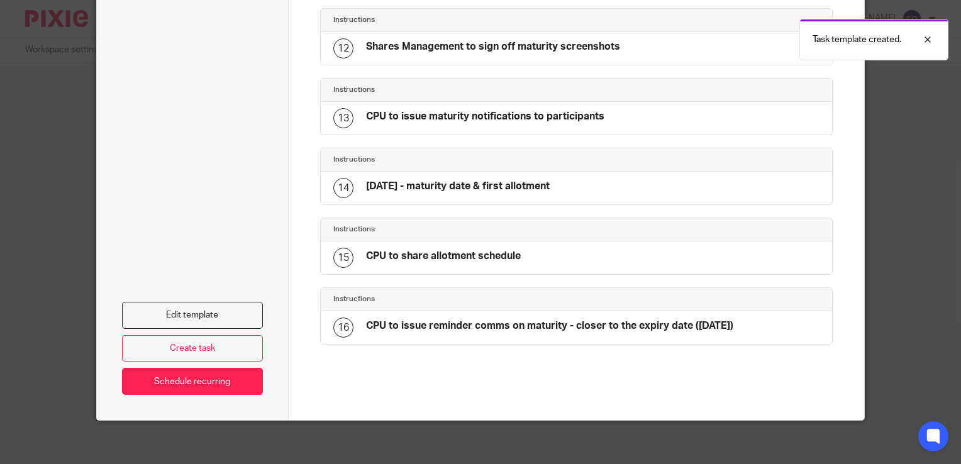
scroll to position [875, 0]
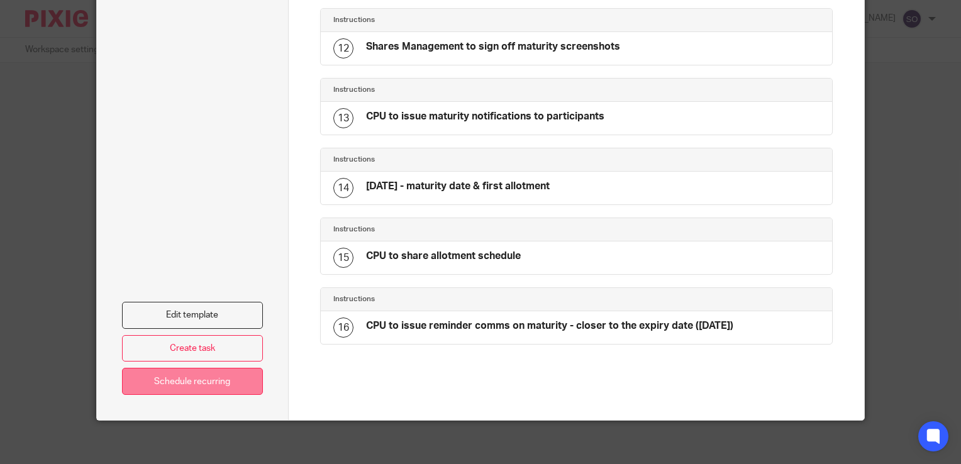
click at [226, 373] on link "Schedule recurring" at bounding box center [192, 381] width 141 height 27
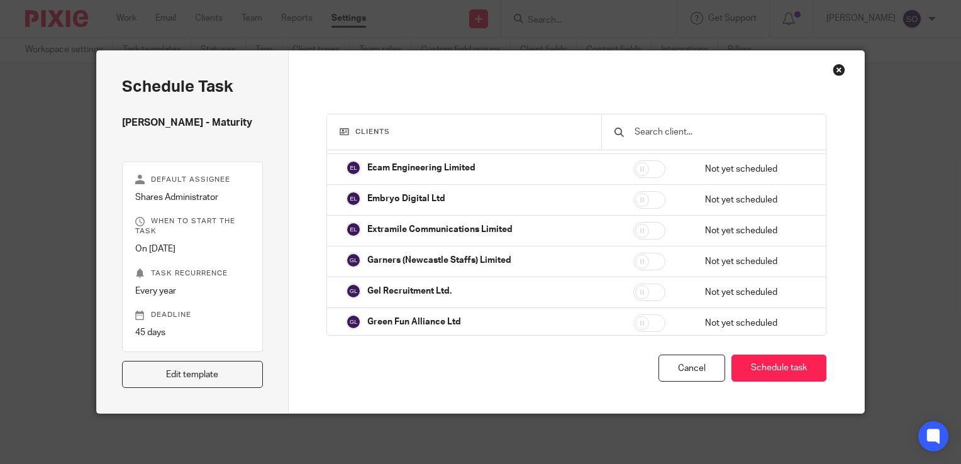
scroll to position [1128, 0]
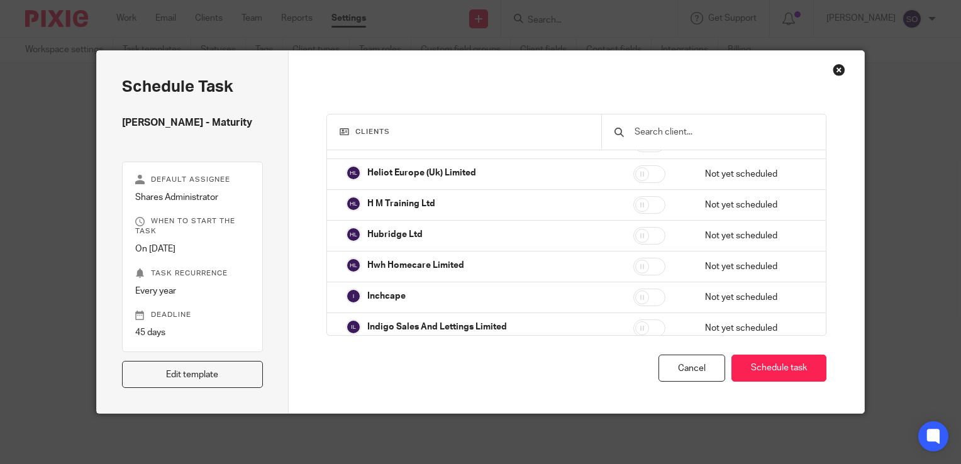
click at [173, 124] on h4 "[PERSON_NAME] - Maturity" at bounding box center [192, 122] width 141 height 13
click at [678, 371] on div "Cancel" at bounding box center [691, 368] width 67 height 27
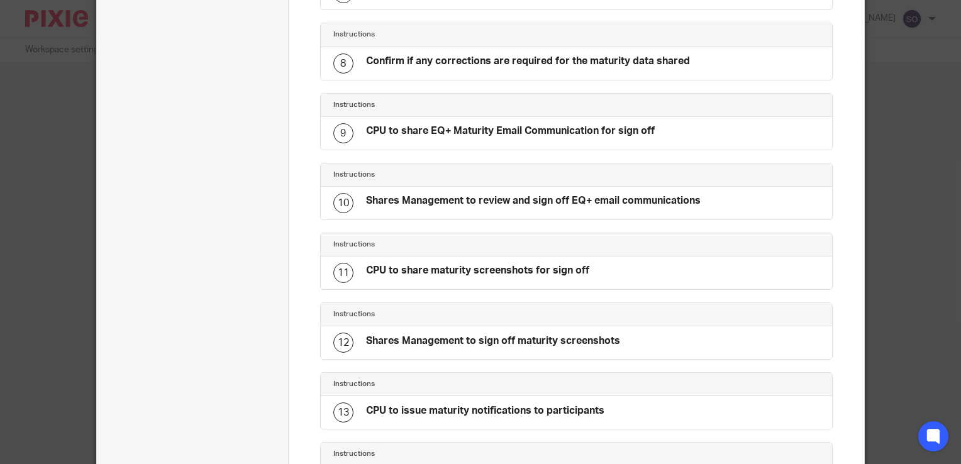
scroll to position [870, 0]
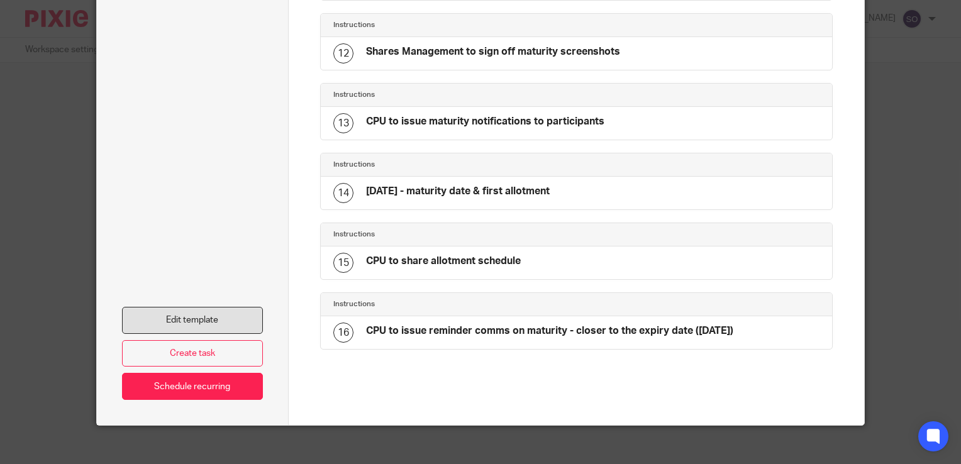
click at [216, 307] on link "Edit template" at bounding box center [192, 320] width 141 height 27
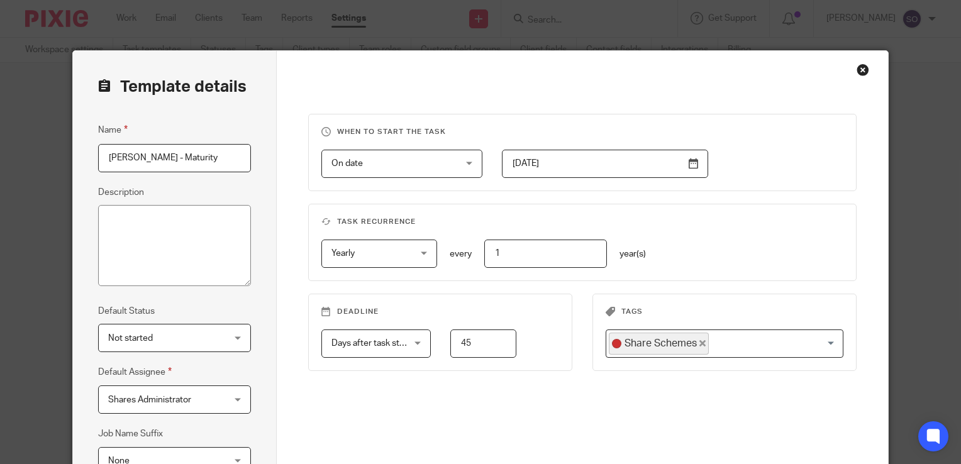
click at [103, 157] on input "[PERSON_NAME] - Maturity" at bounding box center [174, 158] width 153 height 28
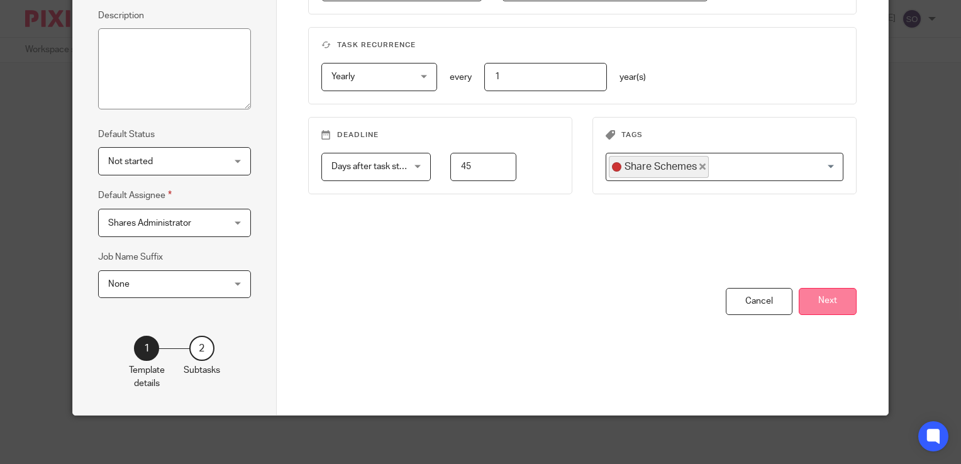
type input "Inchcape Shares - SAYE - Maturity"
click at [817, 304] on button "Next" at bounding box center [828, 301] width 58 height 27
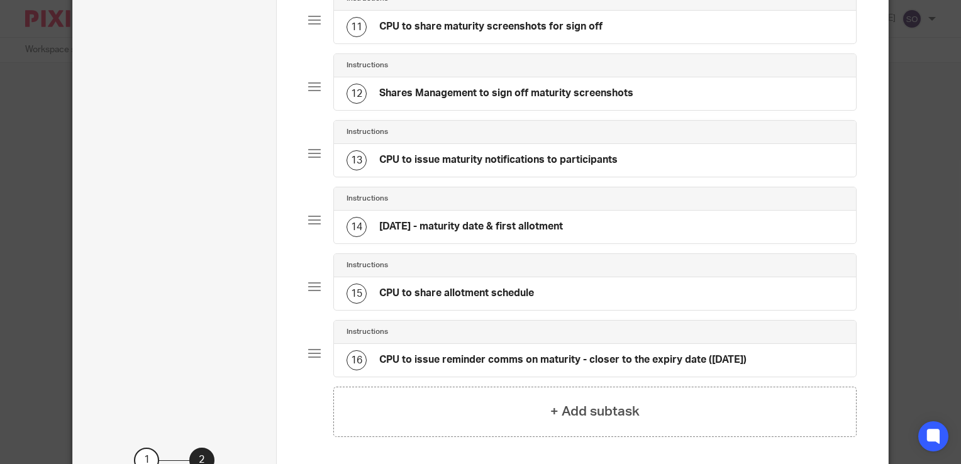
scroll to position [902, 0]
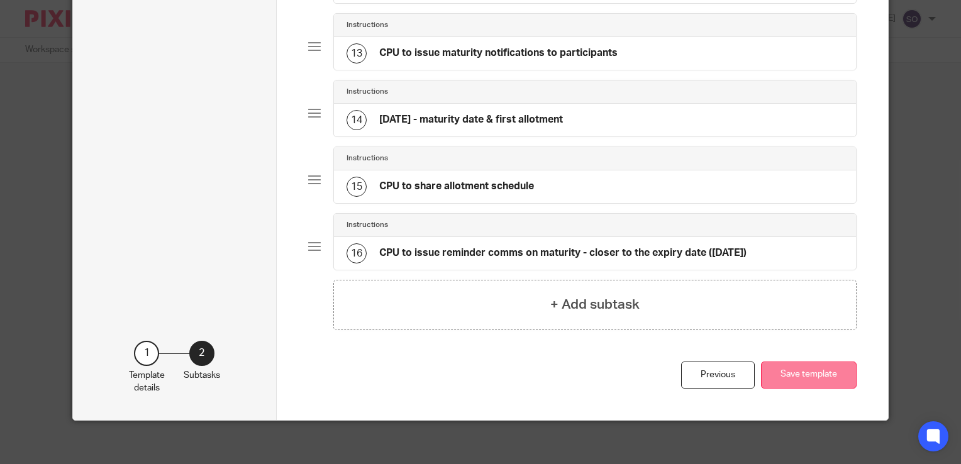
click at [802, 373] on button "Save template" at bounding box center [809, 375] width 96 height 27
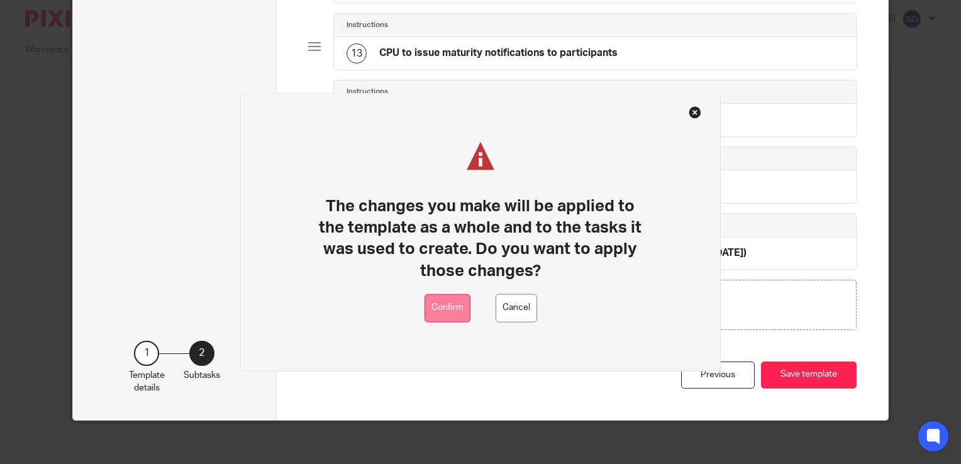
click at [450, 308] on button "Confirm" at bounding box center [447, 308] width 46 height 28
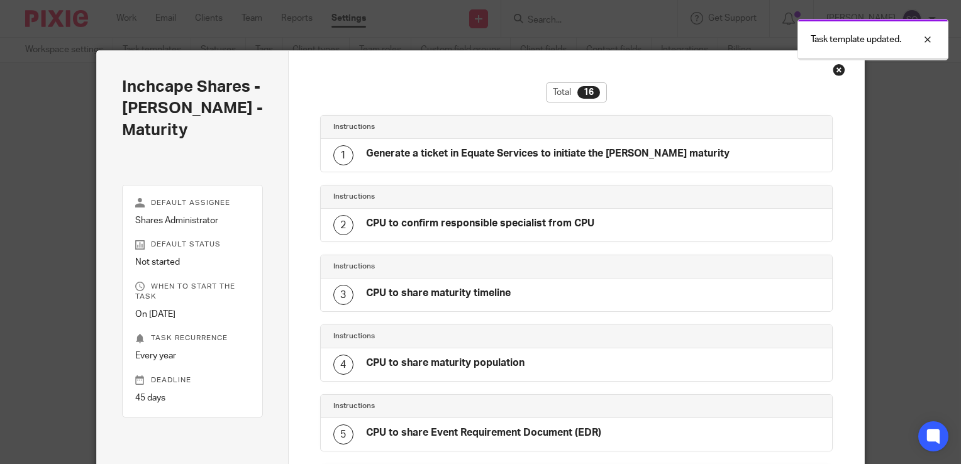
scroll to position [875, 0]
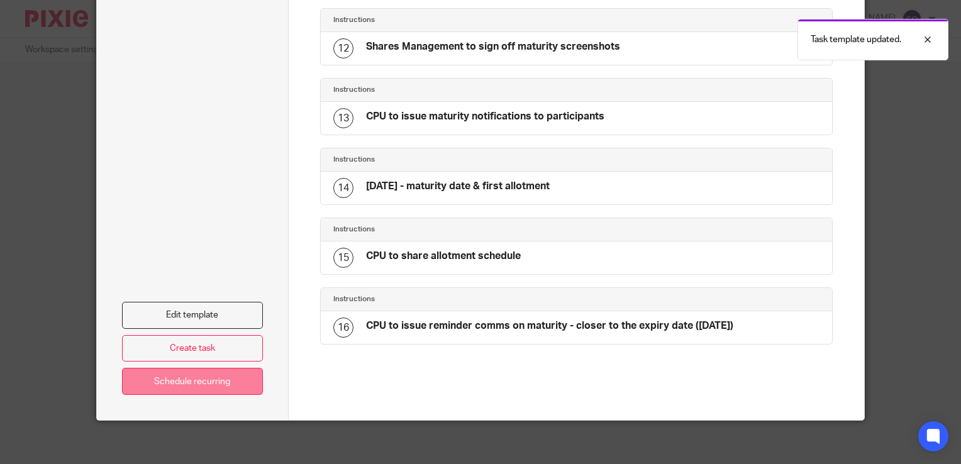
click at [219, 384] on link "Schedule recurring" at bounding box center [192, 381] width 141 height 27
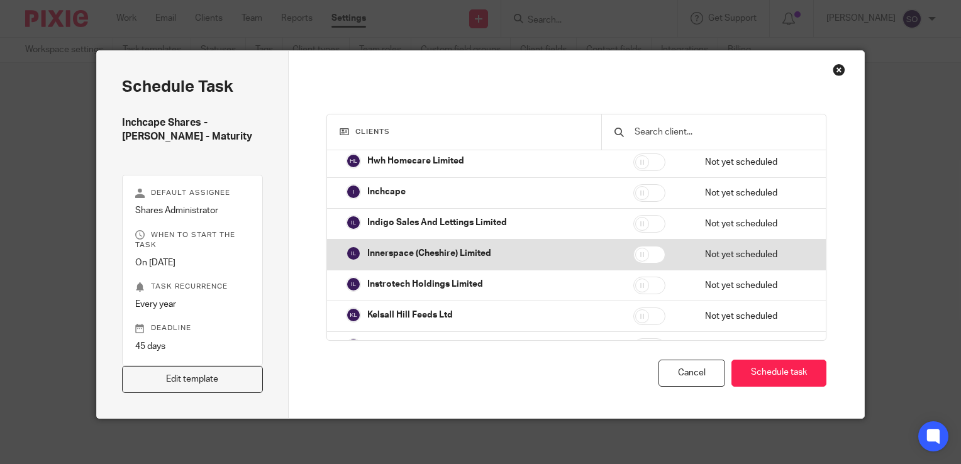
scroll to position [1215, 0]
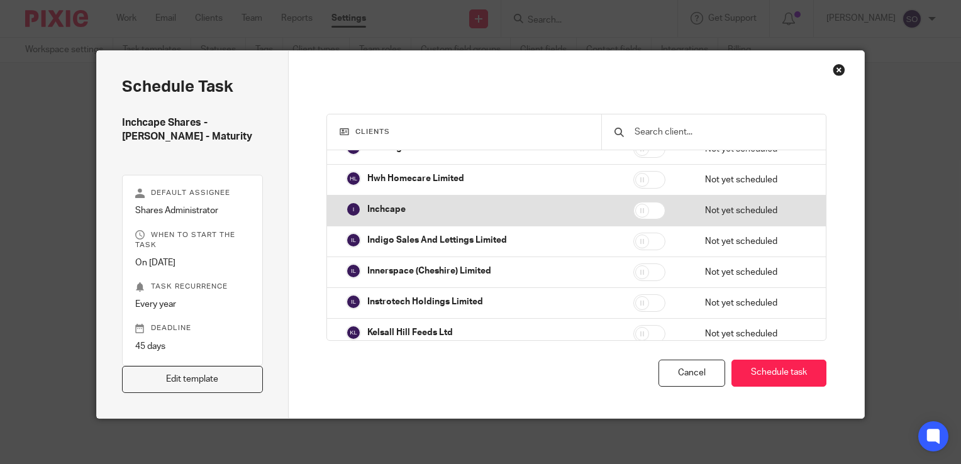
click at [528, 201] on td "Inchcape" at bounding box center [474, 210] width 294 height 28
checkbox input "true"
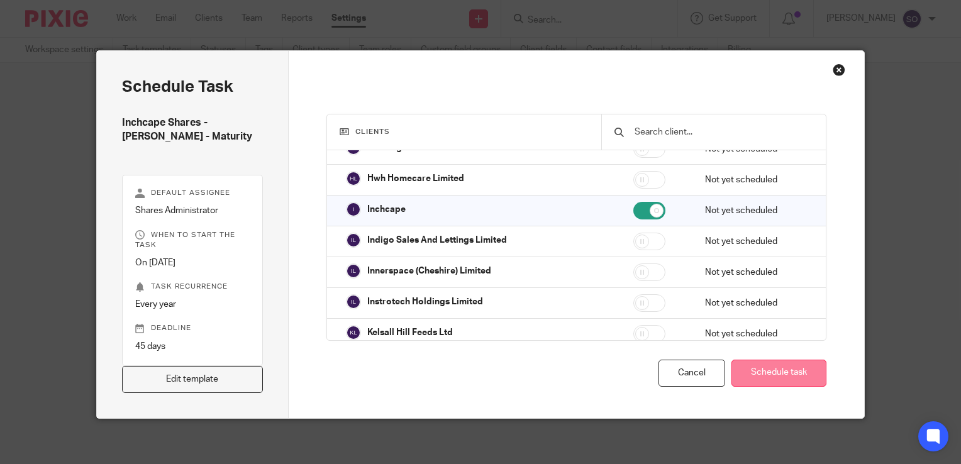
click at [799, 375] on button "Schedule task" at bounding box center [778, 373] width 95 height 27
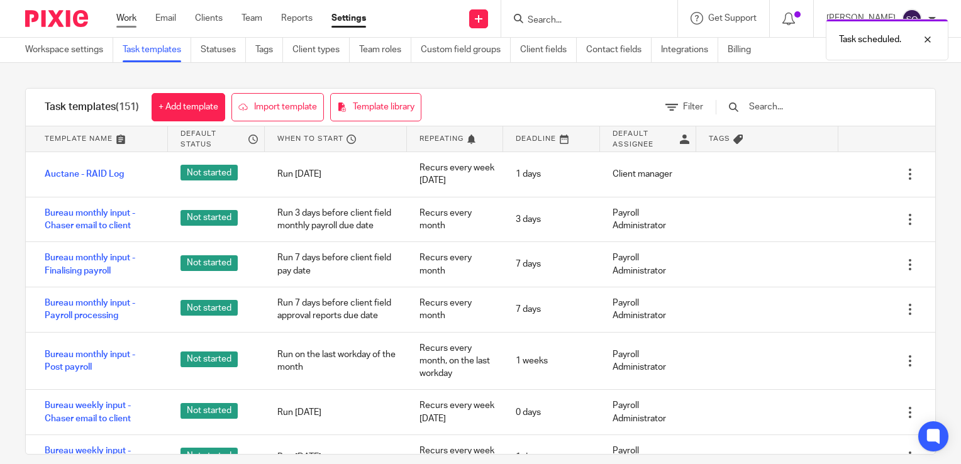
click at [122, 13] on link "Work" at bounding box center [126, 18] width 20 height 13
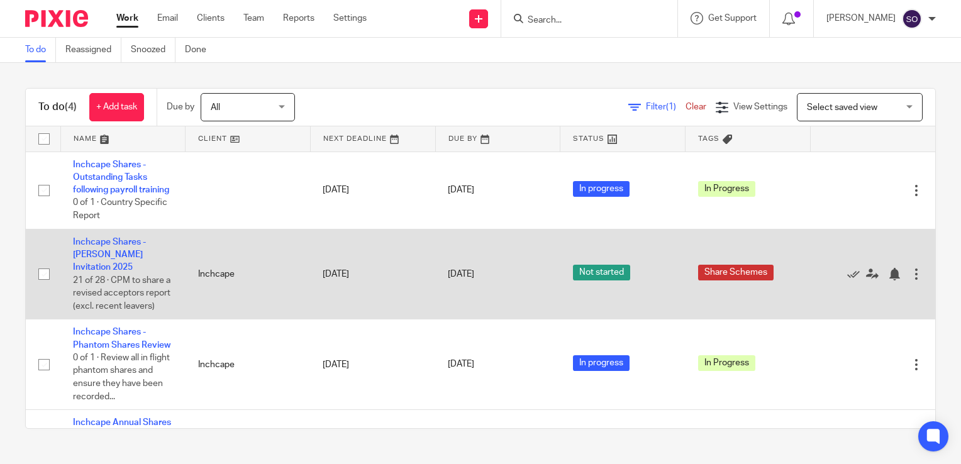
click at [116, 259] on td "Inchcape Shares - [PERSON_NAME] Invitation 2025 21 of 28 · CPM to share a revis…" at bounding box center [122, 274] width 125 height 91
click at [108, 264] on link "Inchcape Shares - [PERSON_NAME] Invitation 2025" at bounding box center [109, 255] width 73 height 35
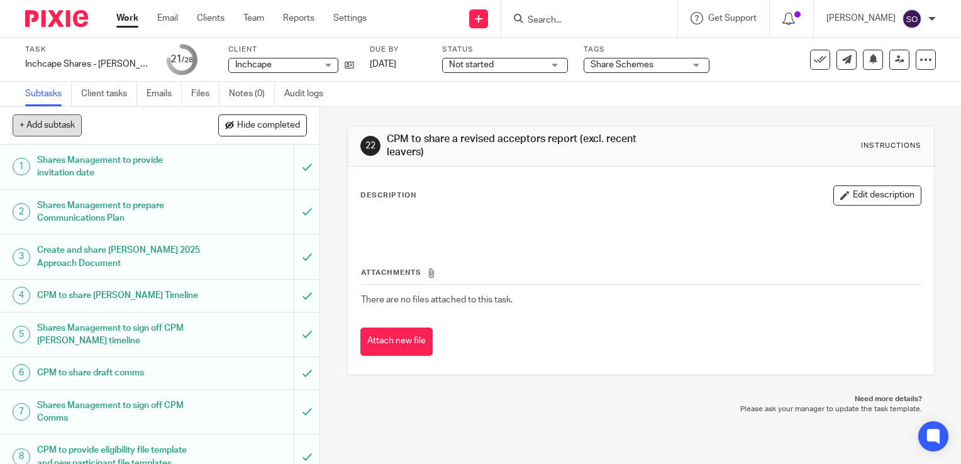
click at [58, 131] on button "+ Add subtask" at bounding box center [47, 124] width 69 height 21
click at [95, 126] on input "text" at bounding box center [115, 125] width 204 height 21
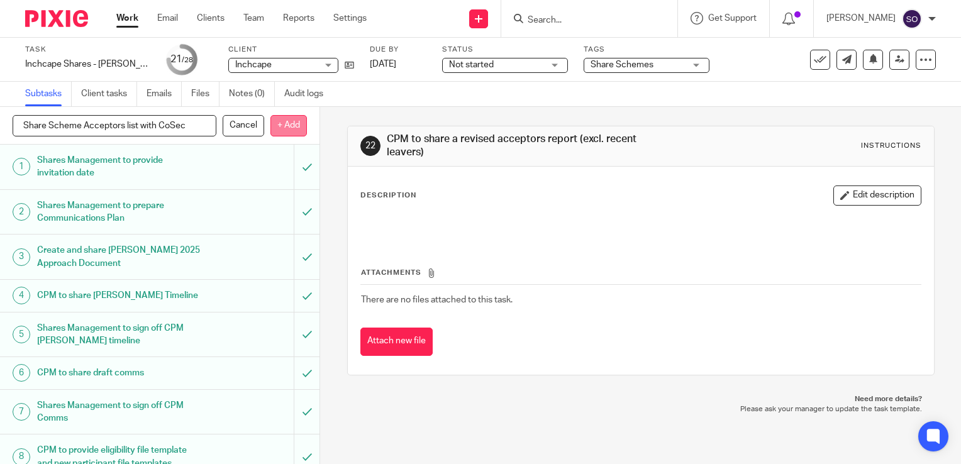
type input "Share Scheme Acceptors list with CoSec"
click at [285, 127] on p "+ Add" at bounding box center [288, 125] width 36 height 21
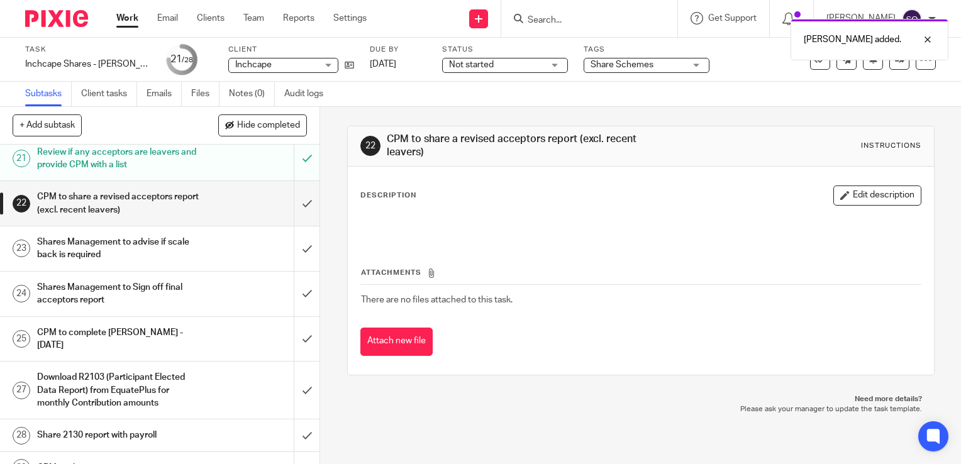
scroll to position [908, 0]
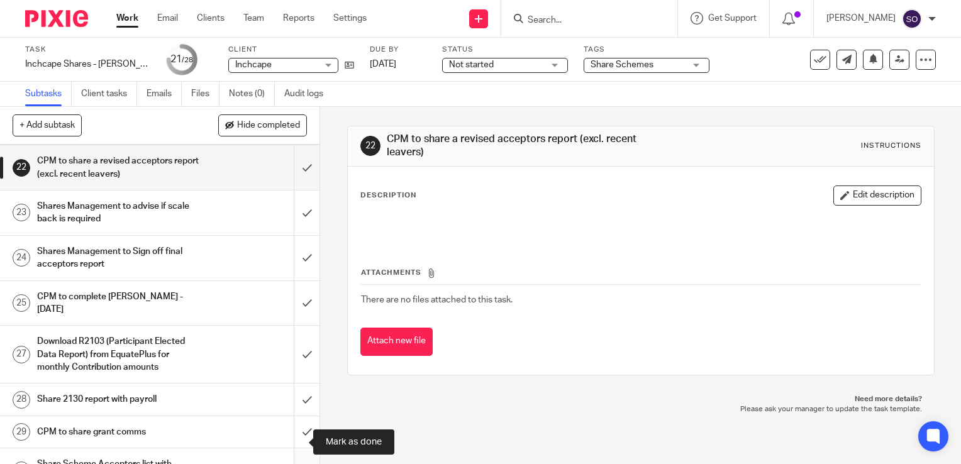
click at [295, 448] on input "submit" at bounding box center [159, 470] width 319 height 45
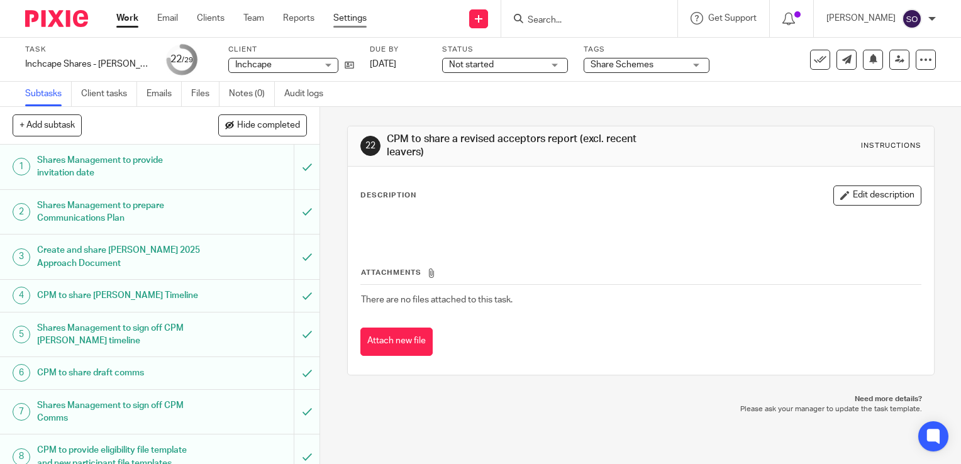
click at [342, 15] on link "Settings" at bounding box center [349, 18] width 33 height 13
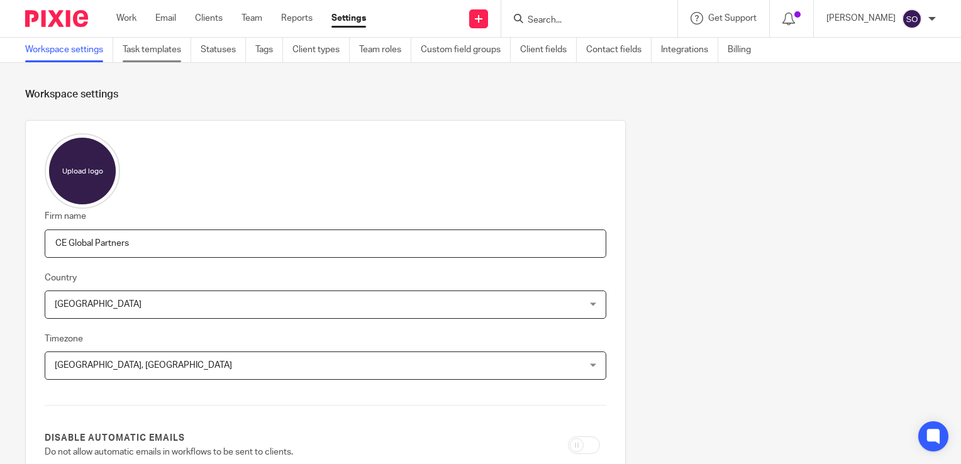
click at [165, 55] on link "Task templates" at bounding box center [157, 50] width 69 height 25
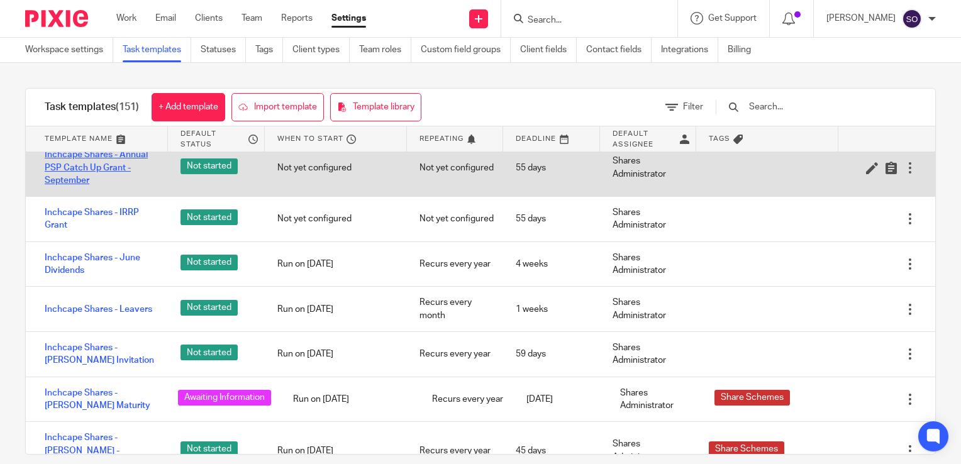
scroll to position [1280, 0]
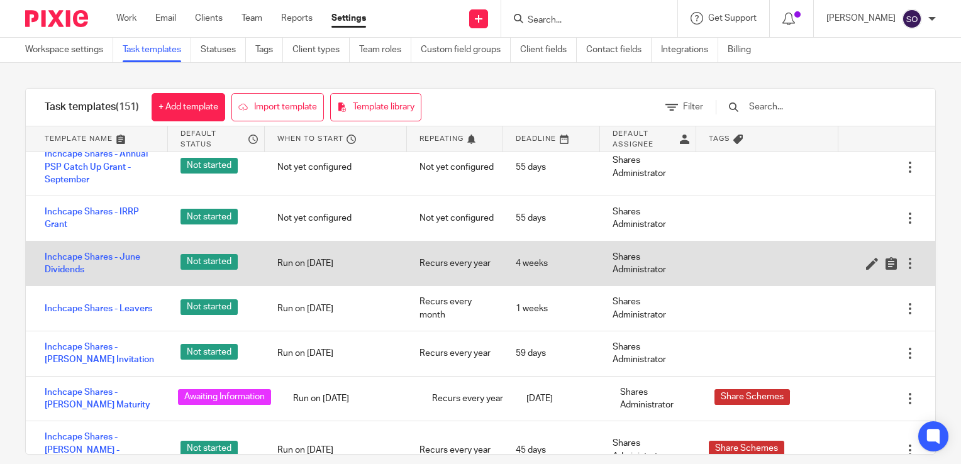
click at [904, 262] on div at bounding box center [910, 263] width 13 height 13
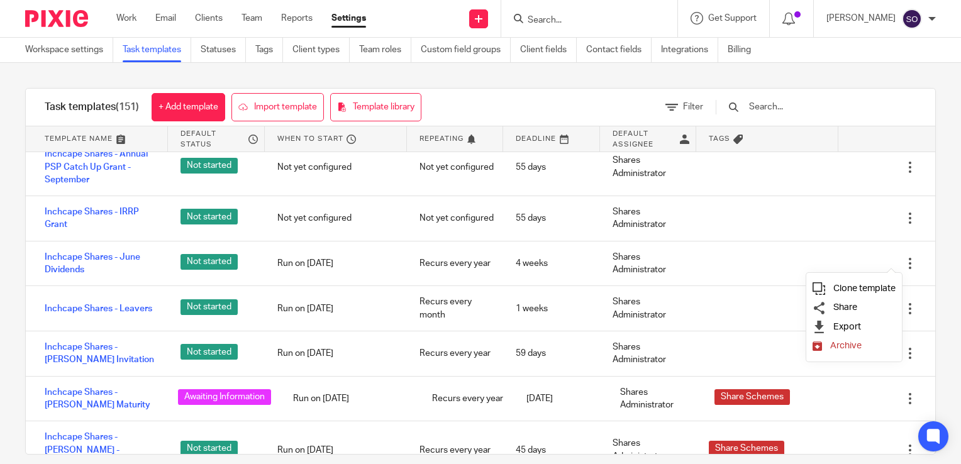
click at [873, 290] on span "Clone template" at bounding box center [864, 288] width 62 height 9
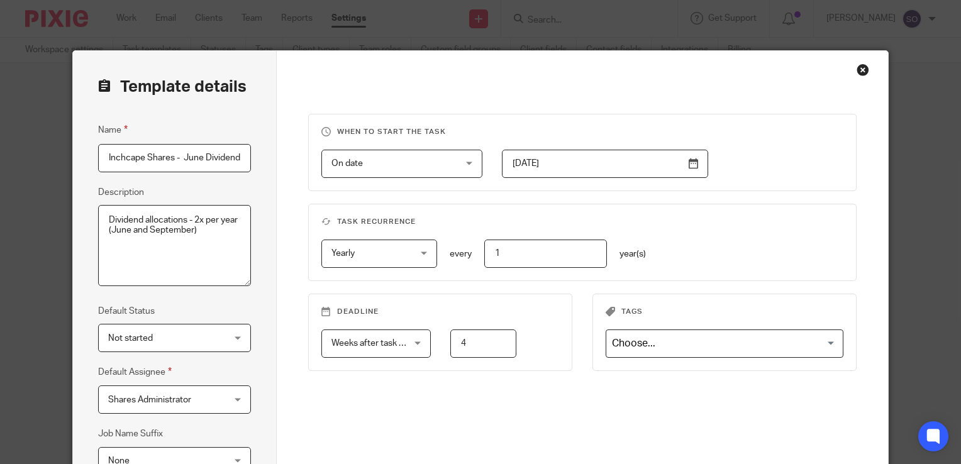
scroll to position [0, 55]
click at [139, 155] on input "Inchcape Shares - June Dividends 2025-09-23" at bounding box center [174, 158] width 153 height 28
click at [142, 157] on input "Inchcape Shares - June Dividends 2025-09-23" at bounding box center [174, 158] width 153 height 28
type input "Inchcape Shares - September Dividends 2025-09-23"
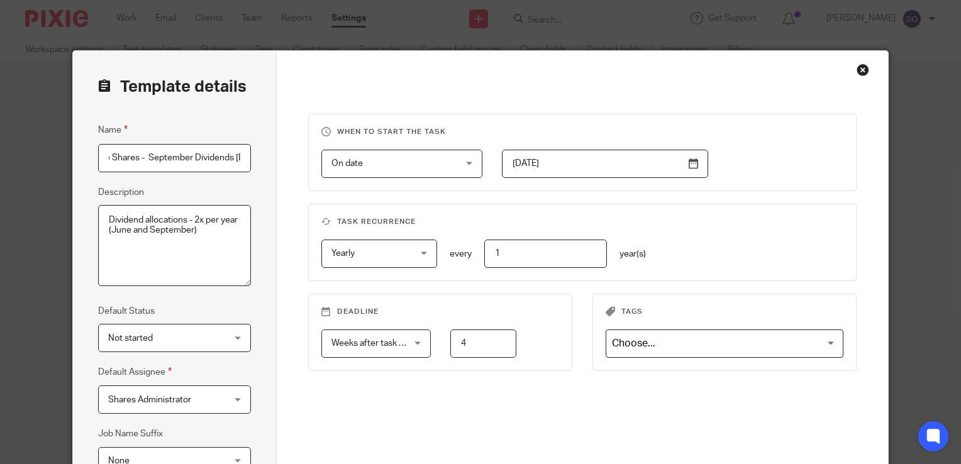
scroll to position [0, 0]
click at [210, 231] on textarea "Dividend allocations - 2x per year (June and September)" at bounding box center [174, 246] width 153 height 82
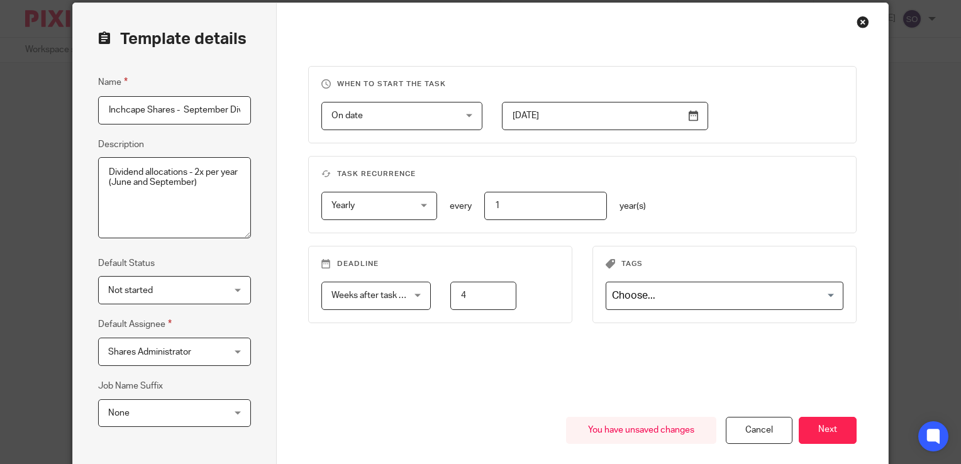
scroll to position [49, 0]
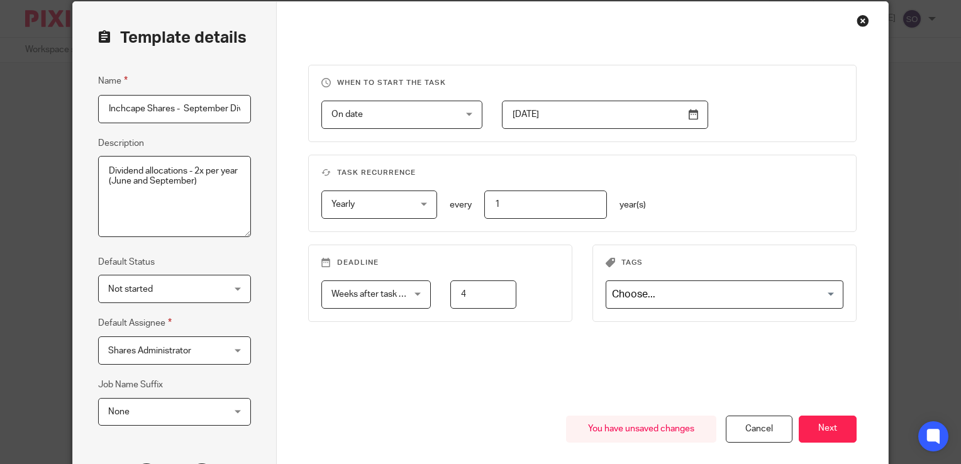
click at [237, 286] on div "Not started Not started" at bounding box center [174, 289] width 153 height 28
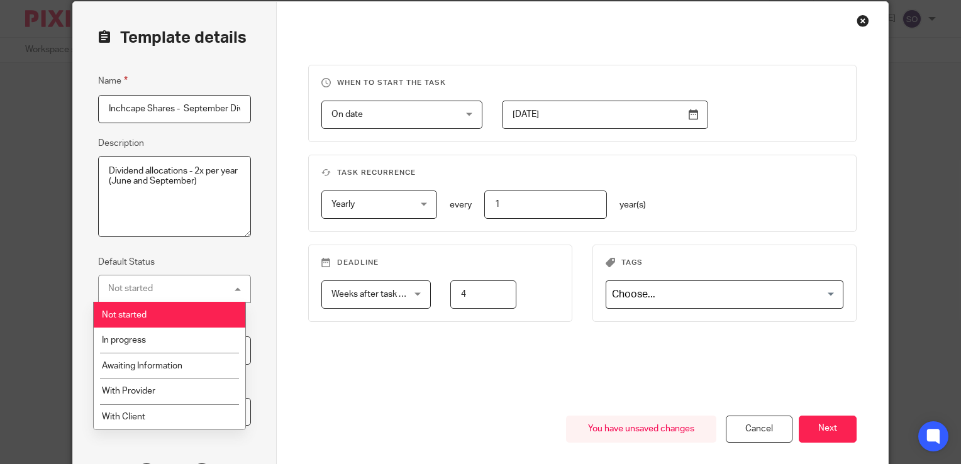
click at [257, 267] on div "Template details Name Inchcape Shares - September Dividends 2025-09-23 Descript…" at bounding box center [175, 272] width 204 height 541
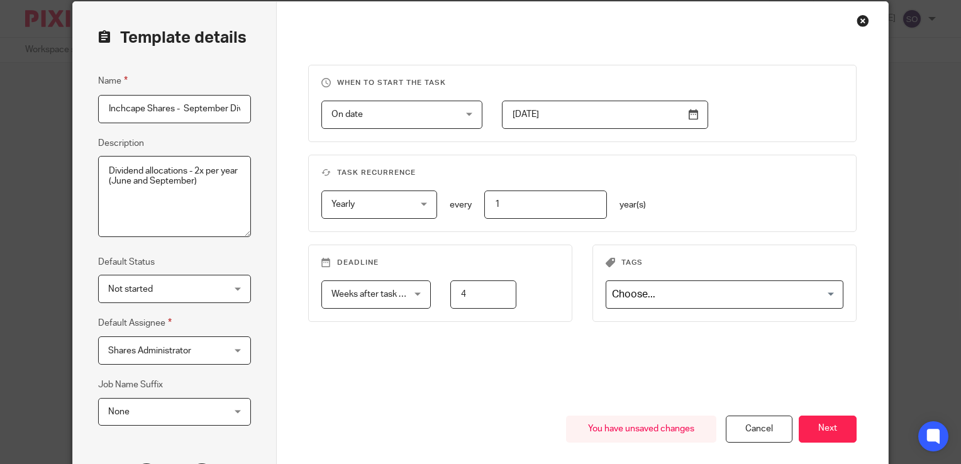
click at [688, 113] on input "2025-05-18" at bounding box center [605, 115] width 206 height 28
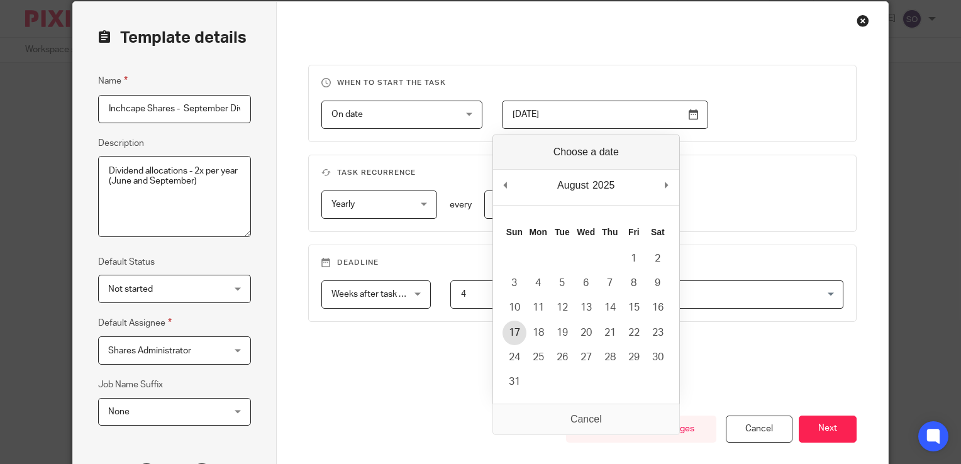
type input "2025-08-17"
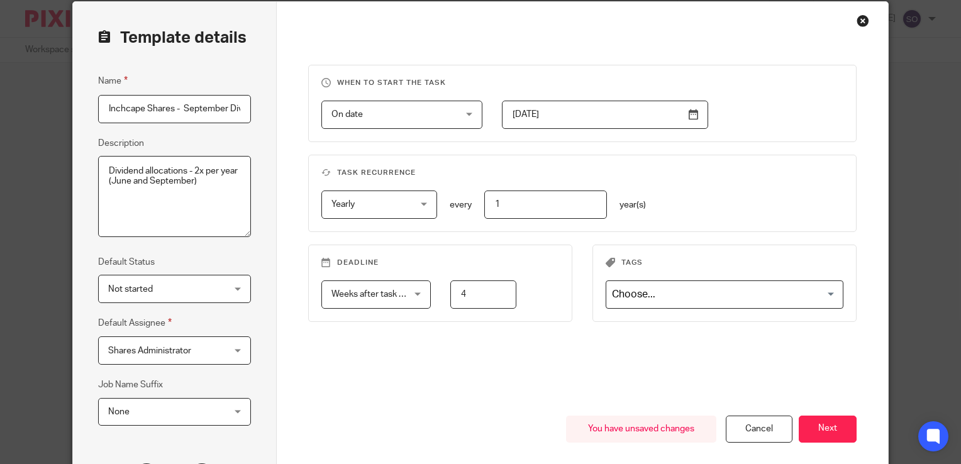
click at [470, 350] on div "When to start the task On date On date Disable On date Week day Month day On cl…" at bounding box center [582, 240] width 549 height 351
click at [831, 426] on button "Next" at bounding box center [828, 429] width 58 height 27
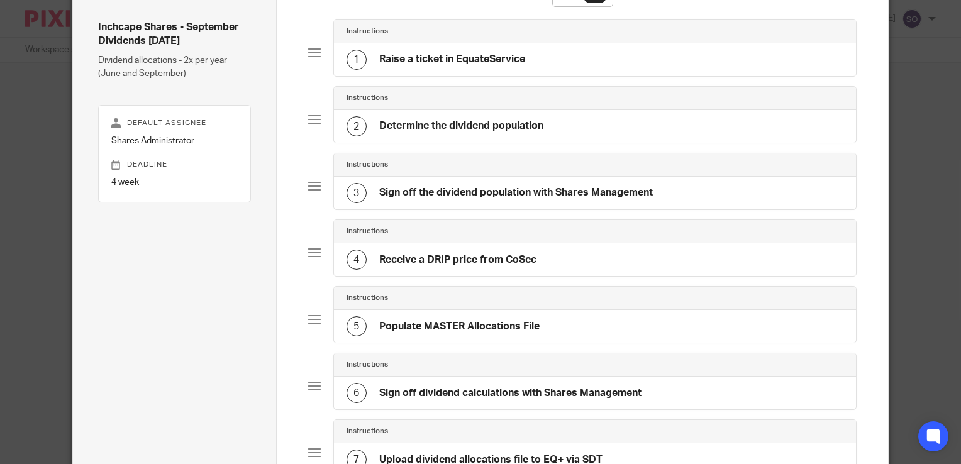
scroll to position [106, 0]
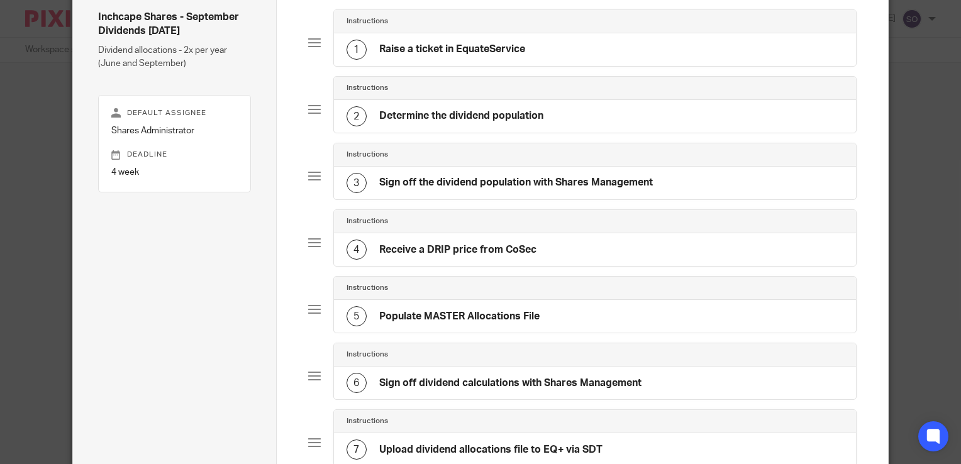
click at [406, 106] on div "2 Determine the dividend population" at bounding box center [444, 116] width 197 height 20
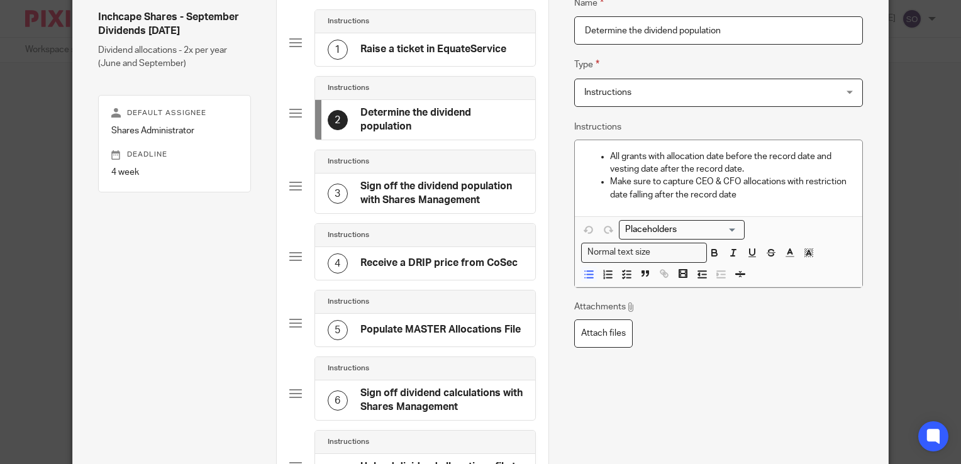
click at [580, 30] on input "Determine the dividend population" at bounding box center [718, 30] width 289 height 28
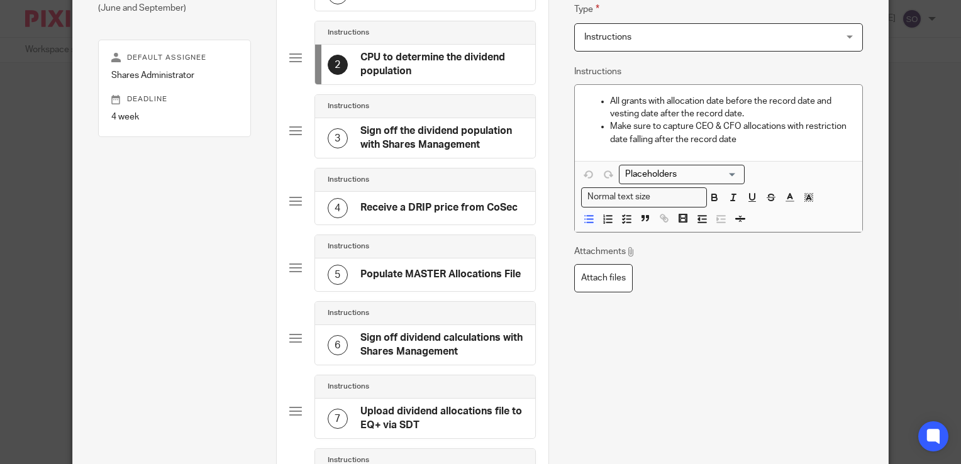
scroll to position [160, 0]
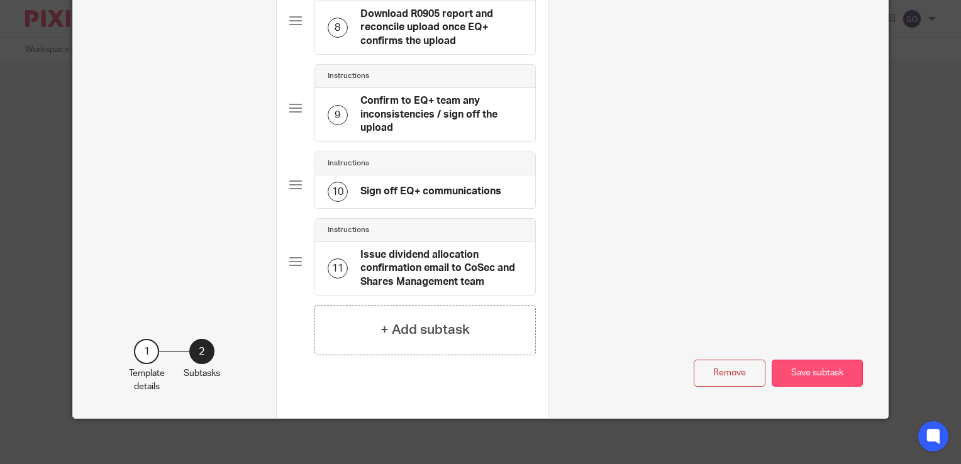
type input "CPU to determine the dividend population"
click at [804, 372] on button "Save subtask" at bounding box center [816, 373] width 91 height 27
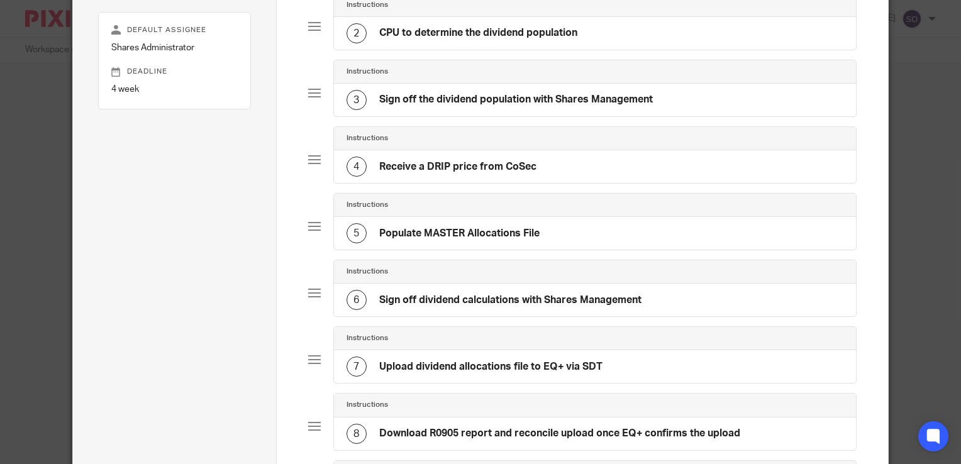
scroll to position [189, 0]
click at [576, 238] on div "5 Populate MASTER Allocations File" at bounding box center [595, 233] width 522 height 33
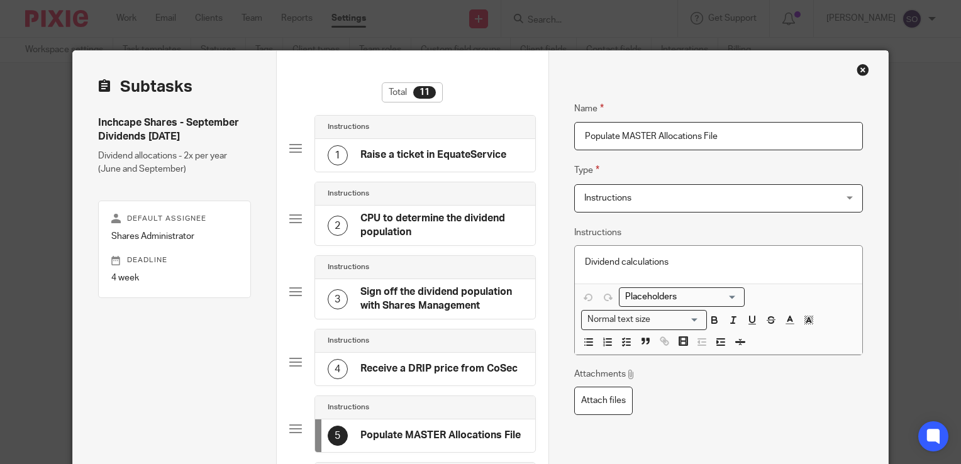
drag, startPoint x: 717, startPoint y: 135, endPoint x: 569, endPoint y: 138, distance: 147.8
click at [574, 138] on input "Populate MASTER Allocations File" at bounding box center [718, 136] width 289 height 28
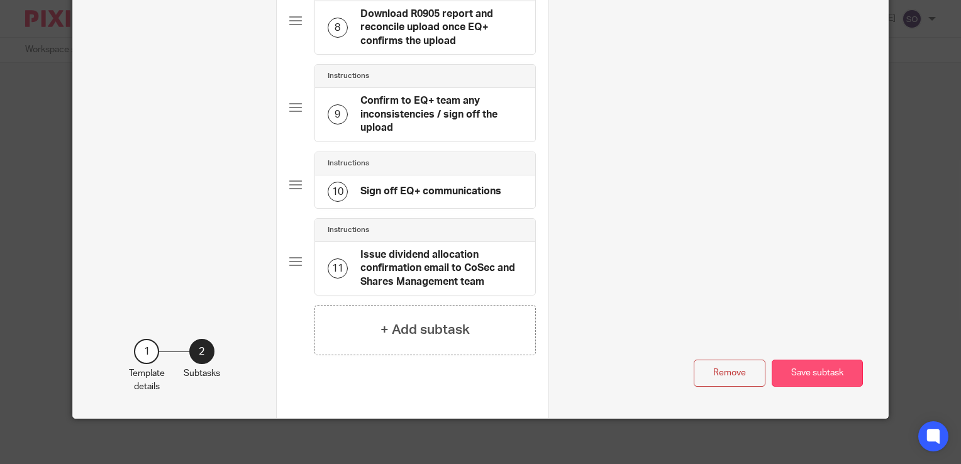
type input "CPU to share dividend calculations for sign off"
click at [818, 373] on button "Save subtask" at bounding box center [816, 373] width 91 height 27
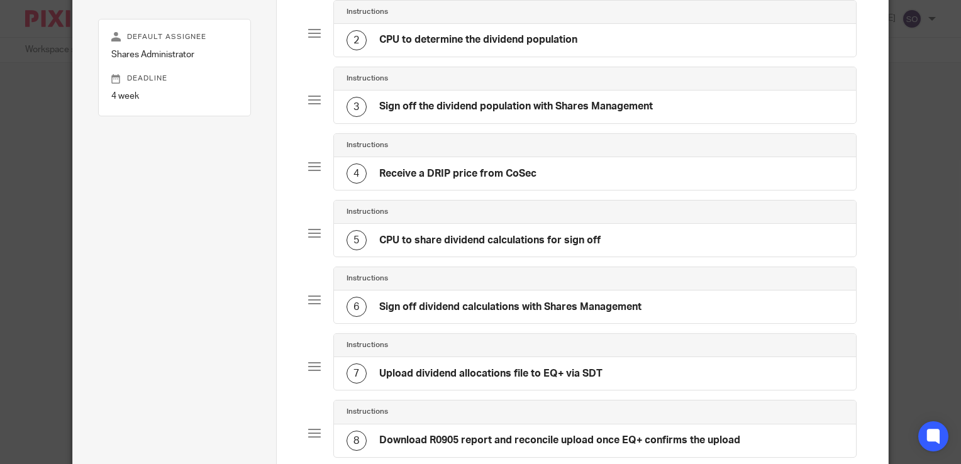
scroll to position [253, 0]
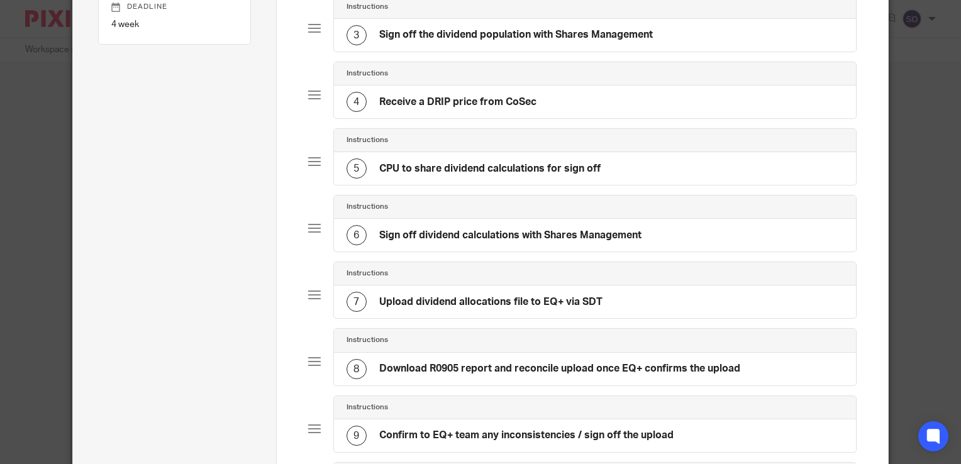
click at [312, 293] on div at bounding box center [314, 295] width 13 height 13
click at [505, 296] on h4 "Upload dividend allocations file to EQ+ via SDT" at bounding box center [490, 302] width 223 height 13
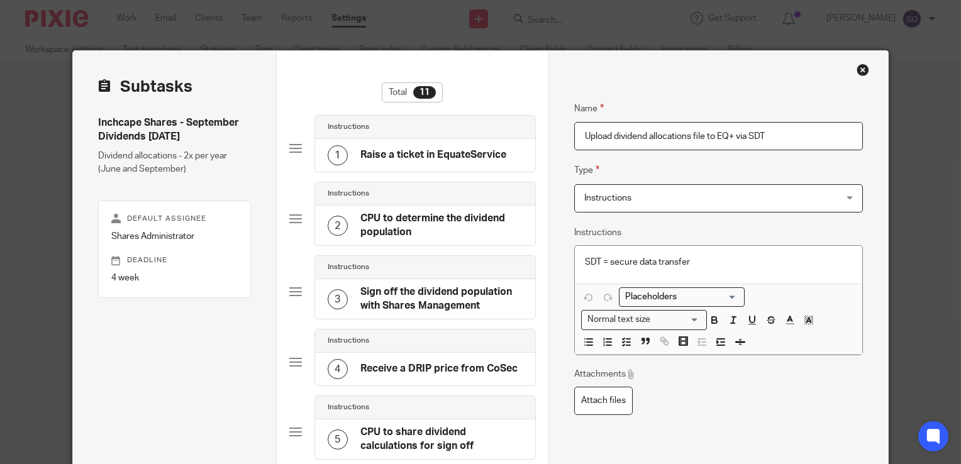
scroll to position [0, 0]
drag, startPoint x: 781, startPoint y: 136, endPoint x: 553, endPoint y: 124, distance: 228.6
type input "c"
type input "CPU to load dividend equivalents"
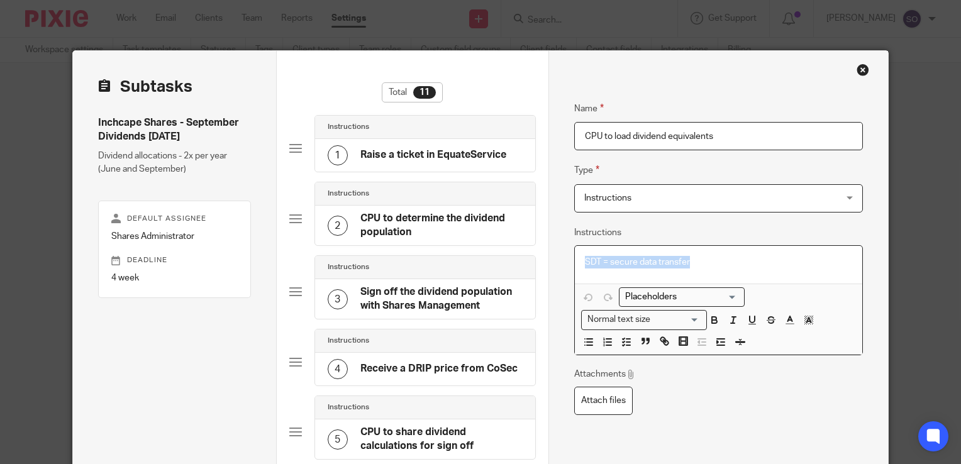
drag, startPoint x: 705, startPoint y: 265, endPoint x: 548, endPoint y: 265, distance: 156.6
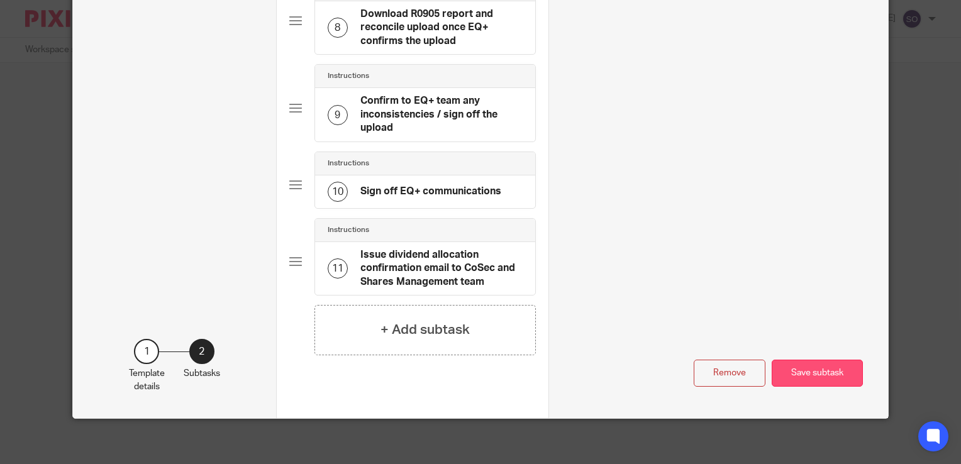
click at [806, 363] on button "Save subtask" at bounding box center [816, 373] width 91 height 27
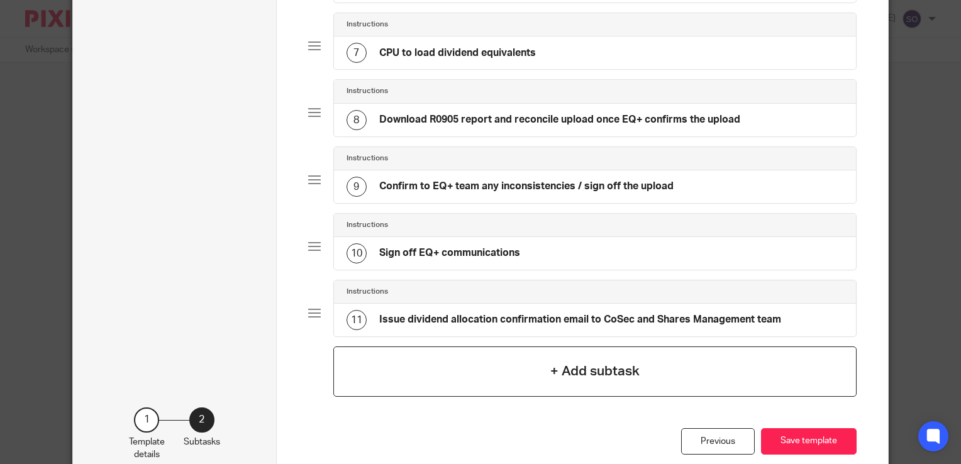
scroll to position [568, 0]
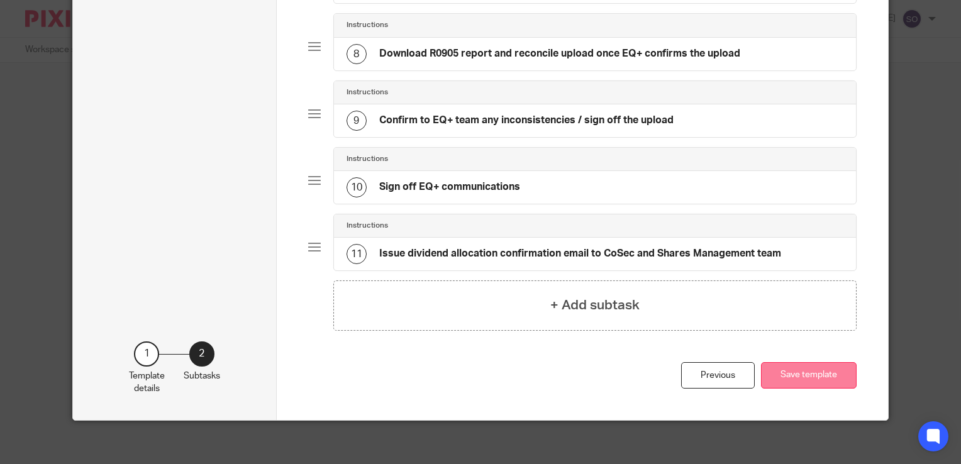
click at [790, 369] on button "Save template" at bounding box center [809, 375] width 96 height 27
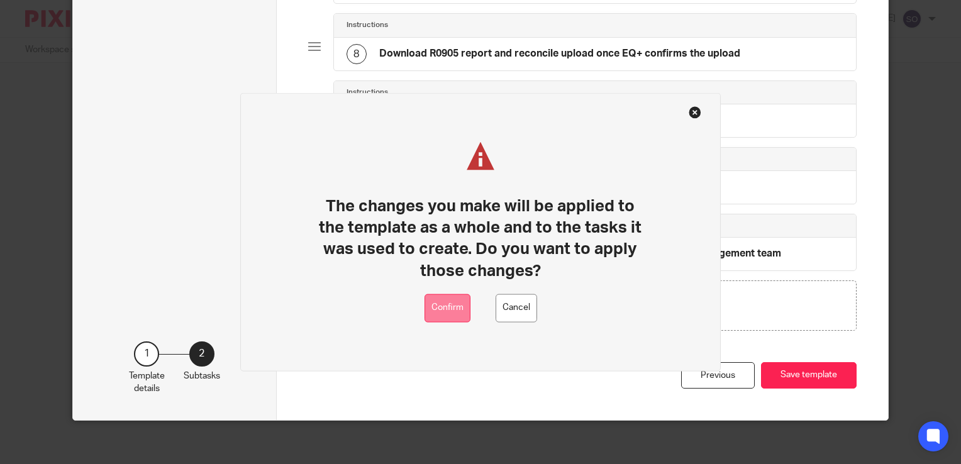
click at [437, 301] on button "Confirm" at bounding box center [447, 308] width 46 height 28
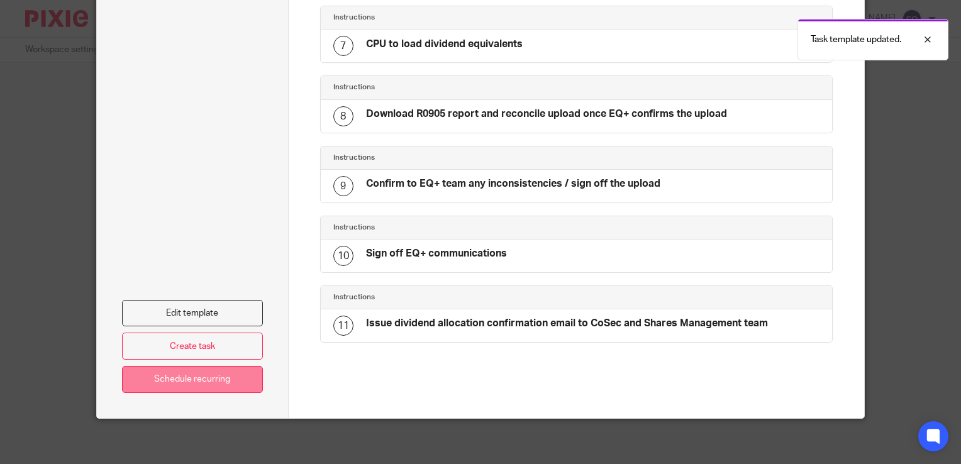
click at [227, 377] on link "Schedule recurring" at bounding box center [192, 379] width 141 height 27
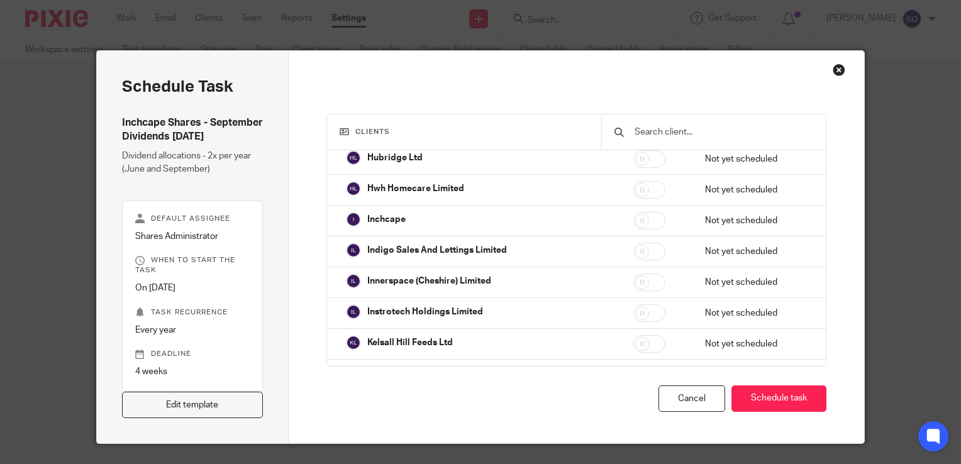
scroll to position [1190, 0]
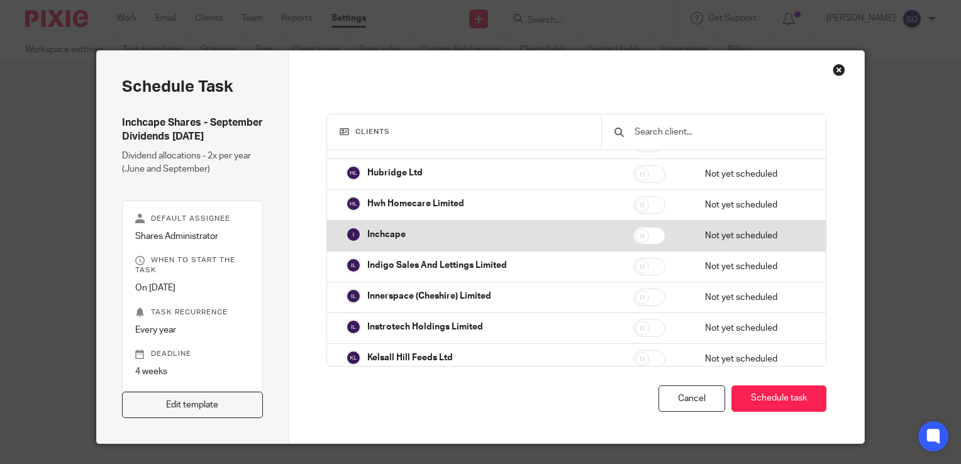
click at [385, 236] on td "Inchcape" at bounding box center [474, 235] width 294 height 28
checkbox input "true"
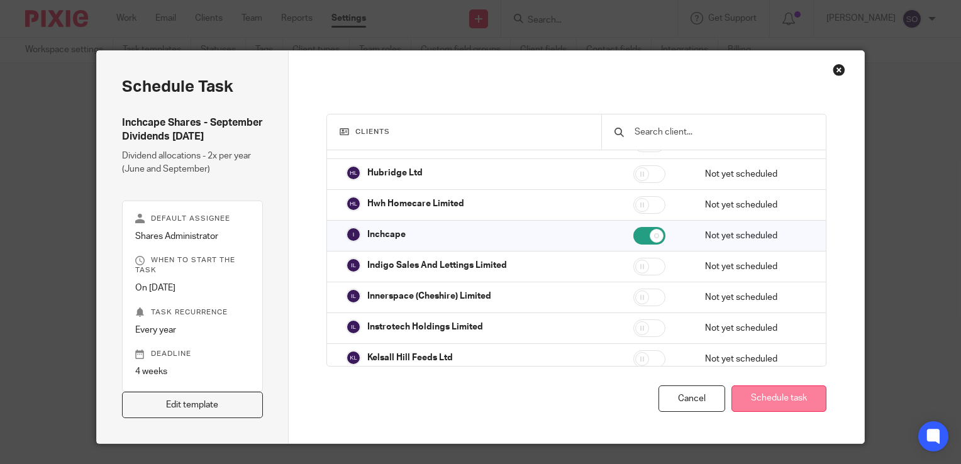
drag, startPoint x: 788, startPoint y: 415, endPoint x: 755, endPoint y: 420, distance: 34.3
click at [755, 412] on button "Schedule task" at bounding box center [778, 398] width 95 height 27
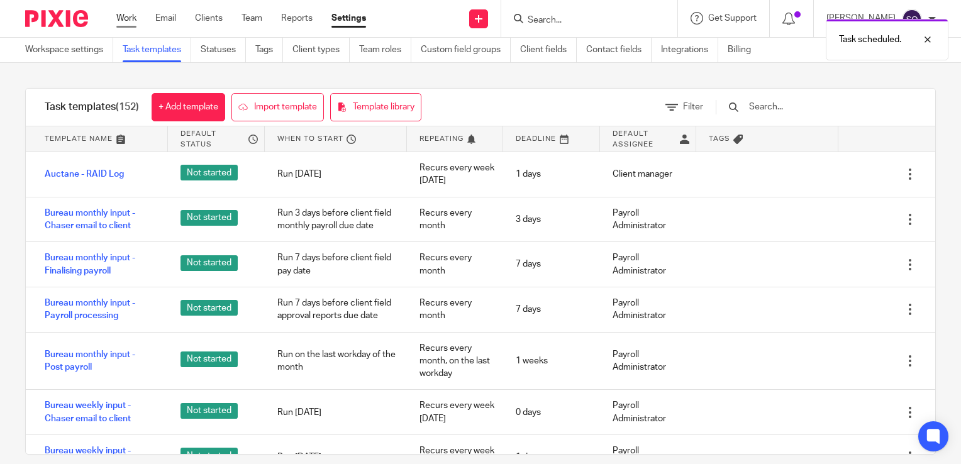
click at [118, 19] on link "Work" at bounding box center [126, 18] width 20 height 13
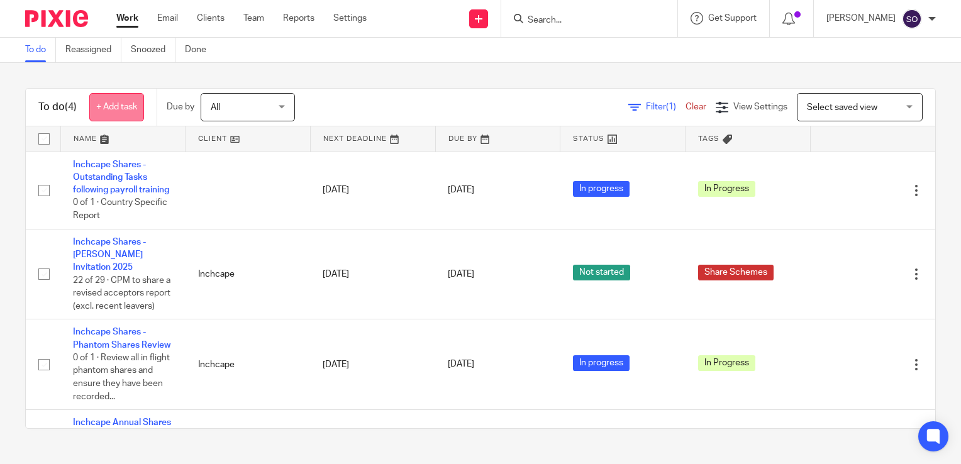
drag, startPoint x: 124, startPoint y: 109, endPoint x: 108, endPoint y: 107, distance: 17.1
click at [108, 107] on link "+ Add task" at bounding box center [116, 107] width 55 height 28
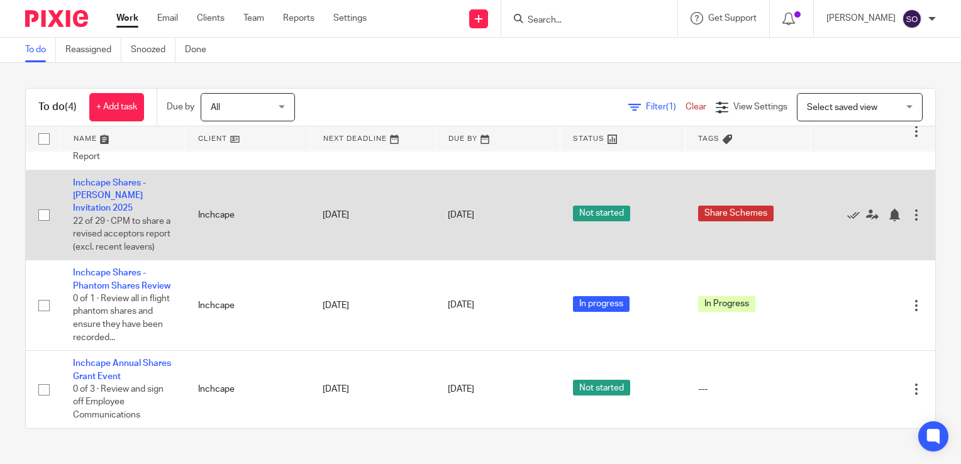
scroll to position [87, 0]
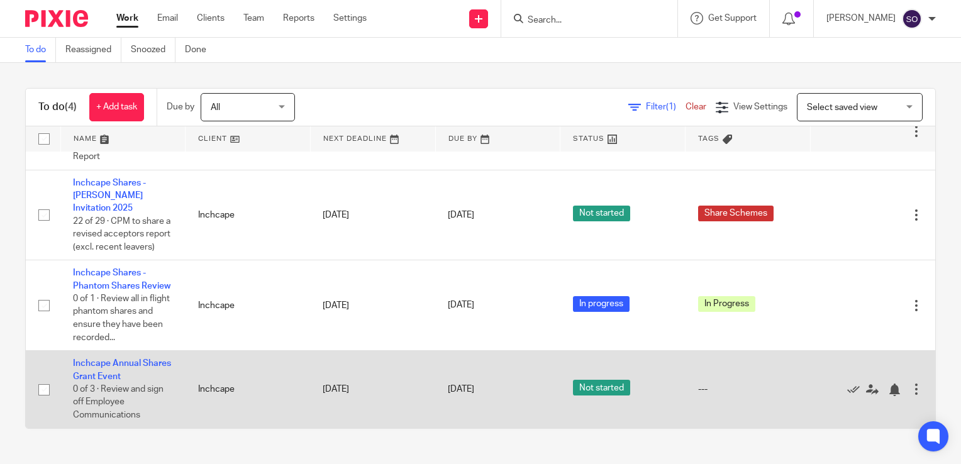
click at [910, 391] on div at bounding box center [916, 389] width 13 height 13
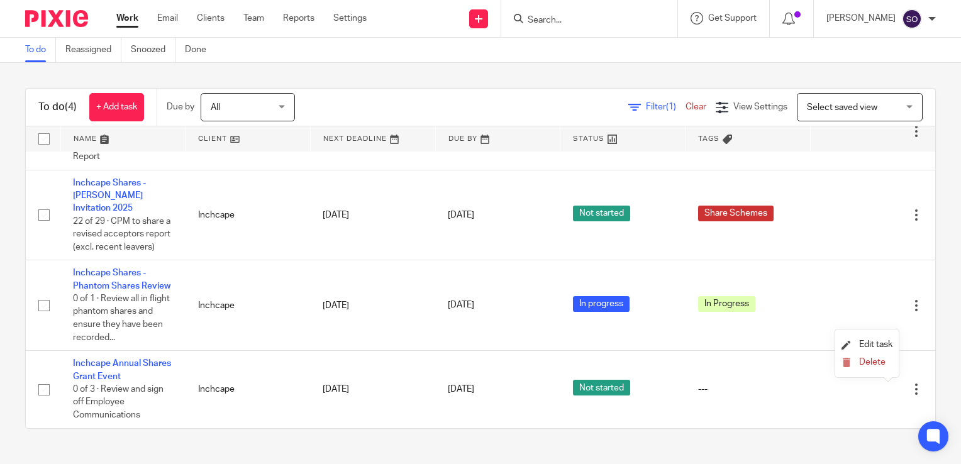
click at [799, 439] on div "To do (4) + Add task Due by All All [DATE] [DATE] This week Next week This mont…" at bounding box center [480, 258] width 961 height 391
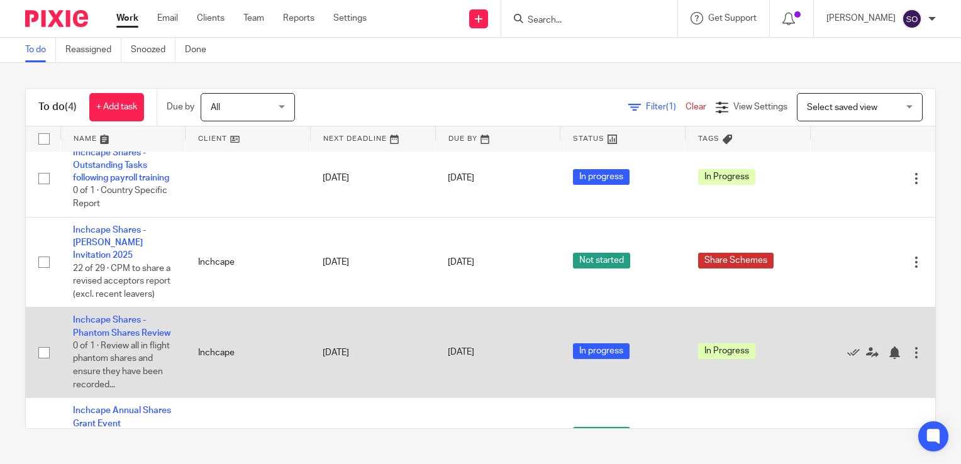
scroll to position [87, 0]
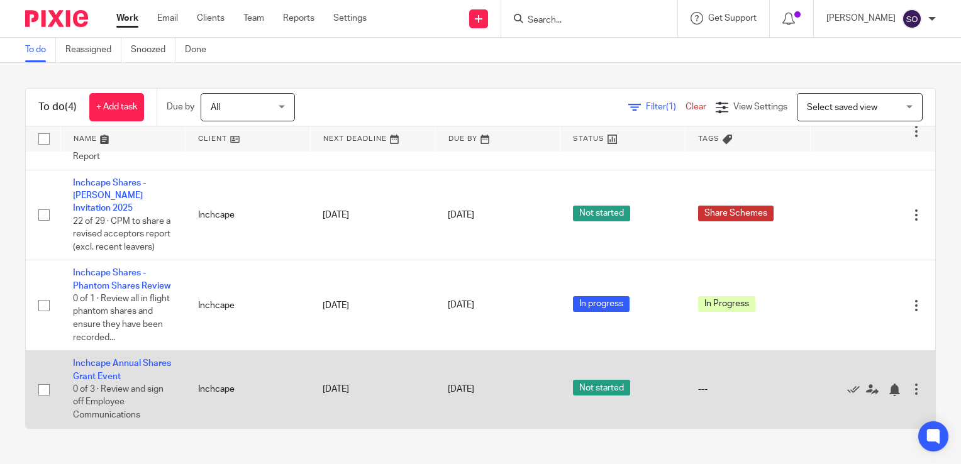
click at [890, 381] on div "Edit task Delete" at bounding box center [872, 388] width 100 height 31
click at [910, 389] on div at bounding box center [916, 389] width 13 height 13
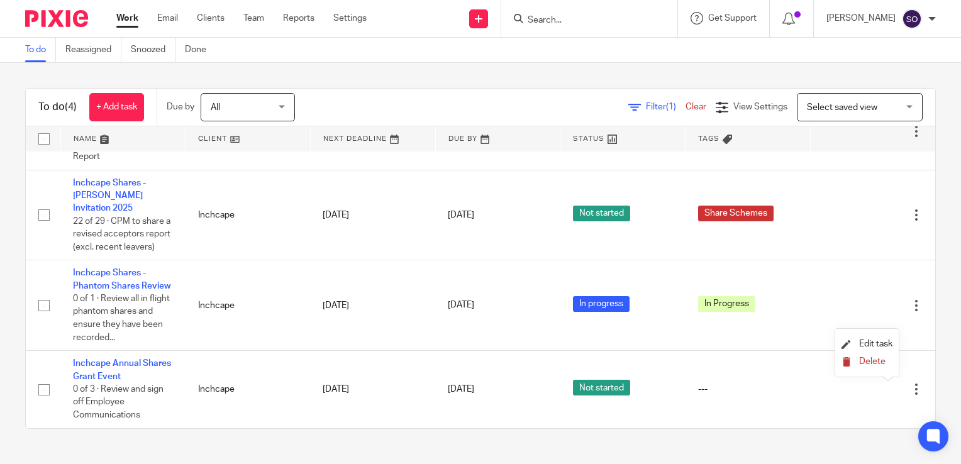
click at [865, 363] on span "Delete" at bounding box center [872, 361] width 26 height 9
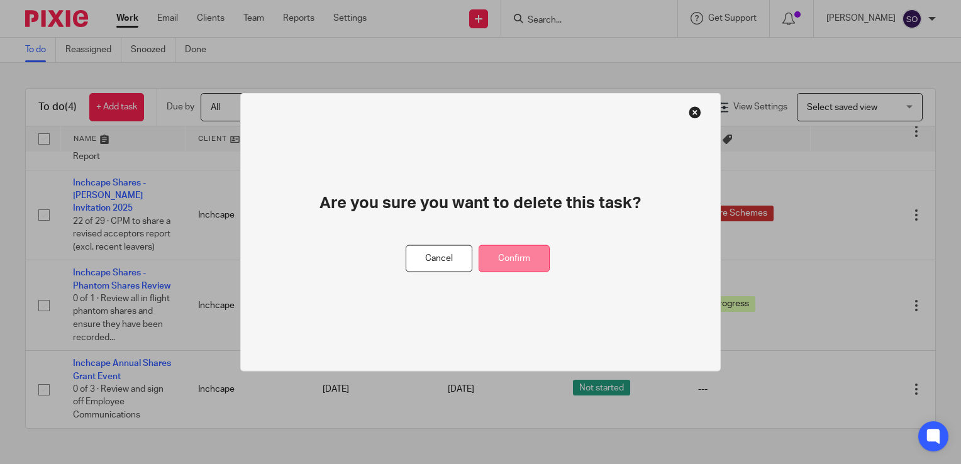
click at [528, 264] on button "Confirm" at bounding box center [513, 258] width 71 height 27
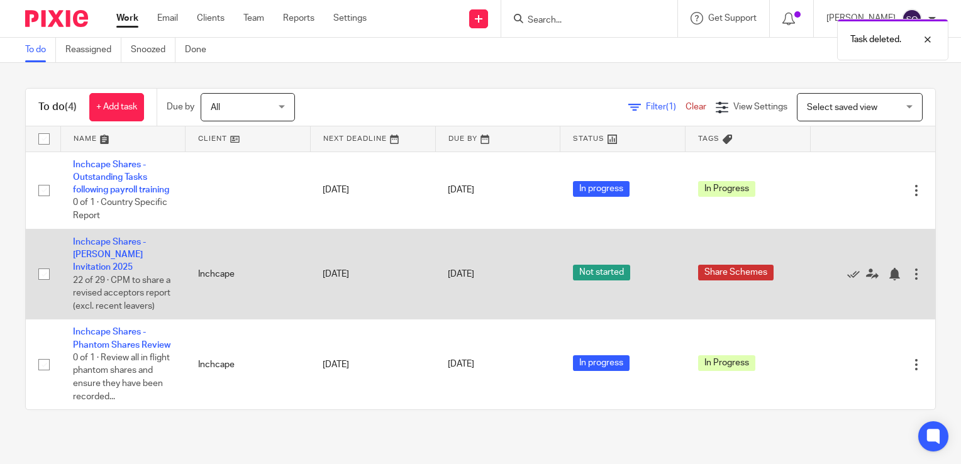
scroll to position [0, 0]
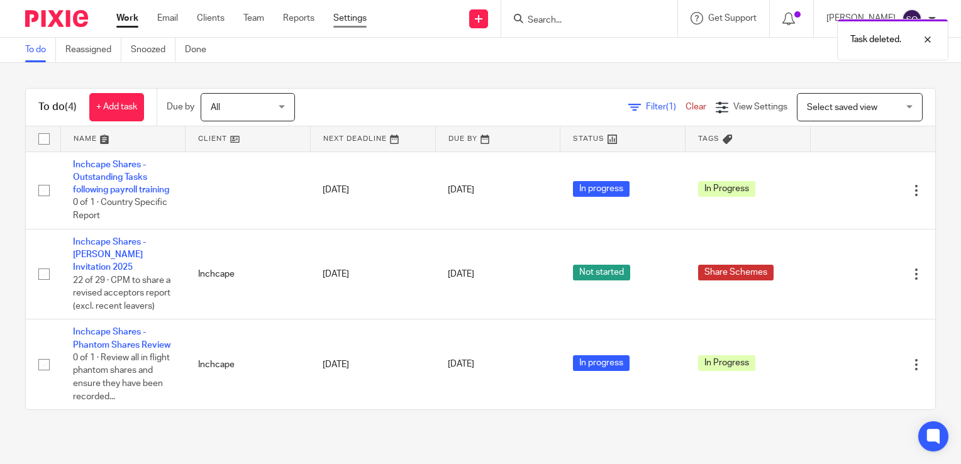
click at [348, 14] on link "Settings" at bounding box center [349, 18] width 33 height 13
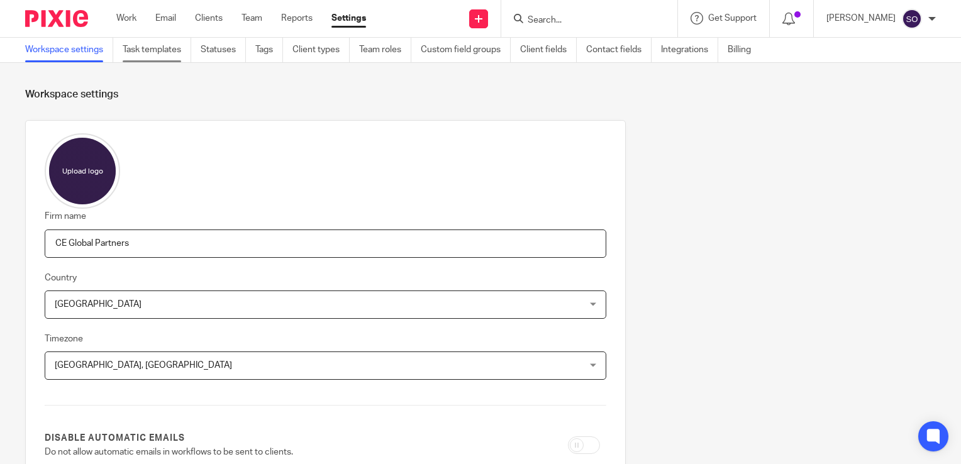
click at [156, 49] on link "Task templates" at bounding box center [157, 50] width 69 height 25
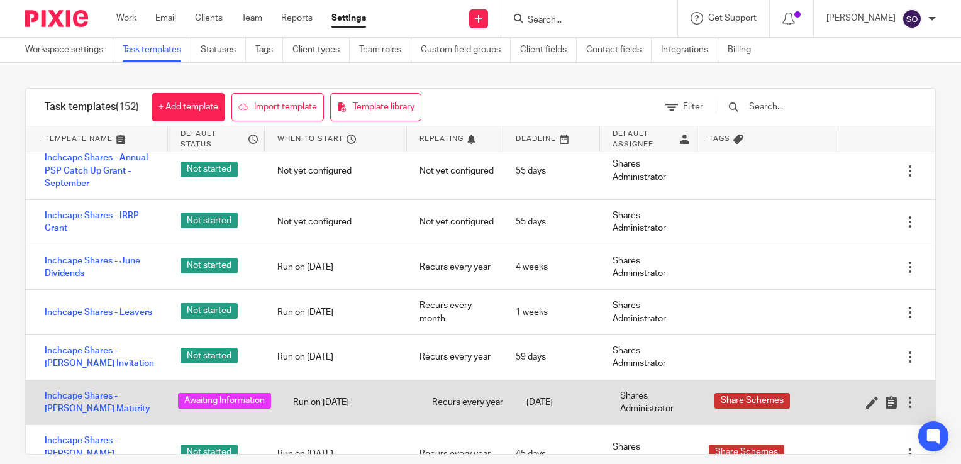
scroll to position [1283, 0]
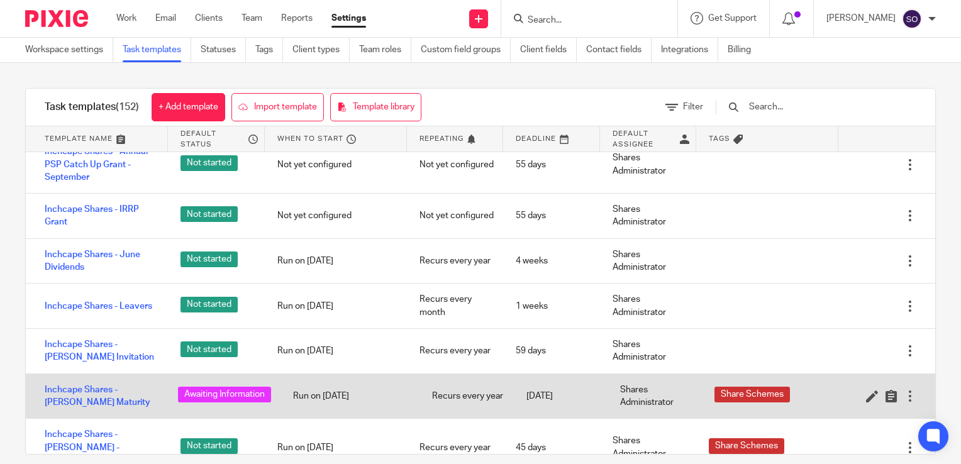
click at [904, 392] on div at bounding box center [910, 396] width 13 height 13
click at [528, 400] on div "[DATE]" at bounding box center [561, 395] width 94 height 31
click at [866, 395] on icon at bounding box center [872, 396] width 13 height 13
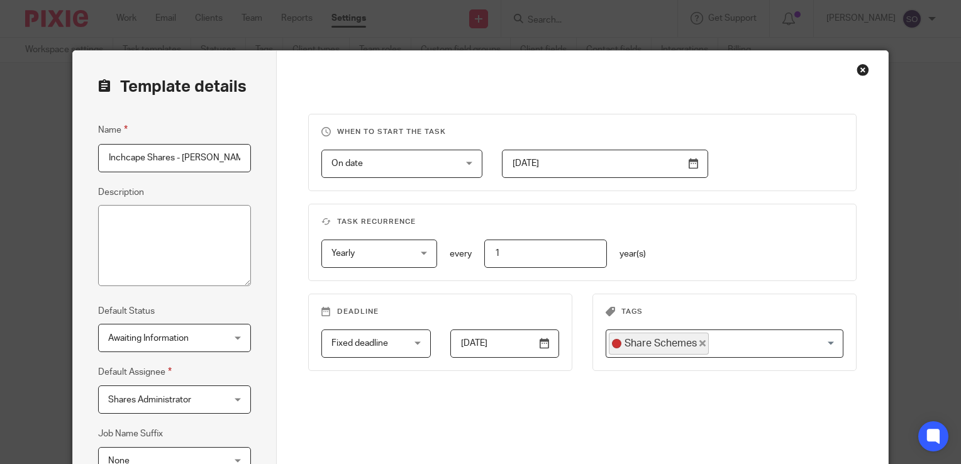
click at [224, 329] on div "Awaiting Information Awaiting Information" at bounding box center [174, 338] width 153 height 28
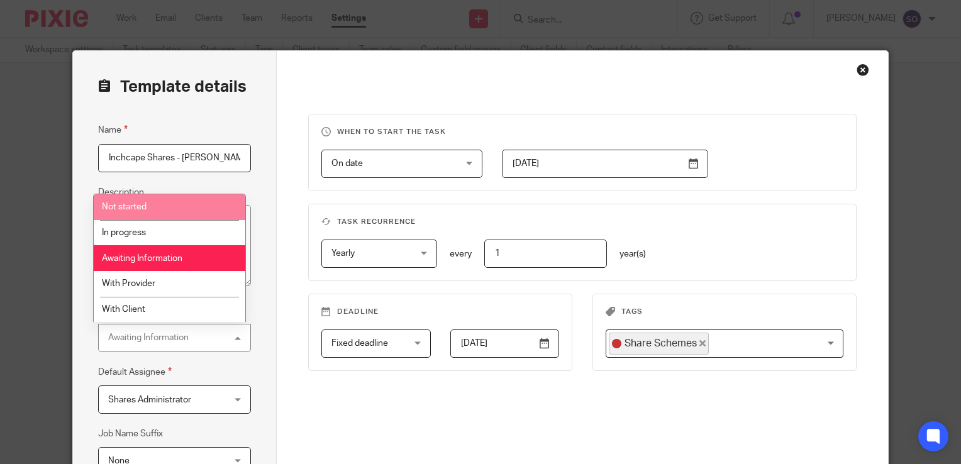
click at [145, 212] on li "Not started" at bounding box center [170, 207] width 152 height 26
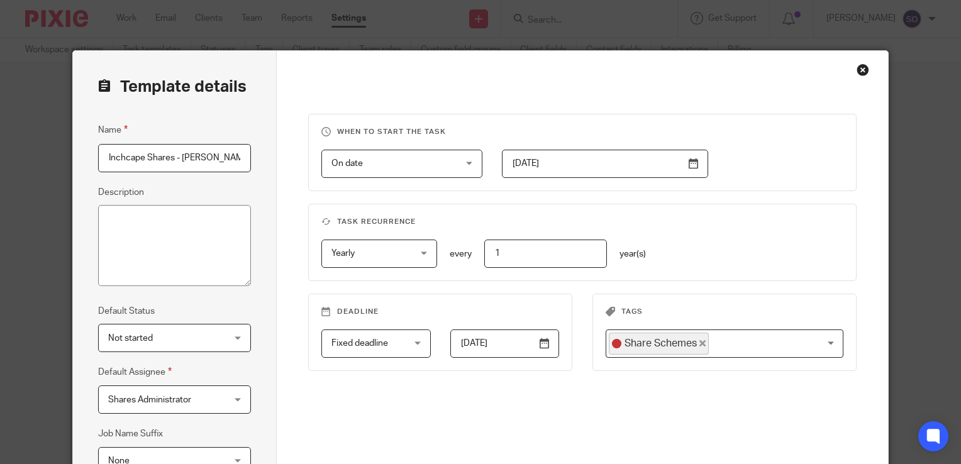
scroll to position [177, 0]
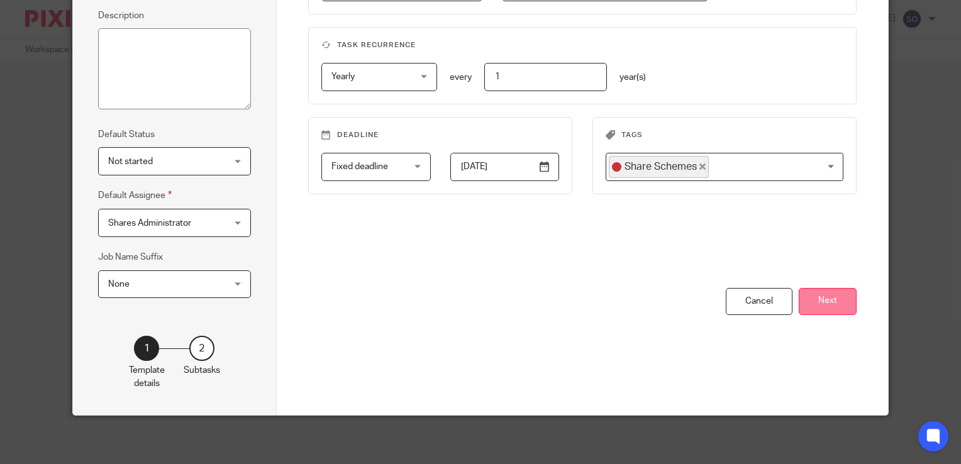
click at [833, 302] on button "Next" at bounding box center [828, 301] width 58 height 27
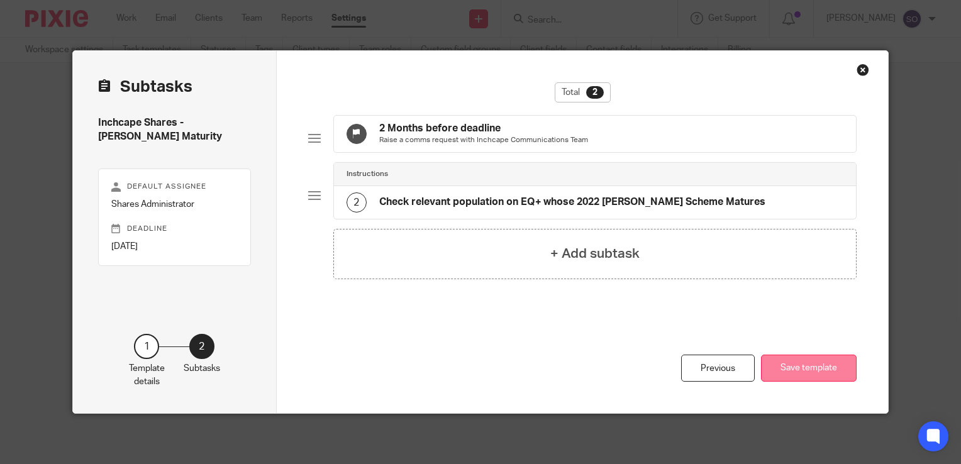
click at [829, 370] on button "Save template" at bounding box center [809, 368] width 96 height 27
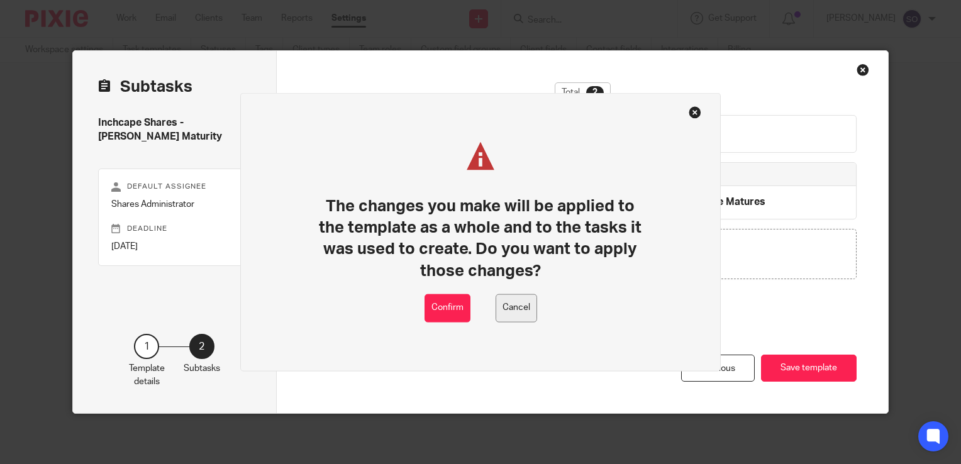
click at [528, 307] on button "Cancel" at bounding box center [515, 308] width 41 height 28
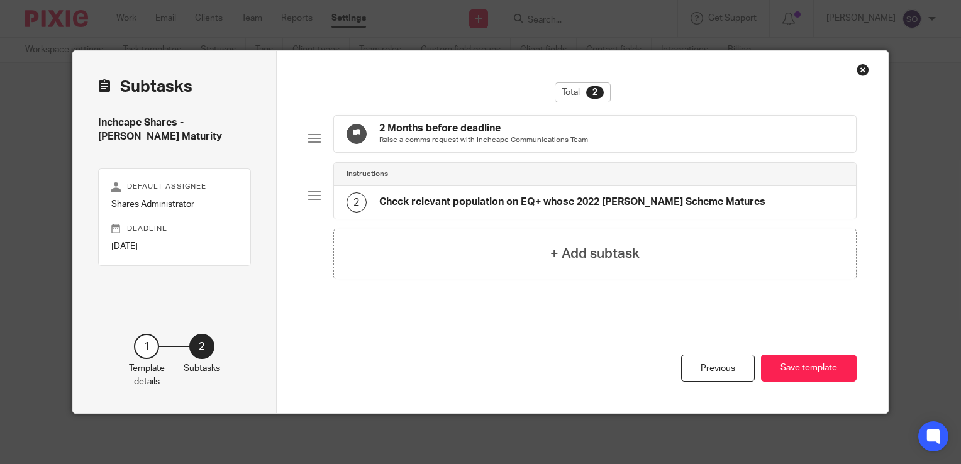
click at [861, 74] on div "Close this dialog window" at bounding box center [862, 70] width 13 height 13
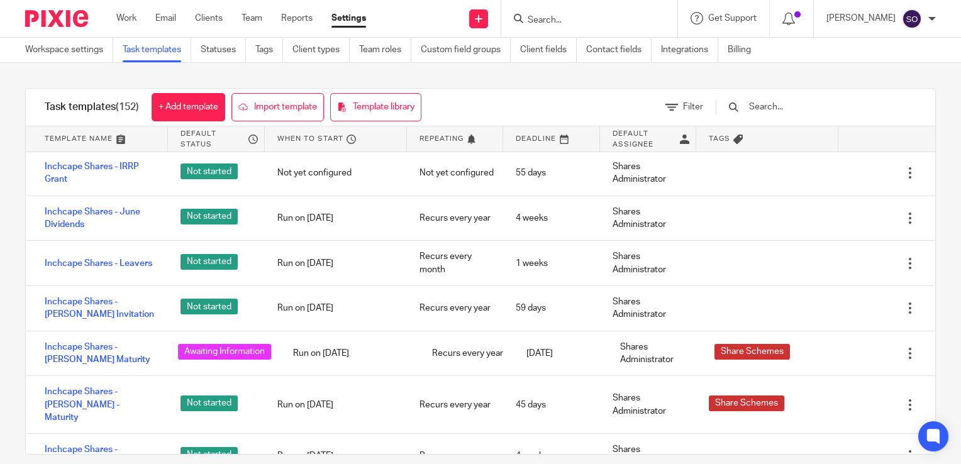
scroll to position [1327, 0]
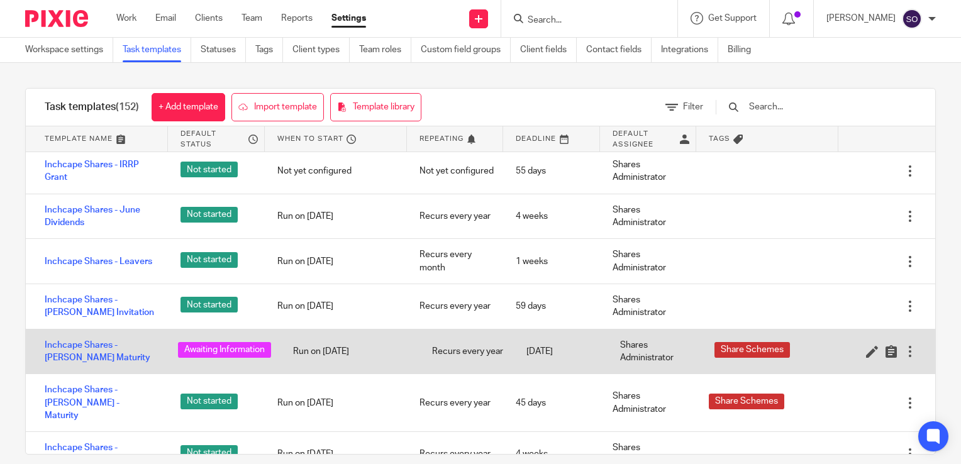
click at [904, 345] on div at bounding box center [910, 351] width 13 height 13
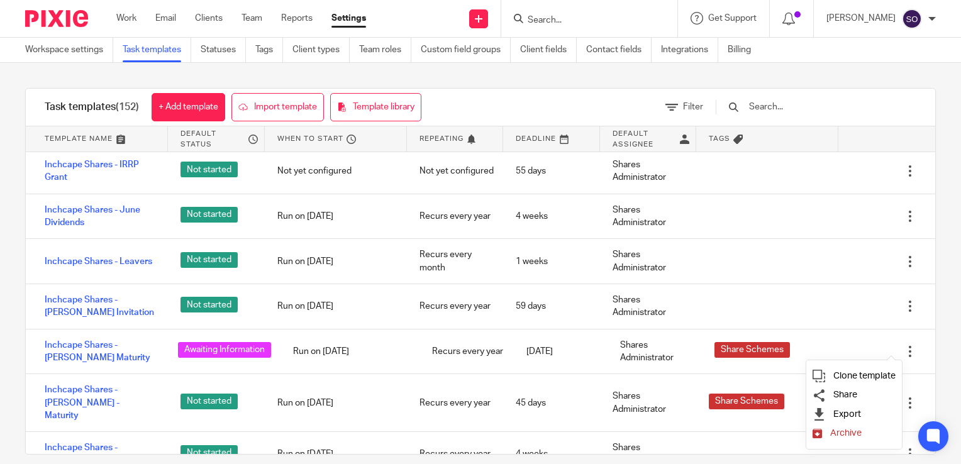
click at [852, 435] on span "Archive" at bounding box center [845, 432] width 31 height 9
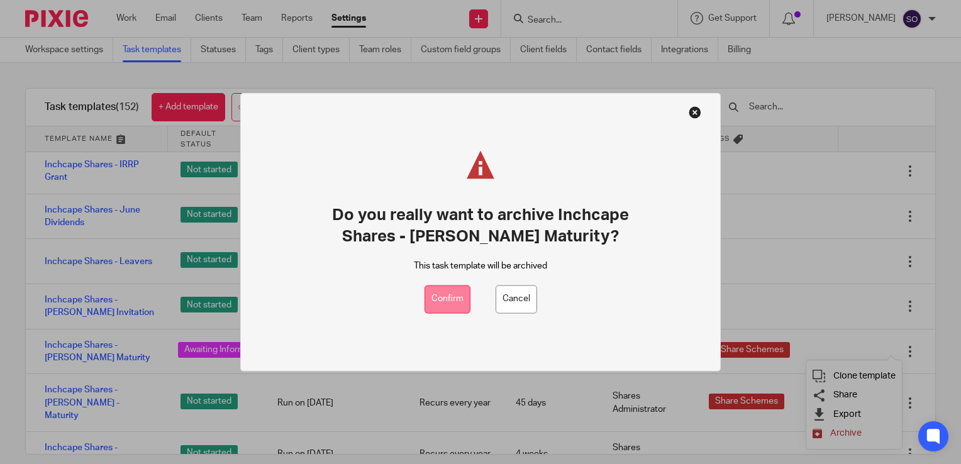
click at [450, 287] on button "Confirm" at bounding box center [447, 299] width 46 height 28
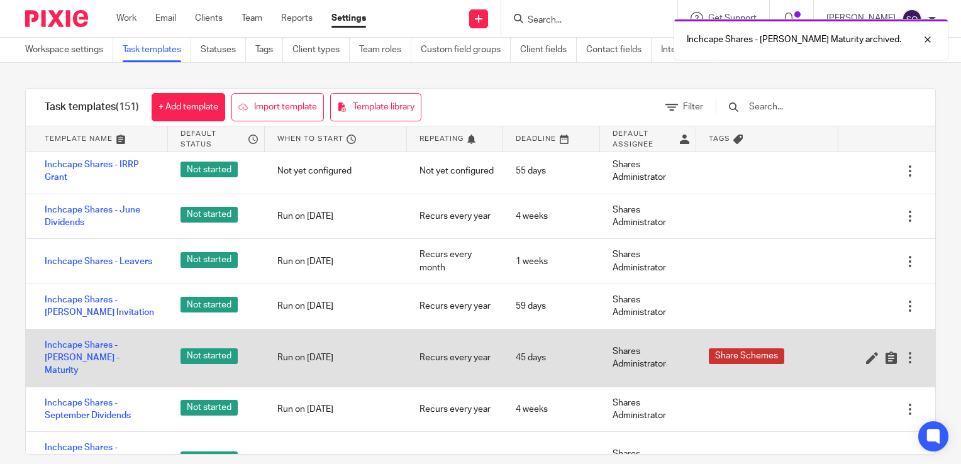
click at [904, 351] on div at bounding box center [910, 357] width 13 height 13
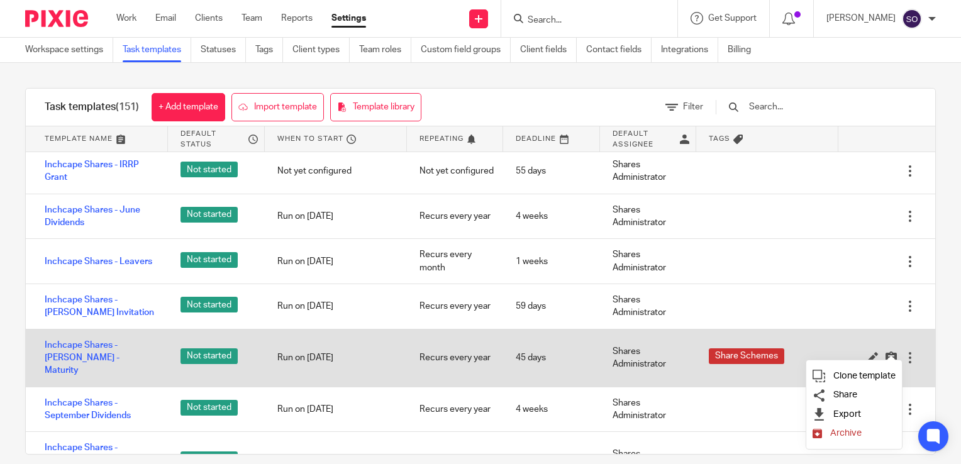
click at [749, 350] on span "Share Schemes" at bounding box center [746, 356] width 63 height 13
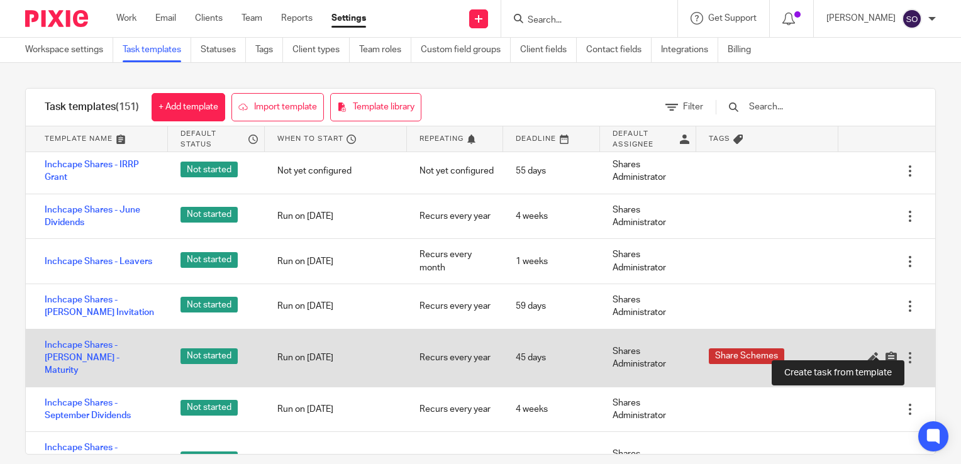
drag, startPoint x: 871, startPoint y: 345, endPoint x: 680, endPoint y: 357, distance: 191.5
click at [680, 357] on div "Shares Administrator" at bounding box center [648, 358] width 97 height 45
click at [885, 351] on icon at bounding box center [891, 357] width 13 height 13
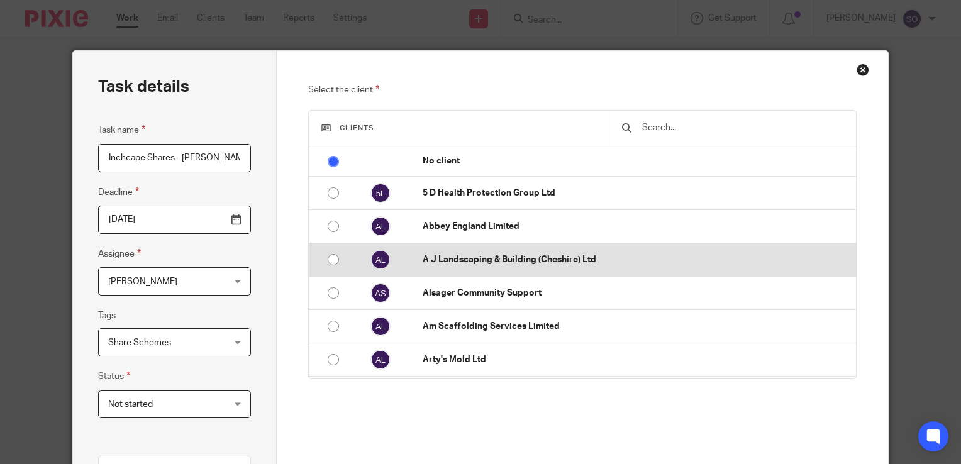
scroll to position [0, 3]
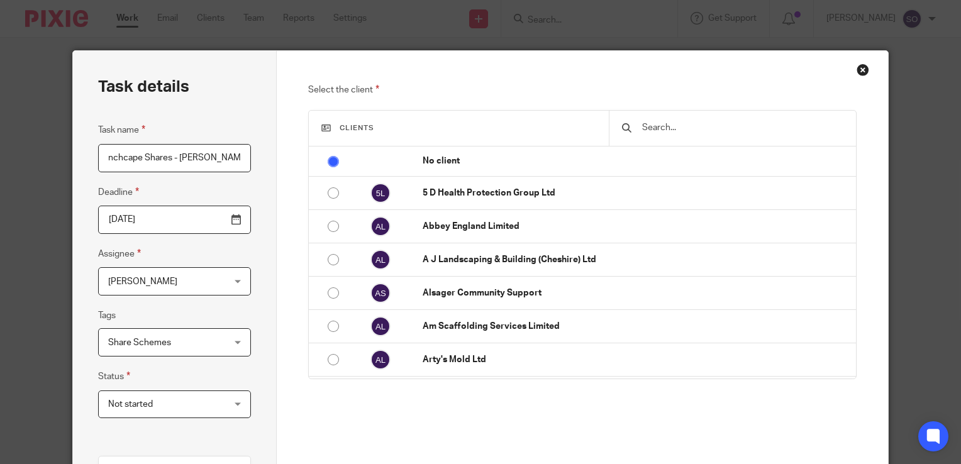
click at [215, 397] on span "Not started" at bounding box center [165, 404] width 114 height 26
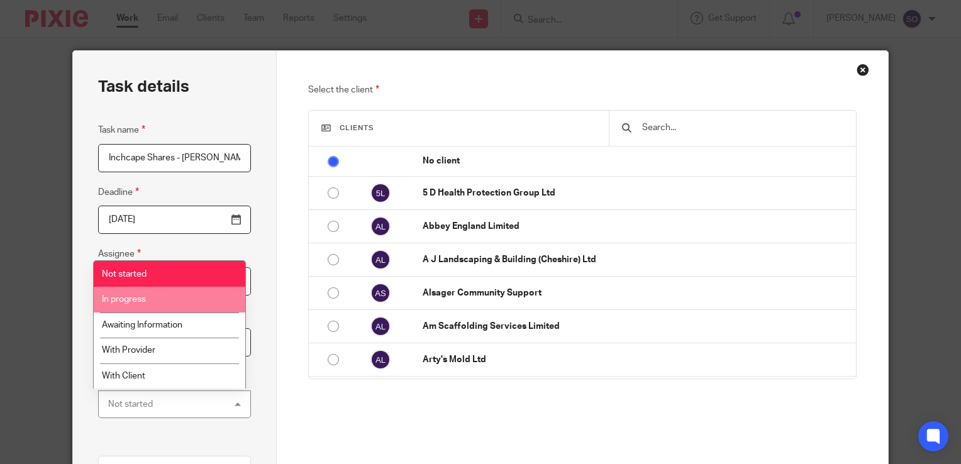
click at [141, 298] on span "In progress" at bounding box center [124, 299] width 44 height 9
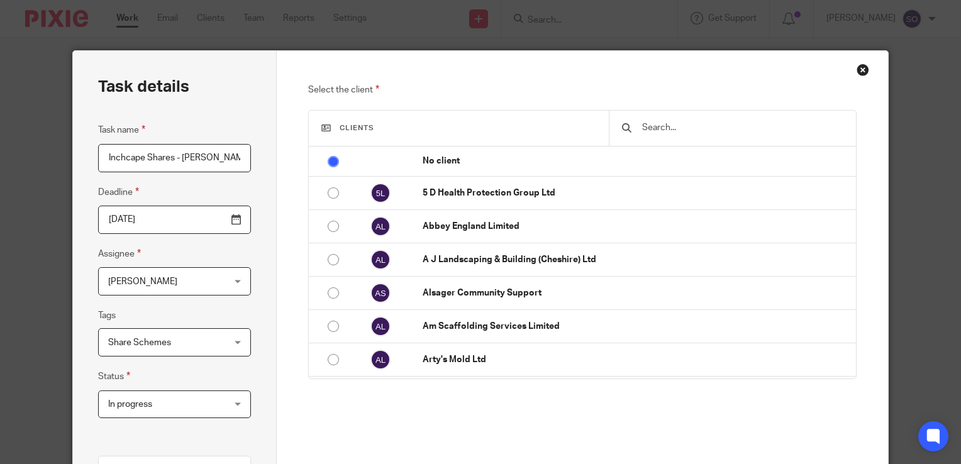
click at [429, 401] on div "Select the client Clients No client 5 D Health Protection Group Ltd Abbey Engla…" at bounding box center [582, 290] width 549 height 417
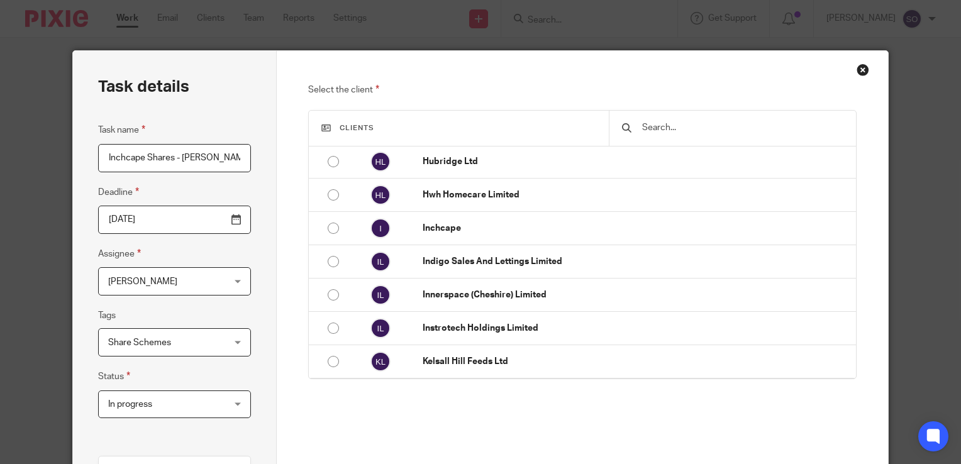
scroll to position [1272, 0]
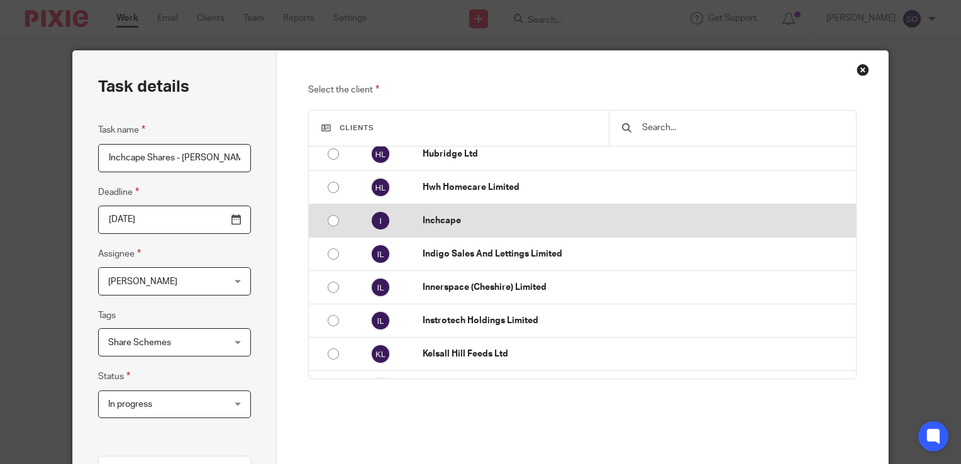
click at [420, 207] on td "Inchcape" at bounding box center [633, 220] width 446 height 33
radio input "false"
radio input "true"
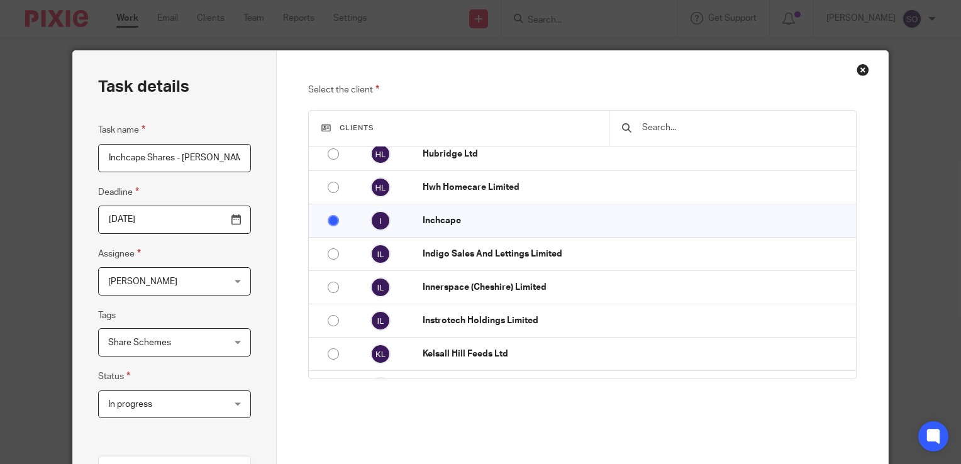
scroll to position [290, 0]
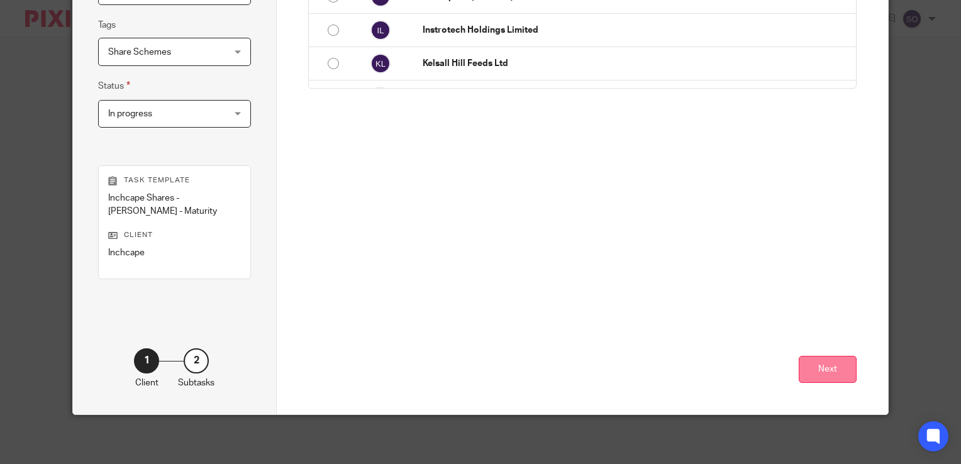
click at [826, 366] on button "Next" at bounding box center [828, 369] width 58 height 27
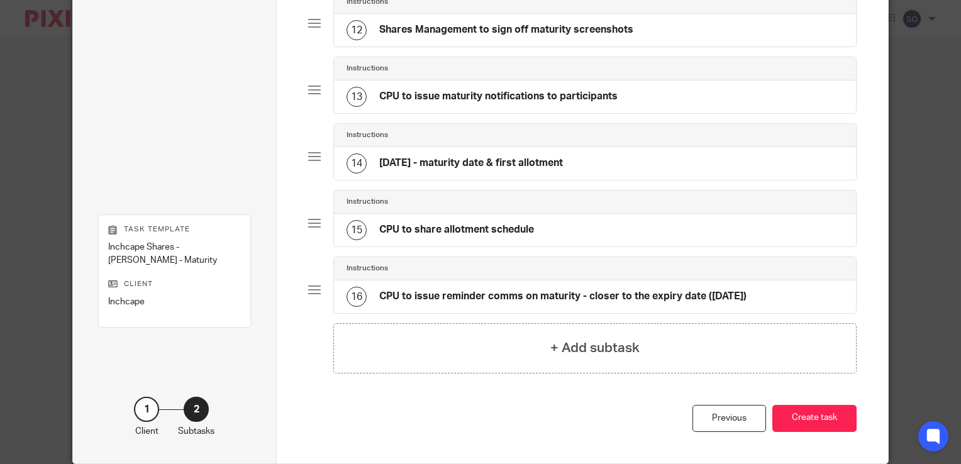
scroll to position [902, 0]
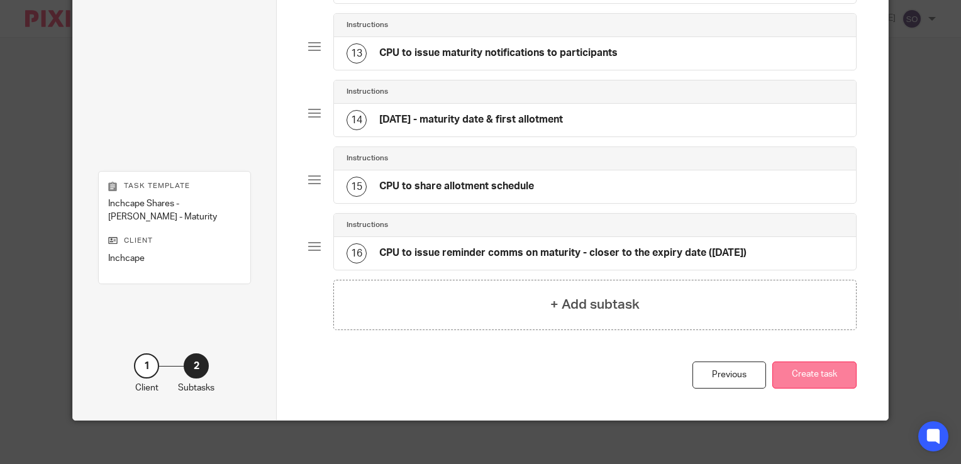
click at [812, 371] on button "Create task" at bounding box center [814, 375] width 84 height 27
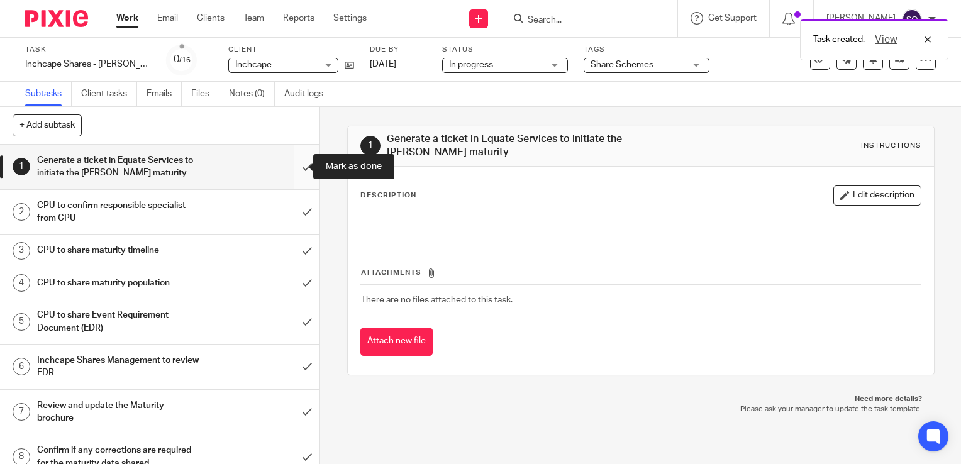
click at [286, 164] on input "submit" at bounding box center [159, 167] width 319 height 45
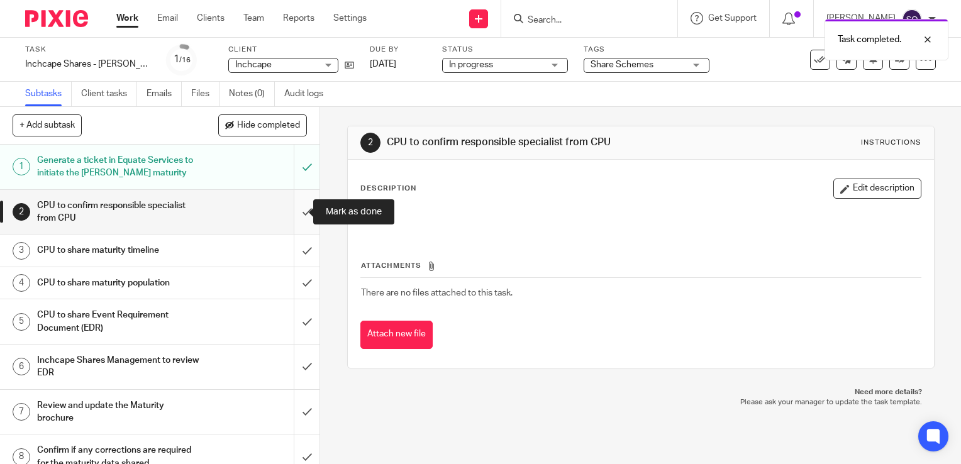
click at [292, 213] on input "submit" at bounding box center [159, 212] width 319 height 45
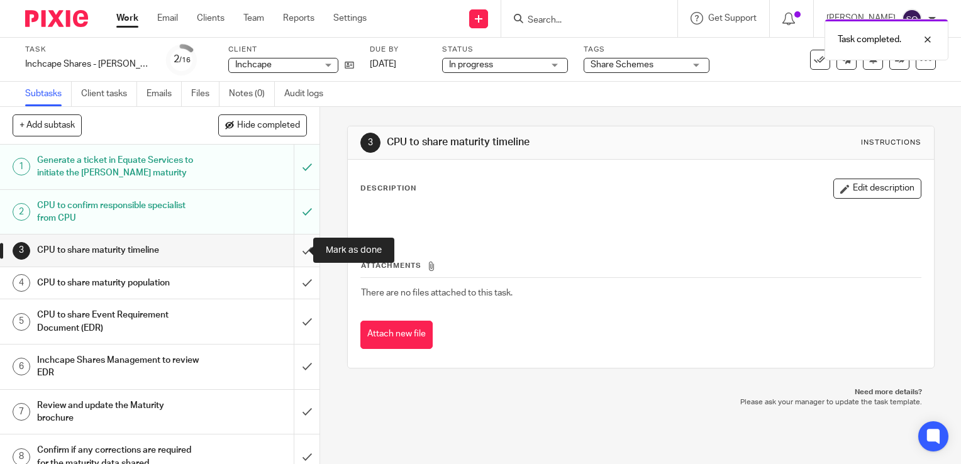
click at [290, 250] on input "submit" at bounding box center [159, 250] width 319 height 31
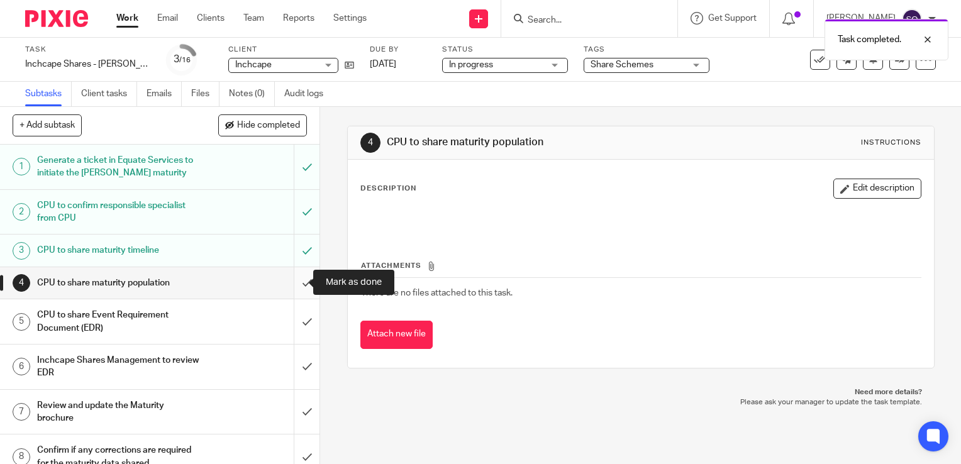
click at [297, 279] on input "submit" at bounding box center [159, 282] width 319 height 31
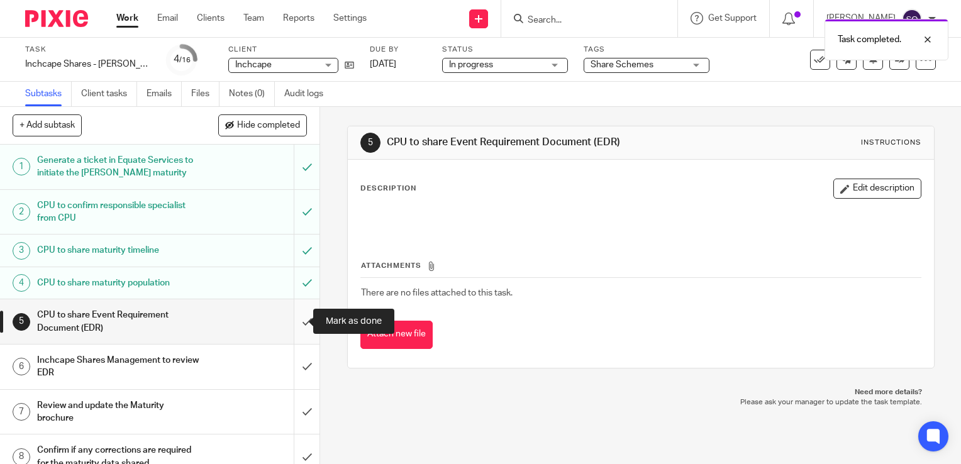
click at [299, 326] on input "submit" at bounding box center [159, 321] width 319 height 45
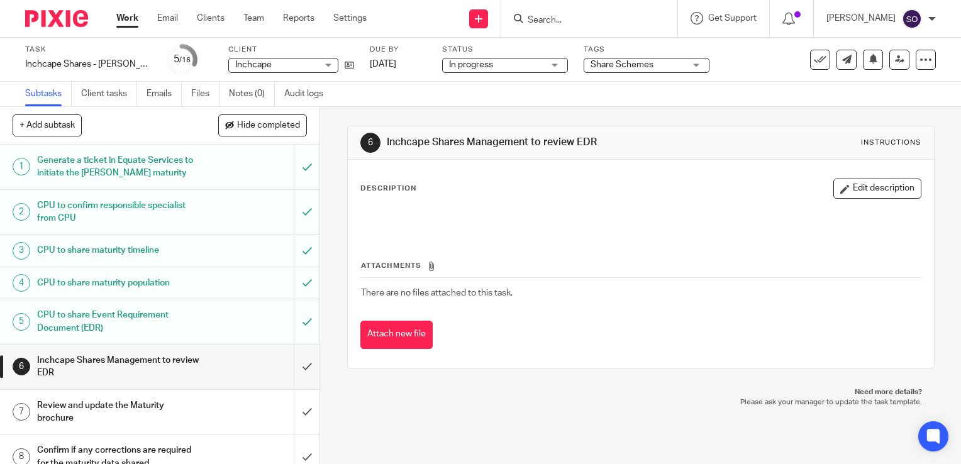
click at [132, 21] on link "Work" at bounding box center [127, 18] width 22 height 13
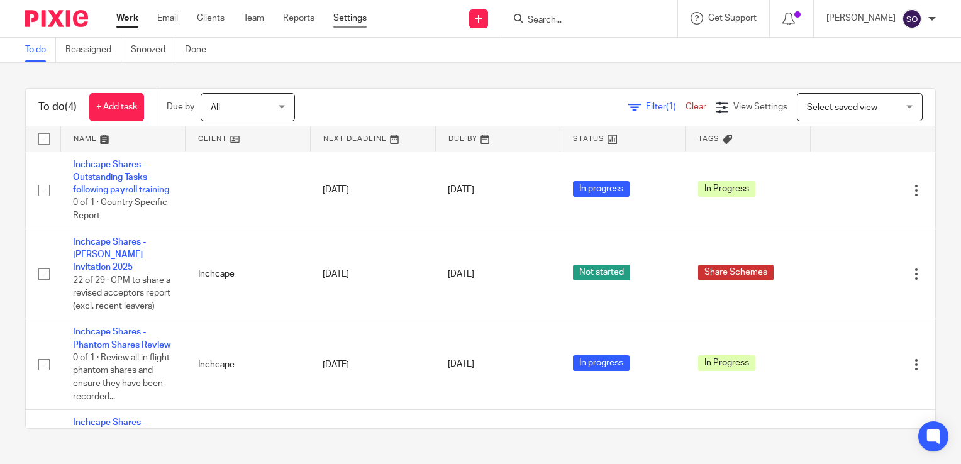
click at [363, 19] on link "Settings" at bounding box center [349, 18] width 33 height 13
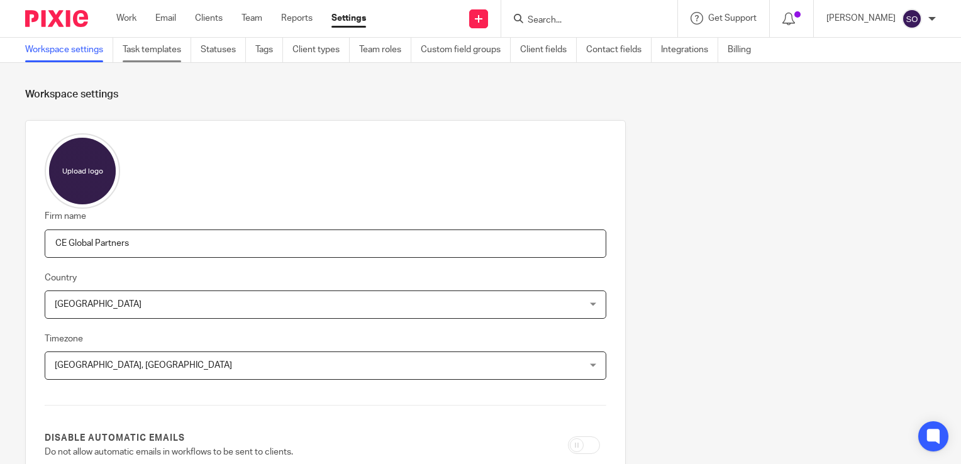
click at [166, 50] on link "Task templates" at bounding box center [157, 50] width 69 height 25
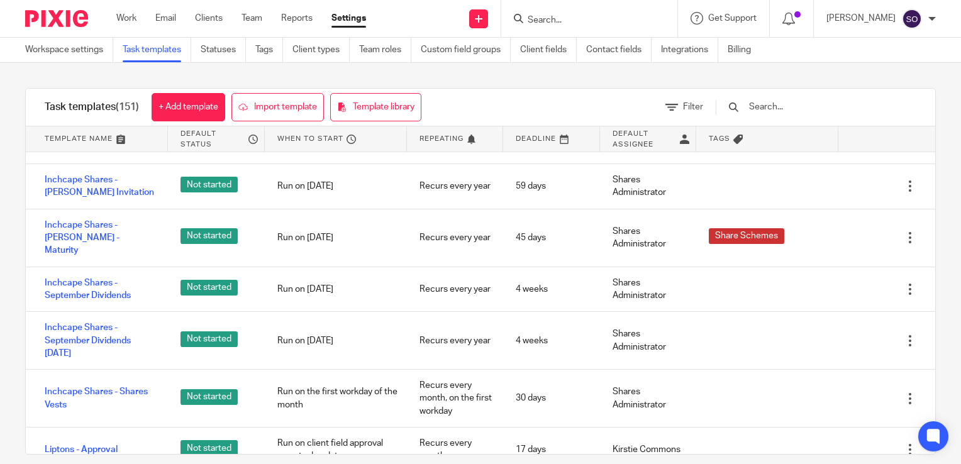
scroll to position [1452, 0]
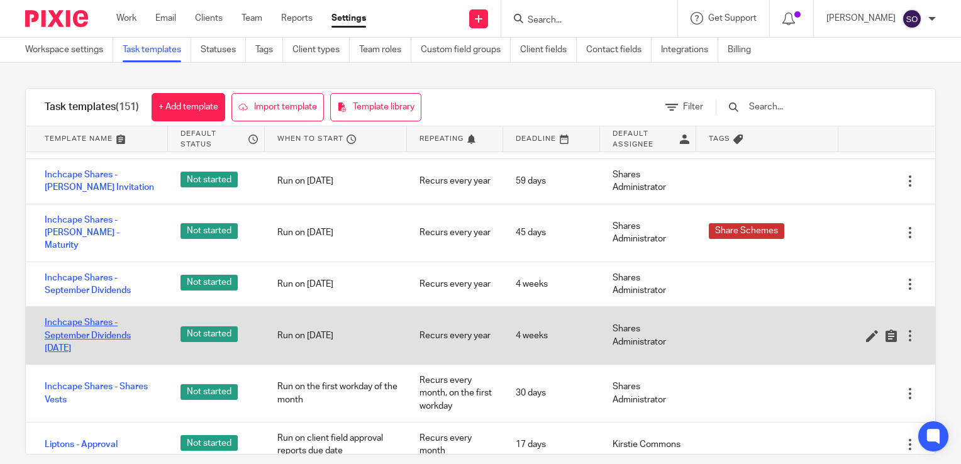
click at [114, 318] on link "Inchcape Shares - September Dividends [DATE]" at bounding box center [100, 335] width 111 height 38
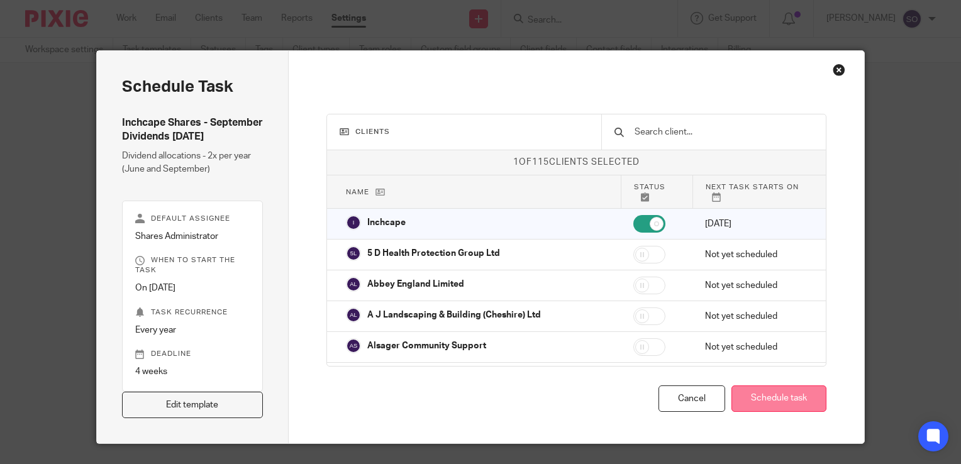
drag, startPoint x: 782, startPoint y: 407, endPoint x: 767, endPoint y: 414, distance: 16.3
click at [767, 412] on button "Schedule task" at bounding box center [778, 398] width 95 height 27
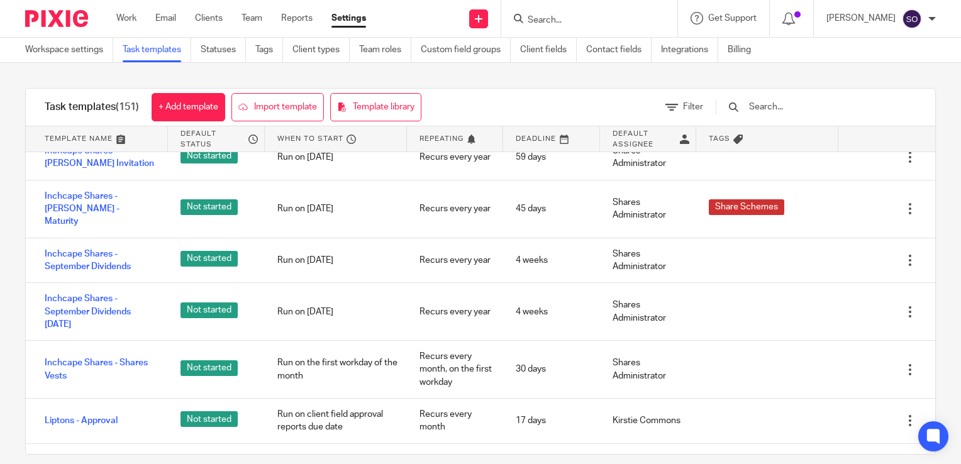
scroll to position [1483, 0]
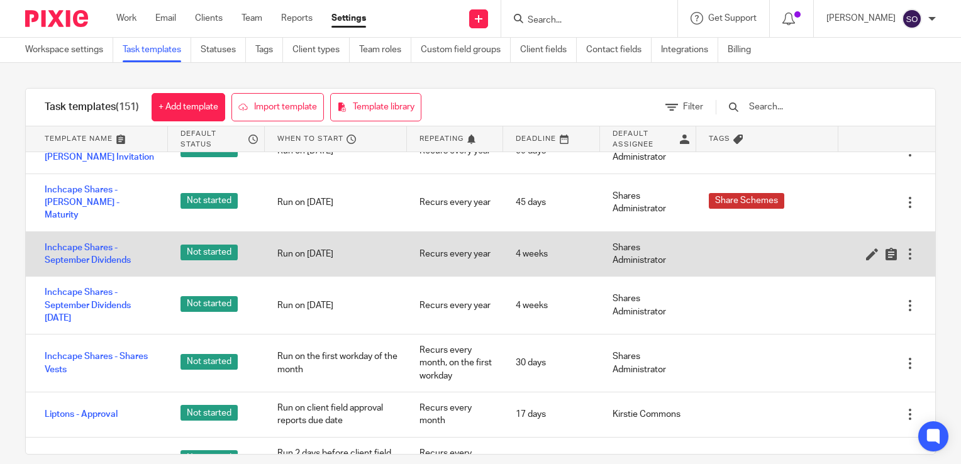
click at [904, 248] on div at bounding box center [910, 254] width 13 height 13
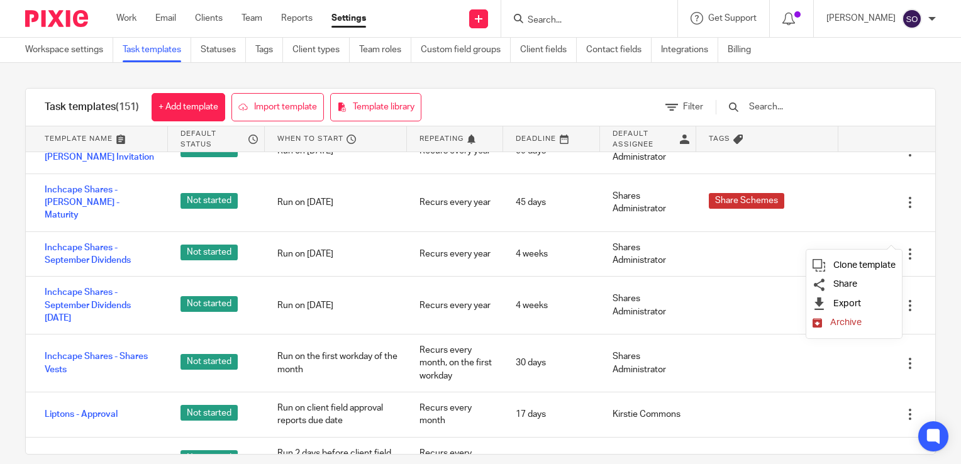
click at [829, 326] on link "Archive" at bounding box center [853, 322] width 83 height 13
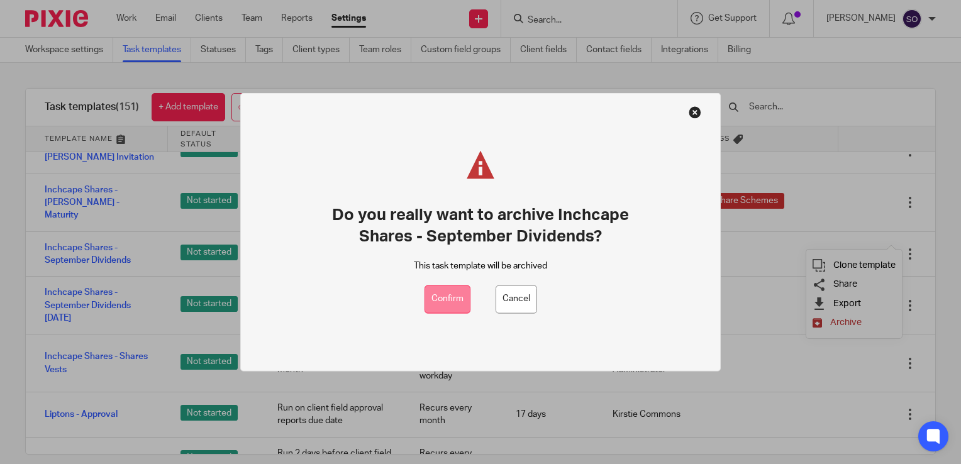
click at [446, 300] on button "Confirm" at bounding box center [447, 299] width 46 height 28
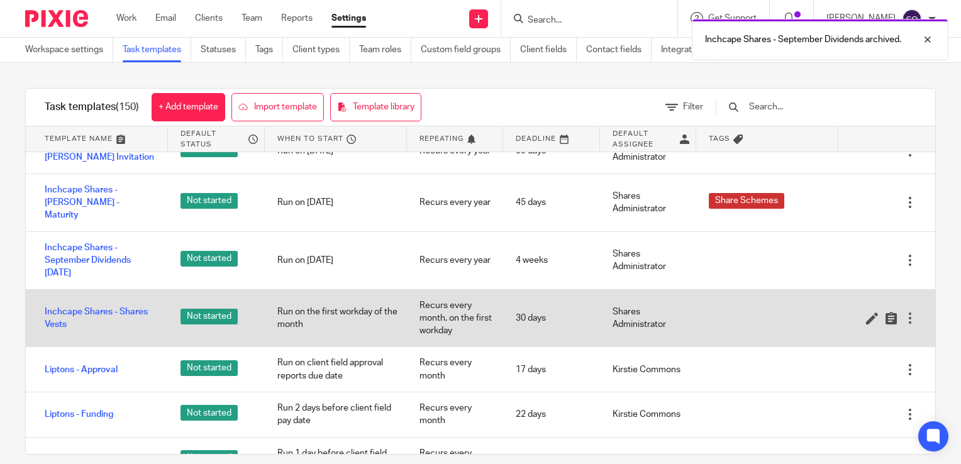
click at [904, 312] on div at bounding box center [910, 318] width 13 height 13
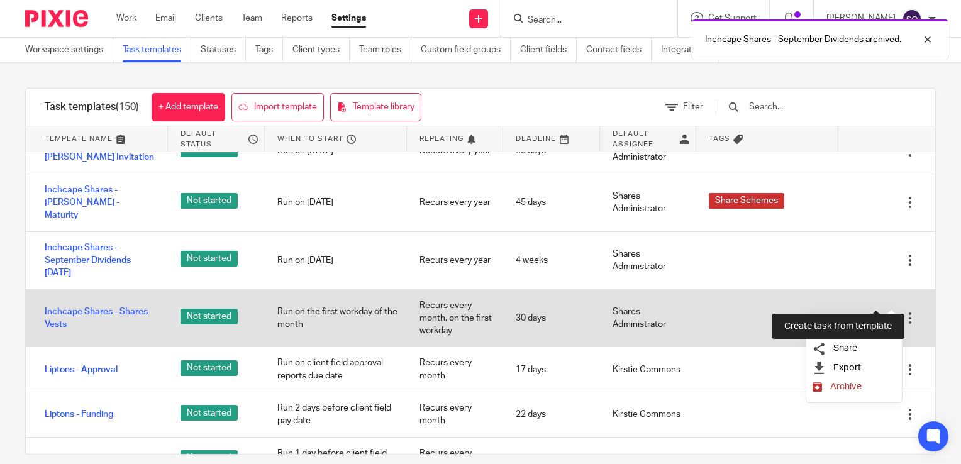
click at [885, 312] on icon at bounding box center [891, 318] width 13 height 13
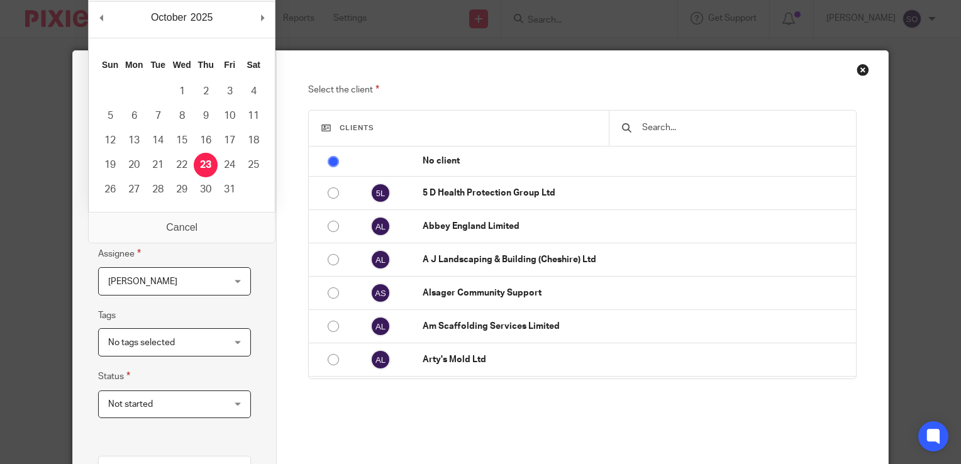
click at [231, 221] on input "[DATE]" at bounding box center [174, 220] width 153 height 28
type input "[DATE]"
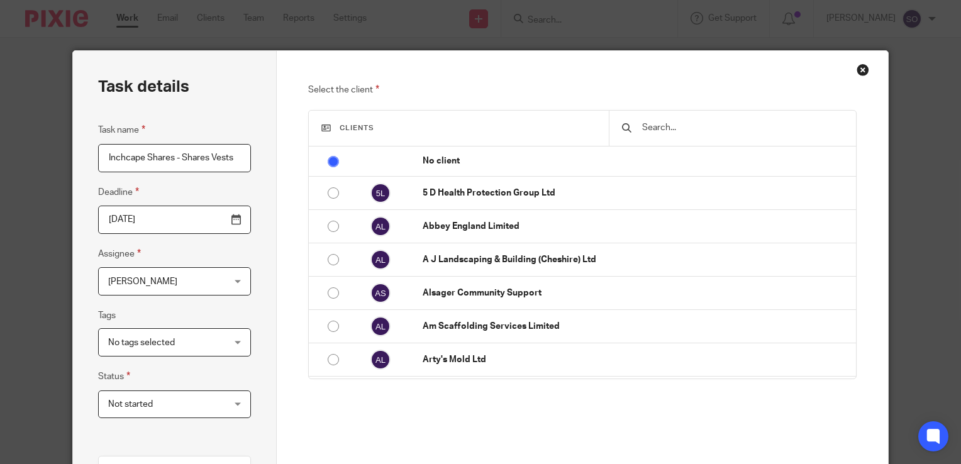
click at [223, 332] on div "No tags selected" at bounding box center [174, 342] width 153 height 28
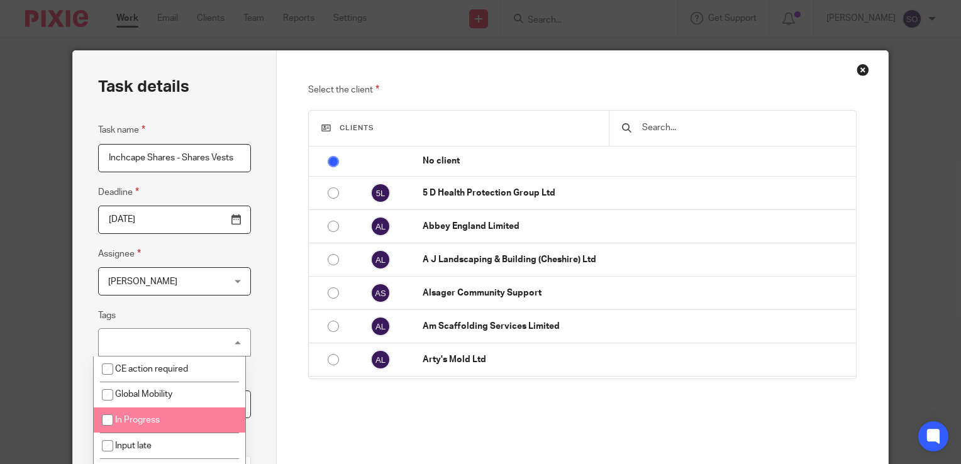
click at [167, 419] on li "In Progress" at bounding box center [170, 420] width 152 height 26
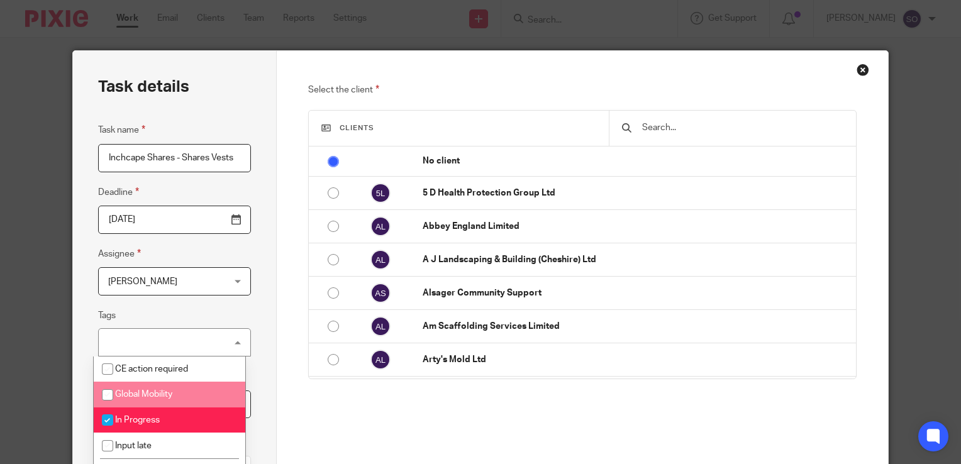
click at [277, 409] on div "Select the client Clients No client 5 D Health Protection Group Ltd Abbey Engla…" at bounding box center [583, 352] width 612 height 602
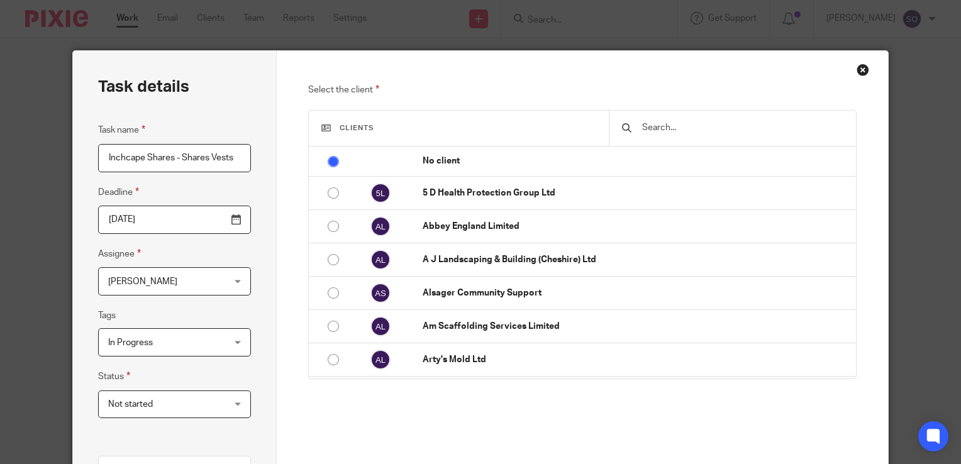
click at [227, 351] on div "In Progress" at bounding box center [174, 342] width 153 height 28
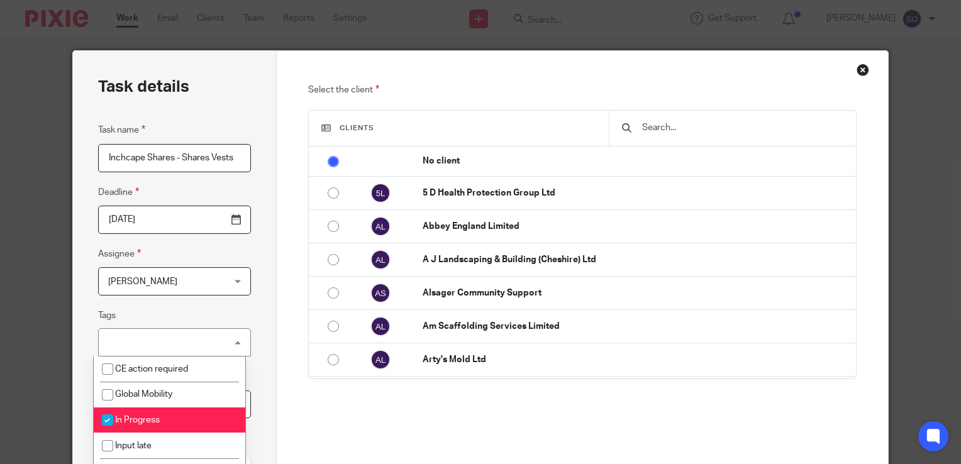
click at [113, 417] on input "checkbox" at bounding box center [108, 420] width 24 height 24
checkbox input "false"
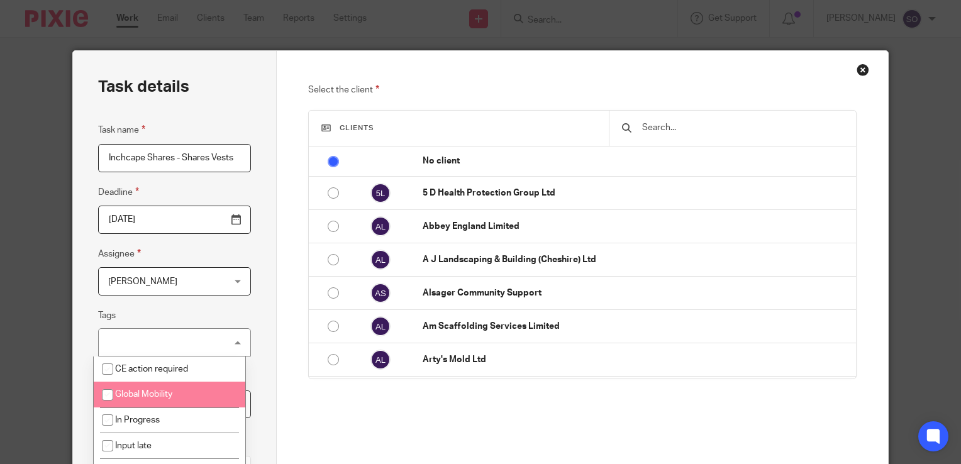
click at [290, 411] on div "Select the client Clients No client 5 D Health Protection Group Ltd Abbey Engla…" at bounding box center [583, 352] width 612 height 602
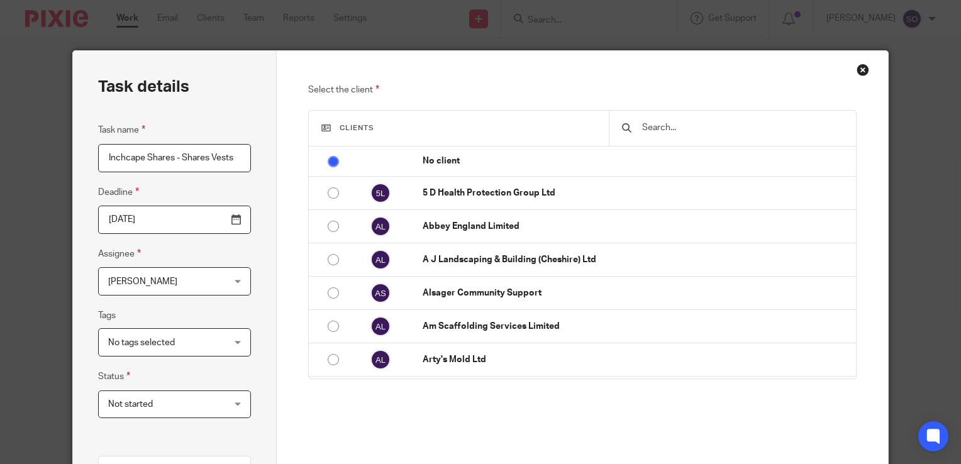
click at [203, 408] on span "Not started" at bounding box center [165, 404] width 114 height 26
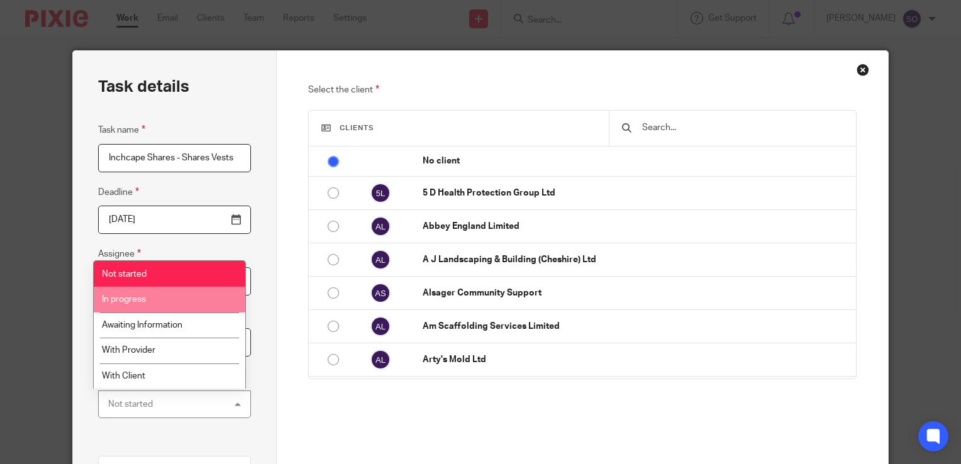
click at [158, 308] on li "In progress" at bounding box center [170, 300] width 152 height 26
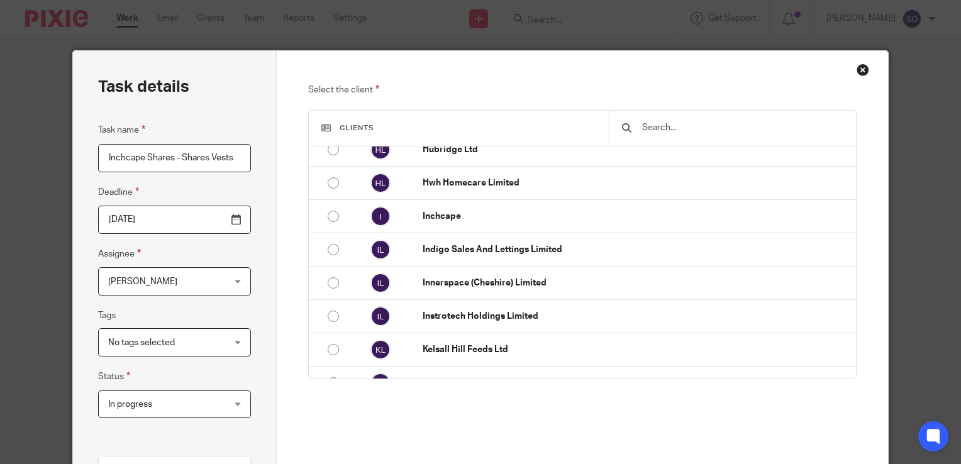
scroll to position [1283, 0]
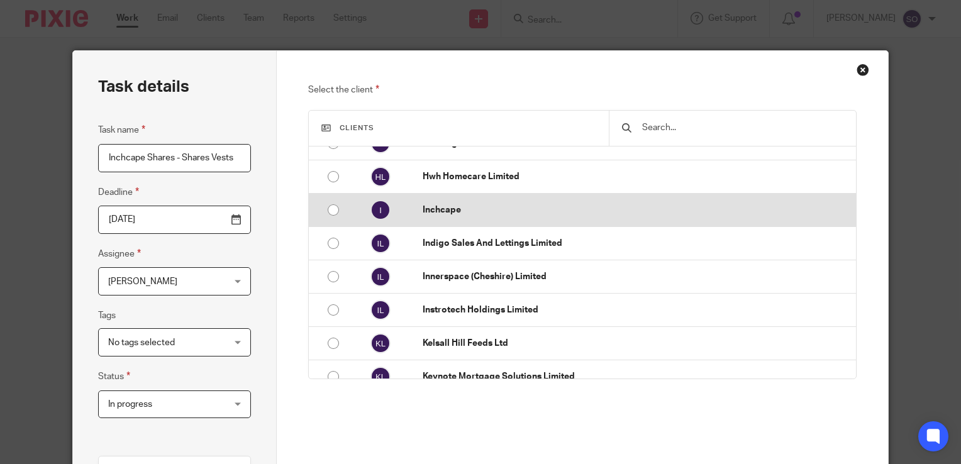
click at [438, 209] on p "Inchcape" at bounding box center [636, 210] width 427 height 13
radio input "false"
radio input "true"
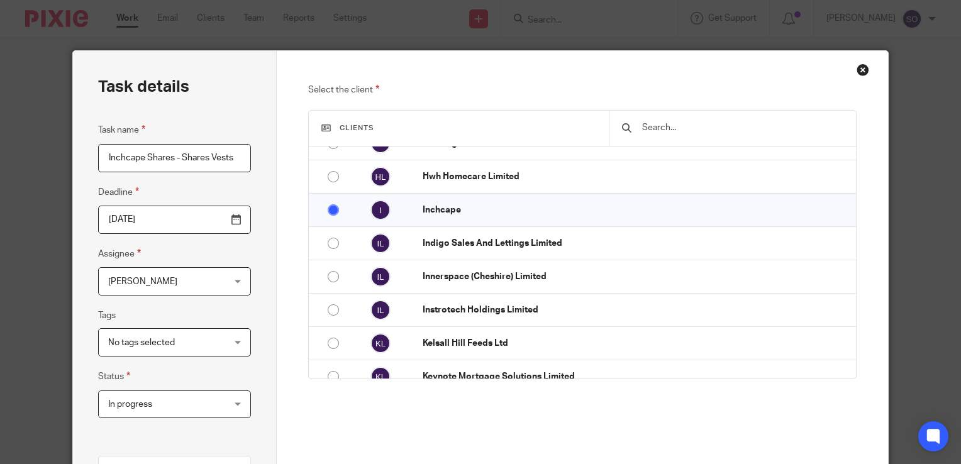
scroll to position [278, 0]
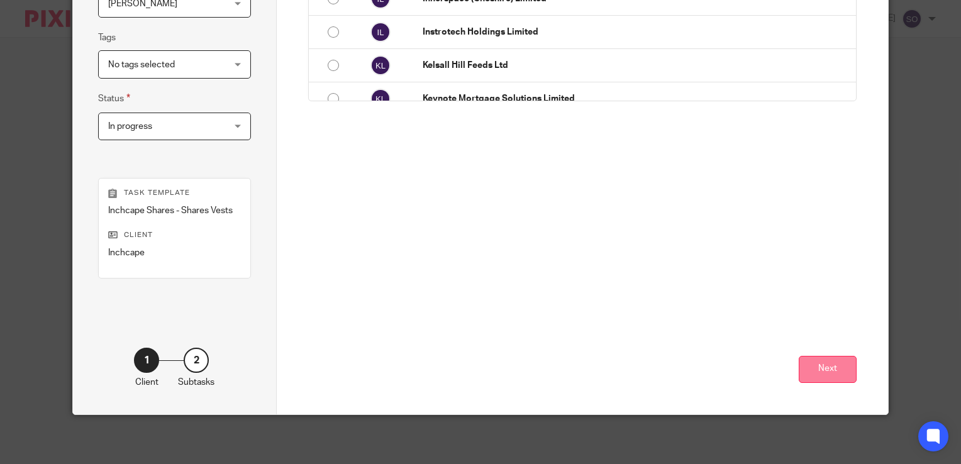
click at [827, 373] on button "Next" at bounding box center [828, 369] width 58 height 27
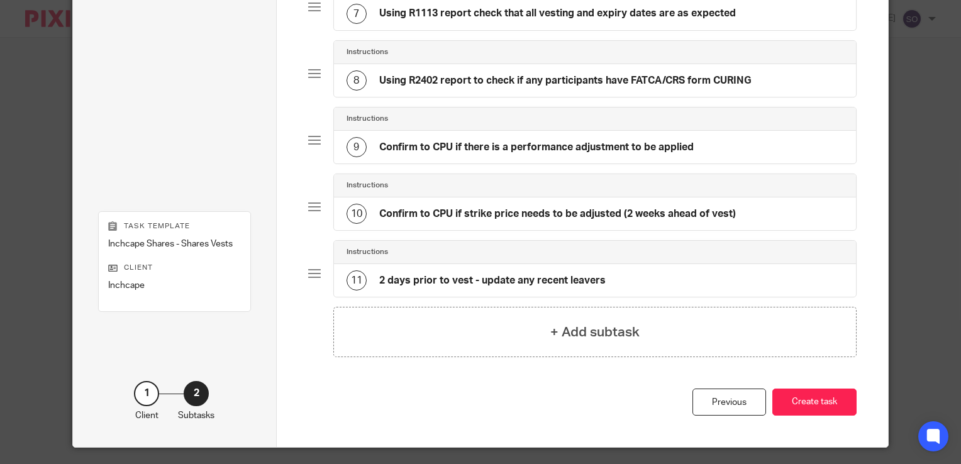
scroll to position [584, 0]
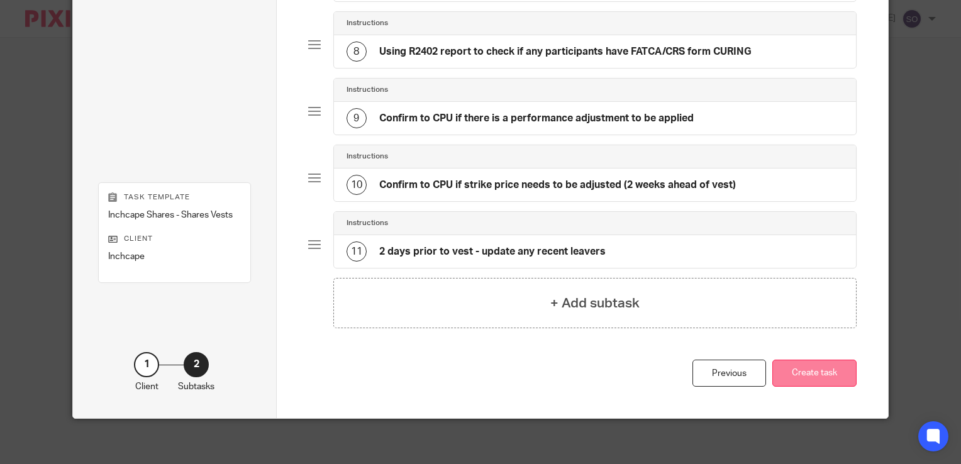
click at [832, 373] on button "Create task" at bounding box center [814, 373] width 84 height 27
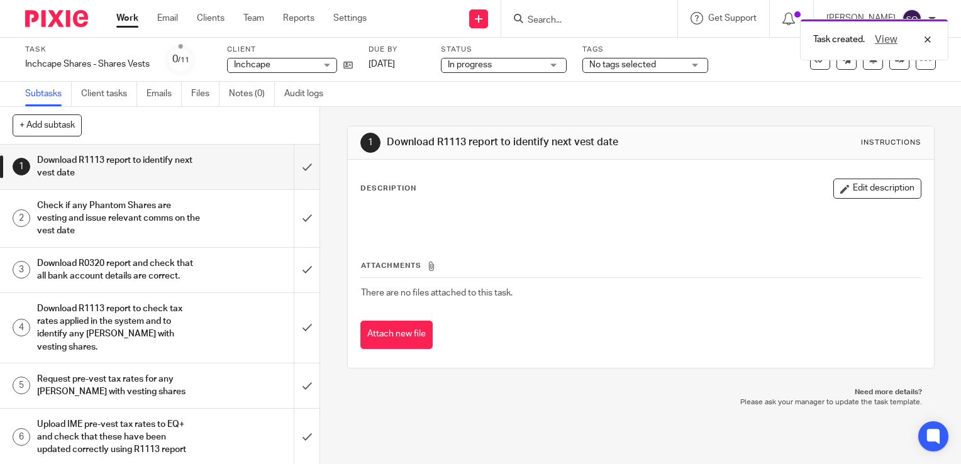
click at [123, 19] on link "Work" at bounding box center [127, 18] width 22 height 13
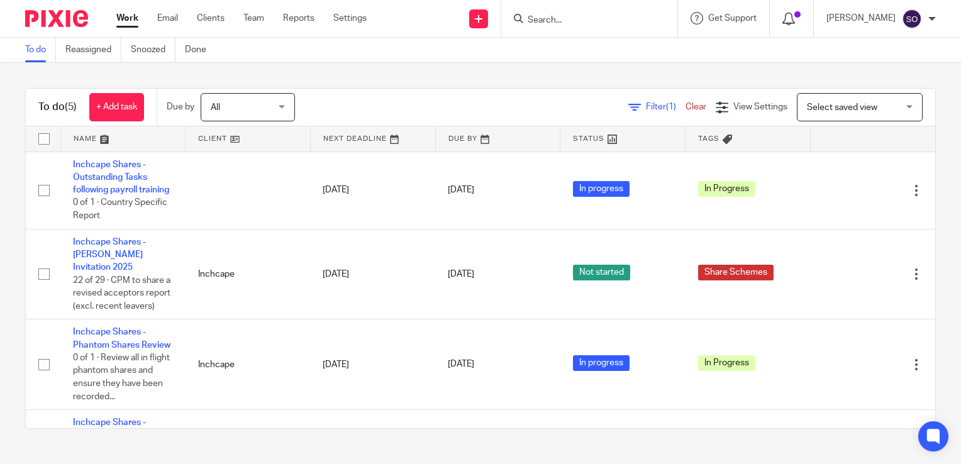
click at [782, 22] on icon at bounding box center [788, 19] width 13 height 13
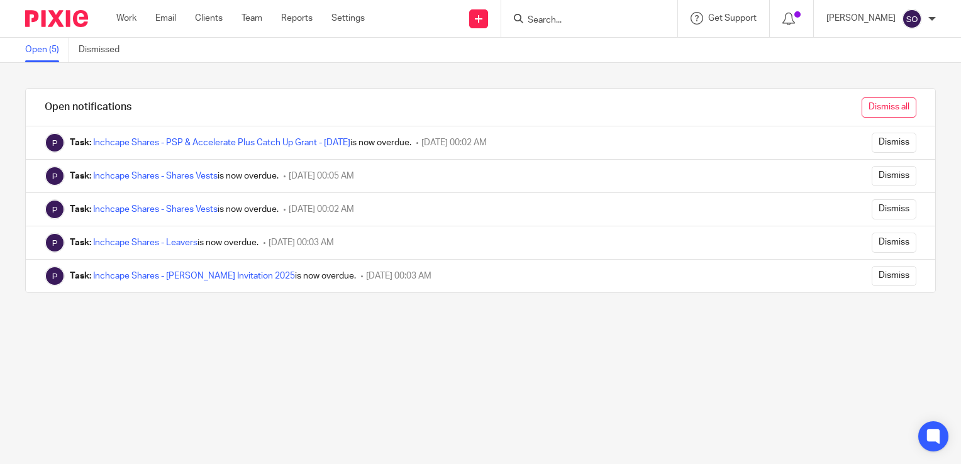
click at [883, 111] on input "Dismiss all" at bounding box center [888, 107] width 55 height 20
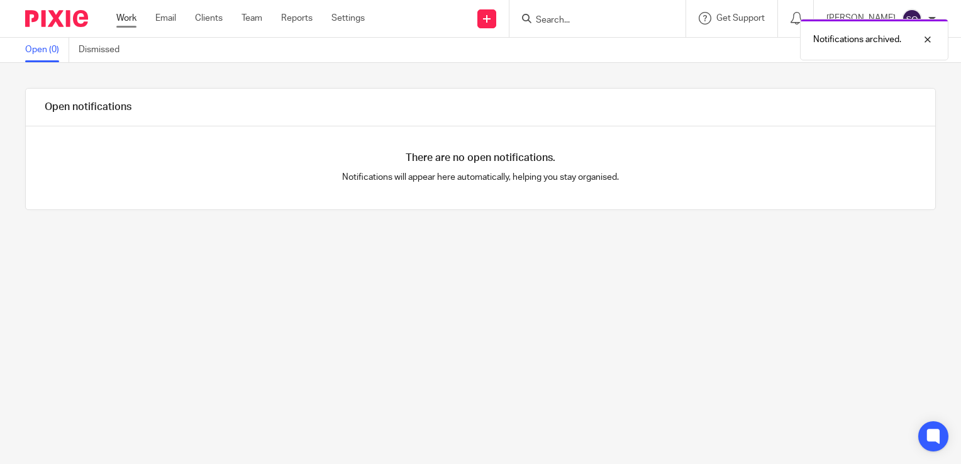
click at [126, 17] on link "Work" at bounding box center [126, 18] width 20 height 13
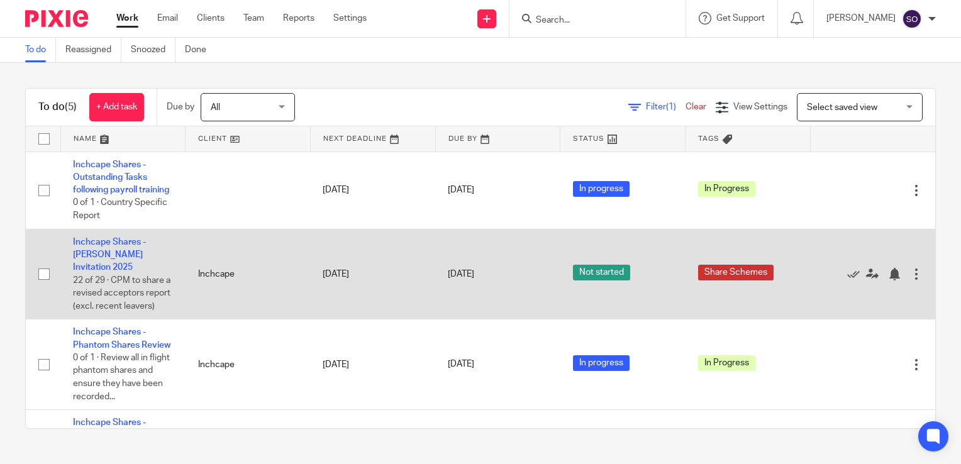
click at [910, 280] on div at bounding box center [916, 274] width 13 height 13
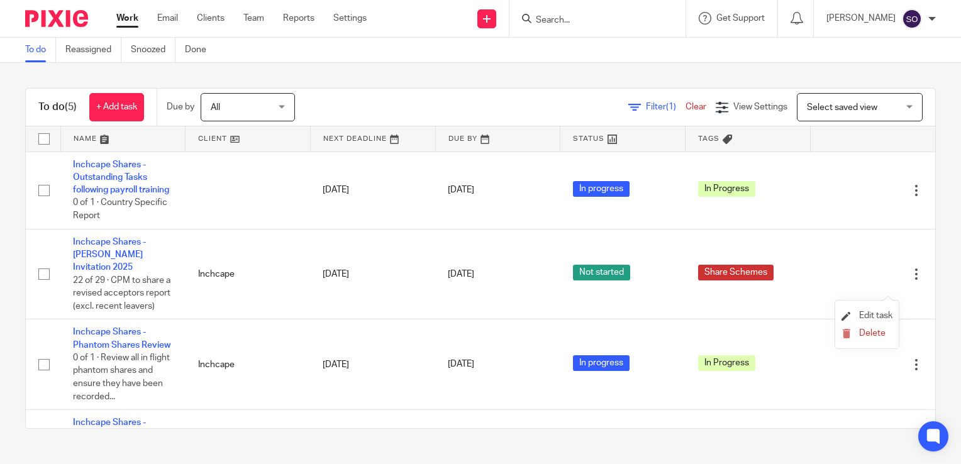
click at [883, 311] on li "Edit task" at bounding box center [866, 316] width 51 height 19
click at [870, 314] on span "Edit task" at bounding box center [875, 315] width 33 height 9
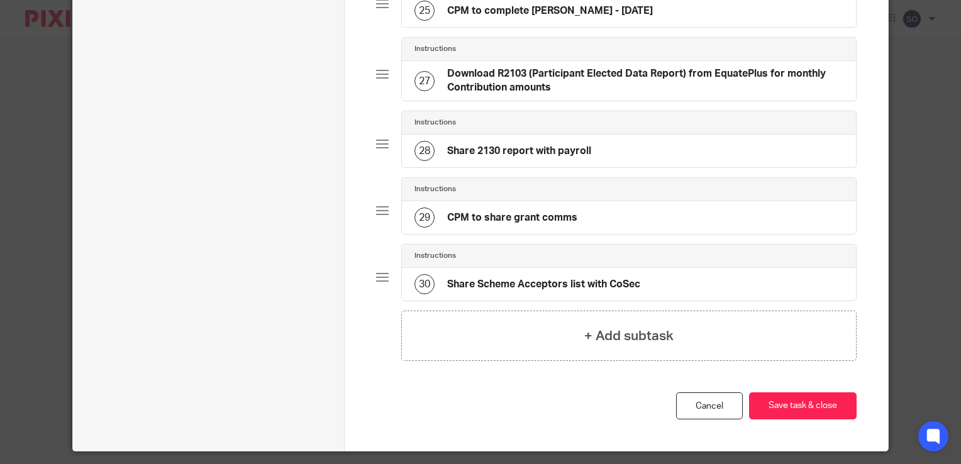
scroll to position [1698, 0]
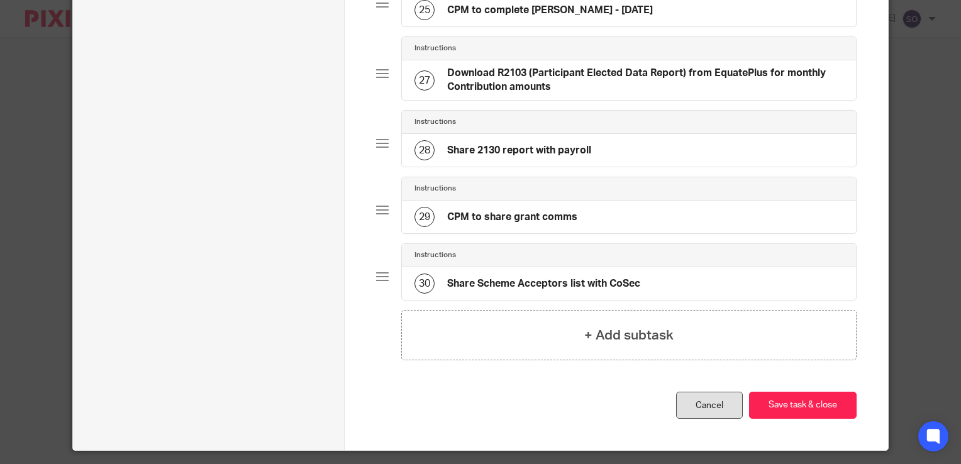
click at [705, 419] on link "Cancel" at bounding box center [709, 405] width 67 height 27
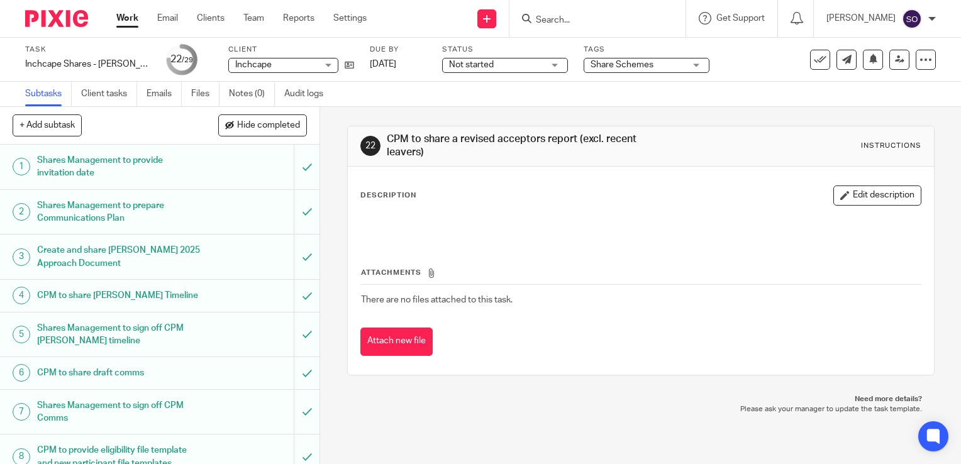
click at [129, 25] on link "Work" at bounding box center [127, 18] width 22 height 13
